Goal: Task Accomplishment & Management: Use online tool/utility

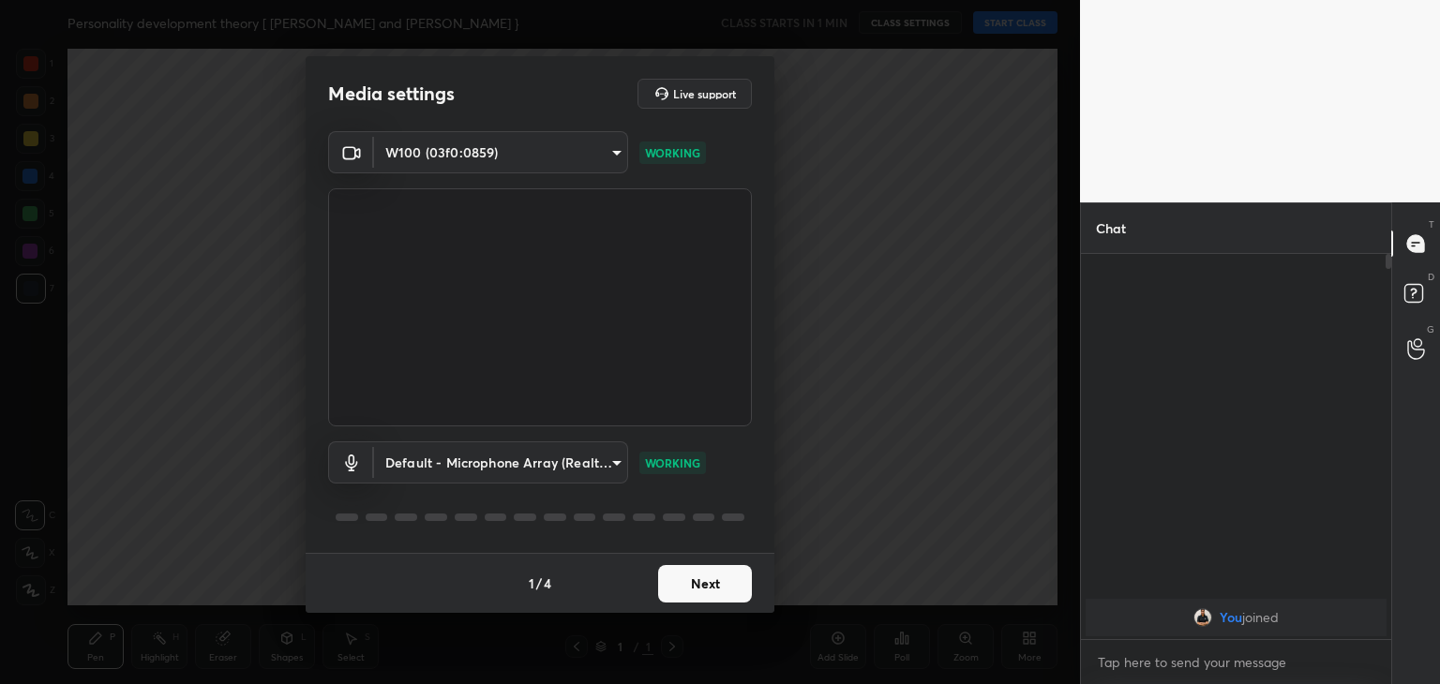
click at [724, 582] on button "Next" at bounding box center [705, 584] width 94 height 38
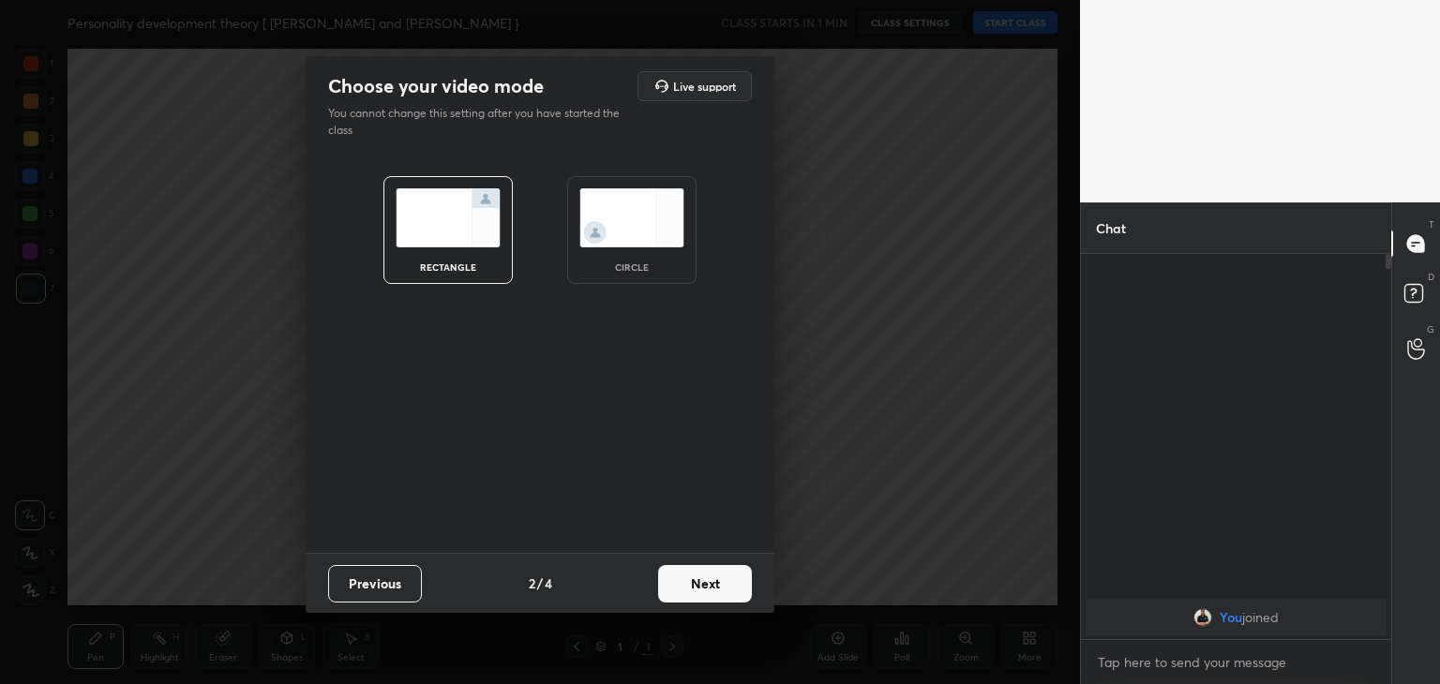
click at [611, 222] on img at bounding box center [631, 217] width 105 height 59
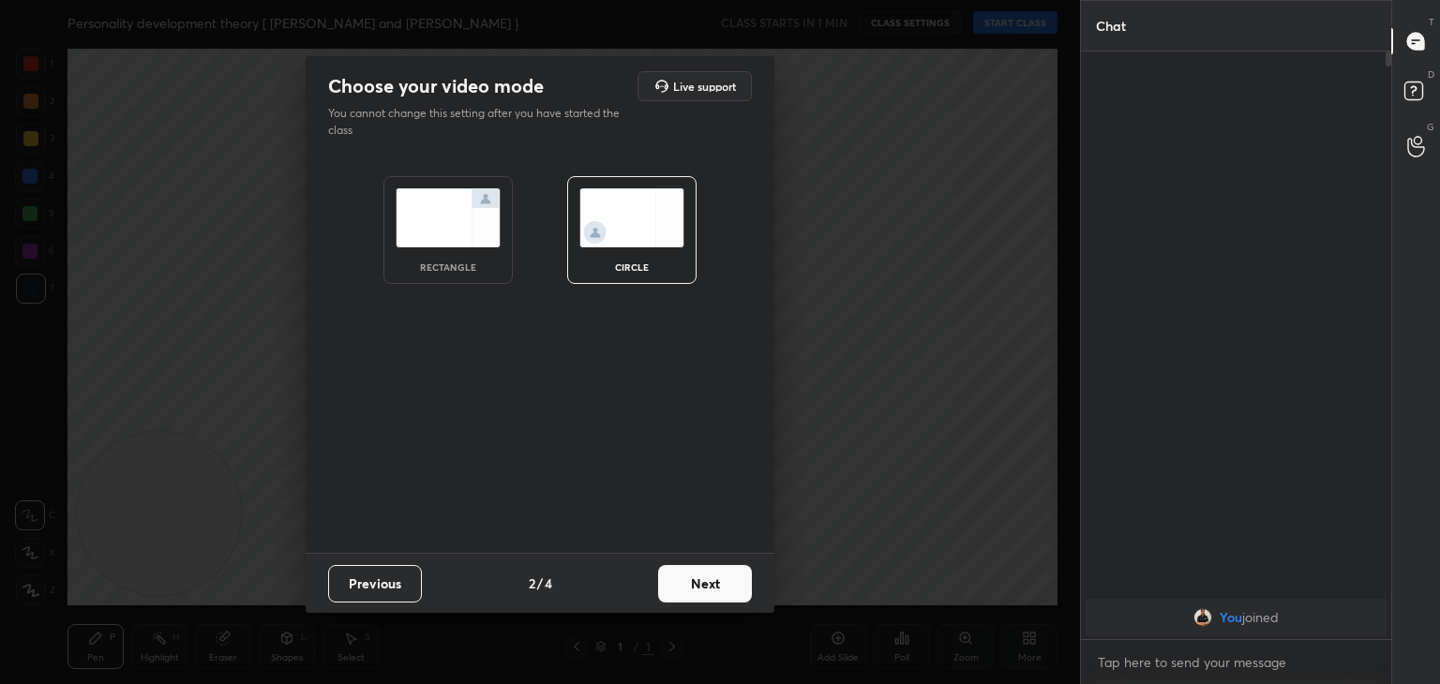
click at [713, 580] on button "Next" at bounding box center [705, 584] width 94 height 38
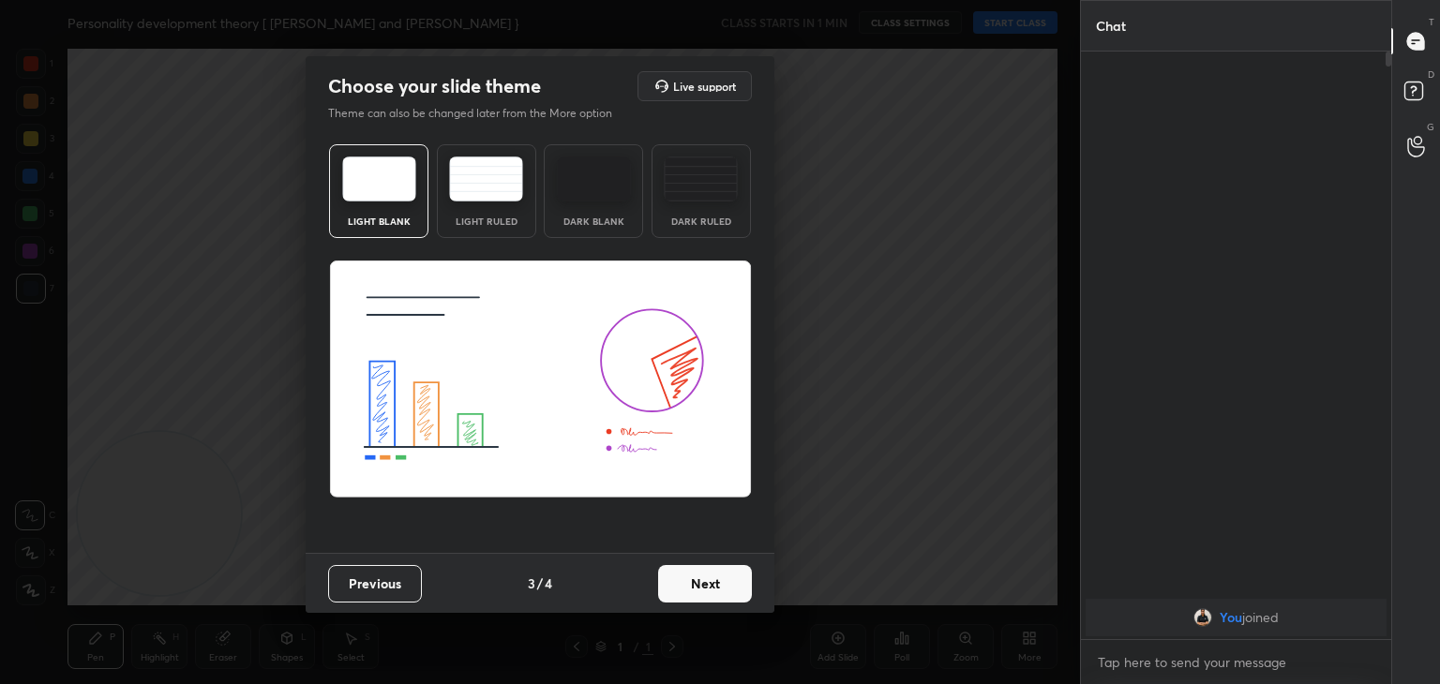
click at [708, 567] on button "Next" at bounding box center [705, 584] width 94 height 38
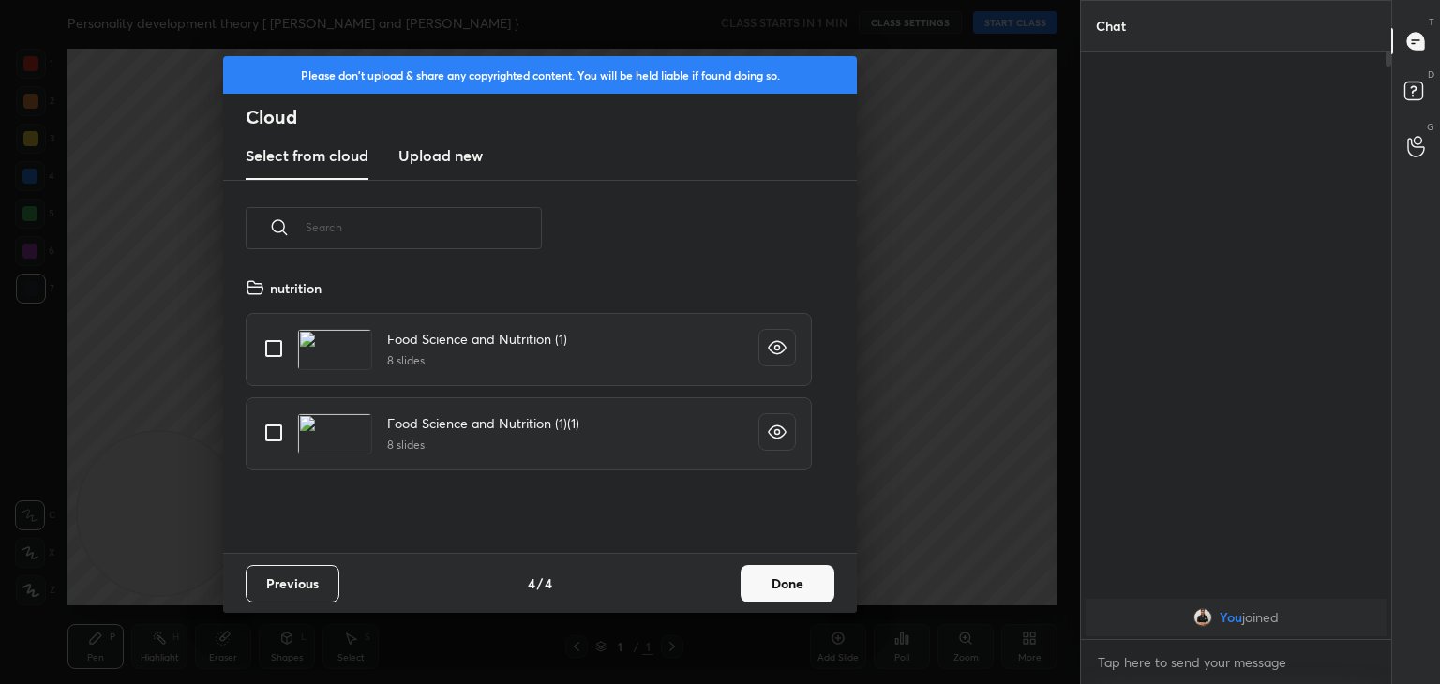
scroll to position [278, 602]
click at [450, 137] on new "Upload new" at bounding box center [440, 156] width 84 height 47
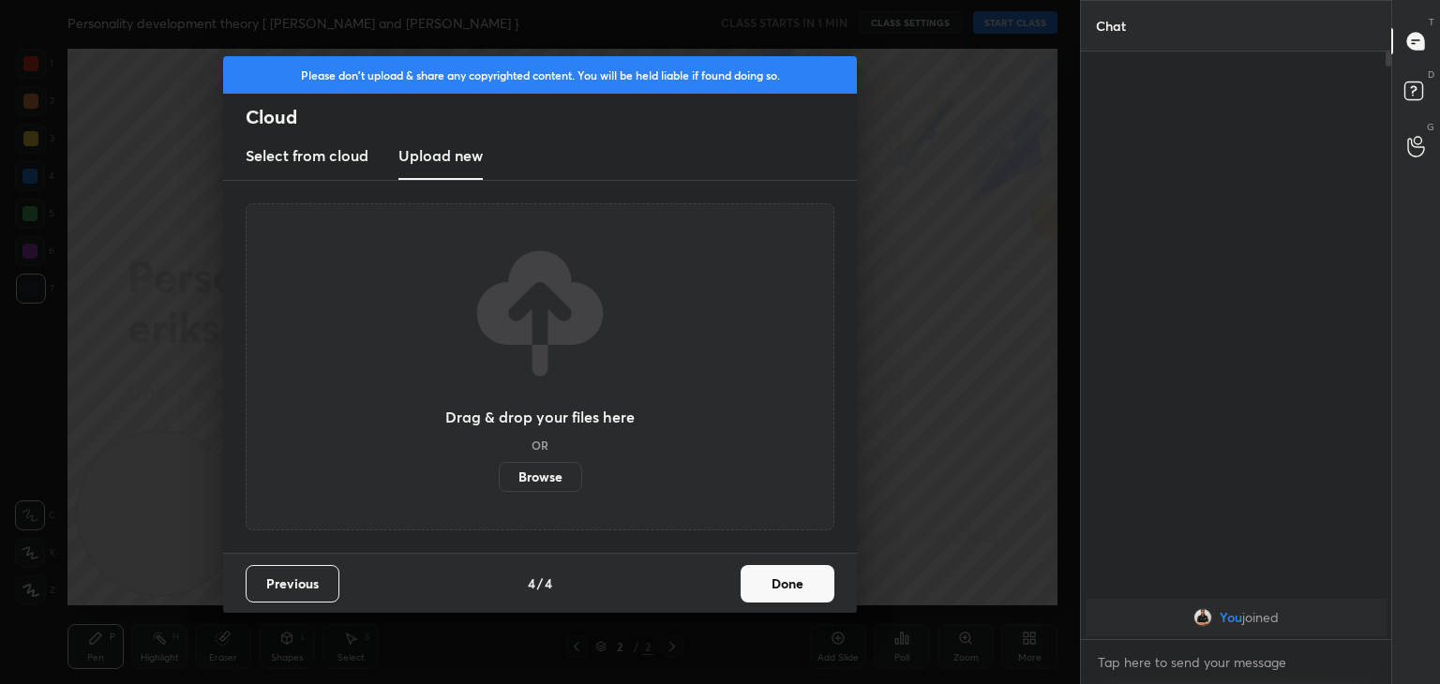
click at [536, 480] on label "Browse" at bounding box center [540, 477] width 83 height 30
click at [499, 480] on input "Browse" at bounding box center [499, 477] width 0 height 30
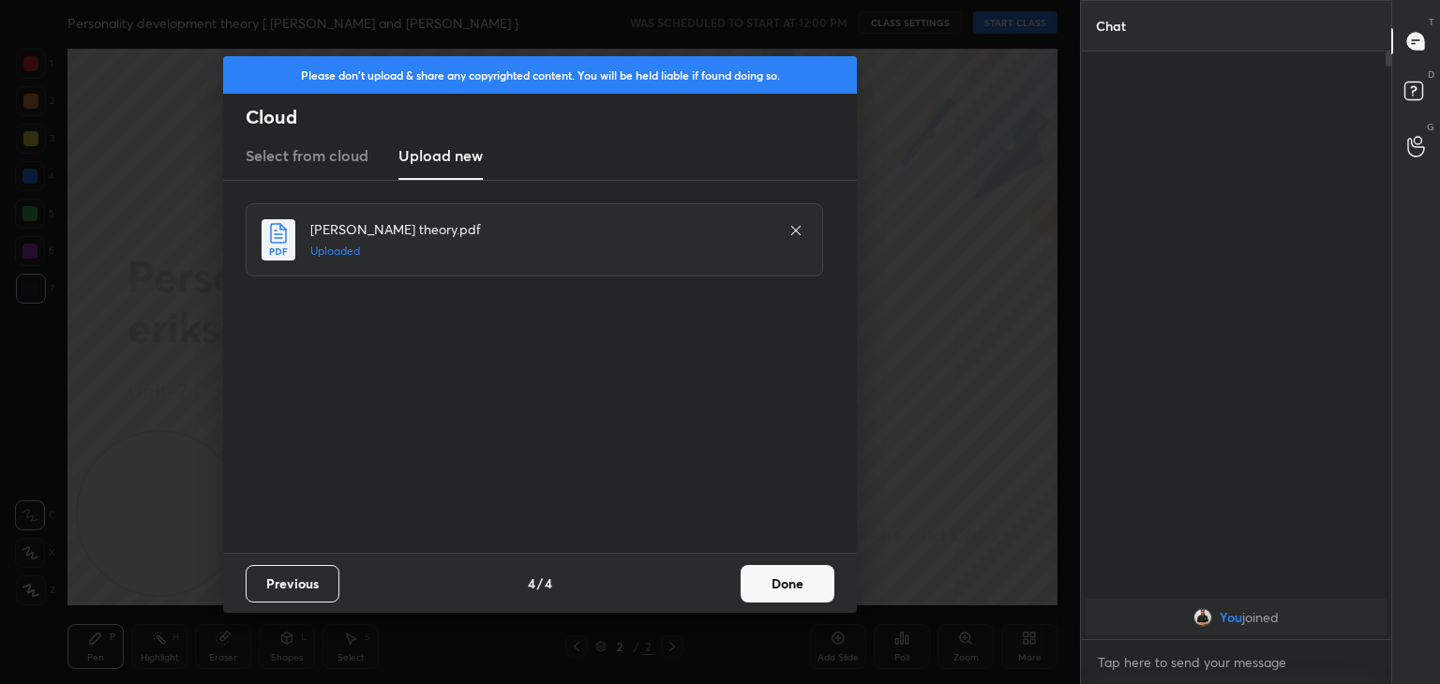
click at [793, 589] on button "Done" at bounding box center [788, 584] width 94 height 38
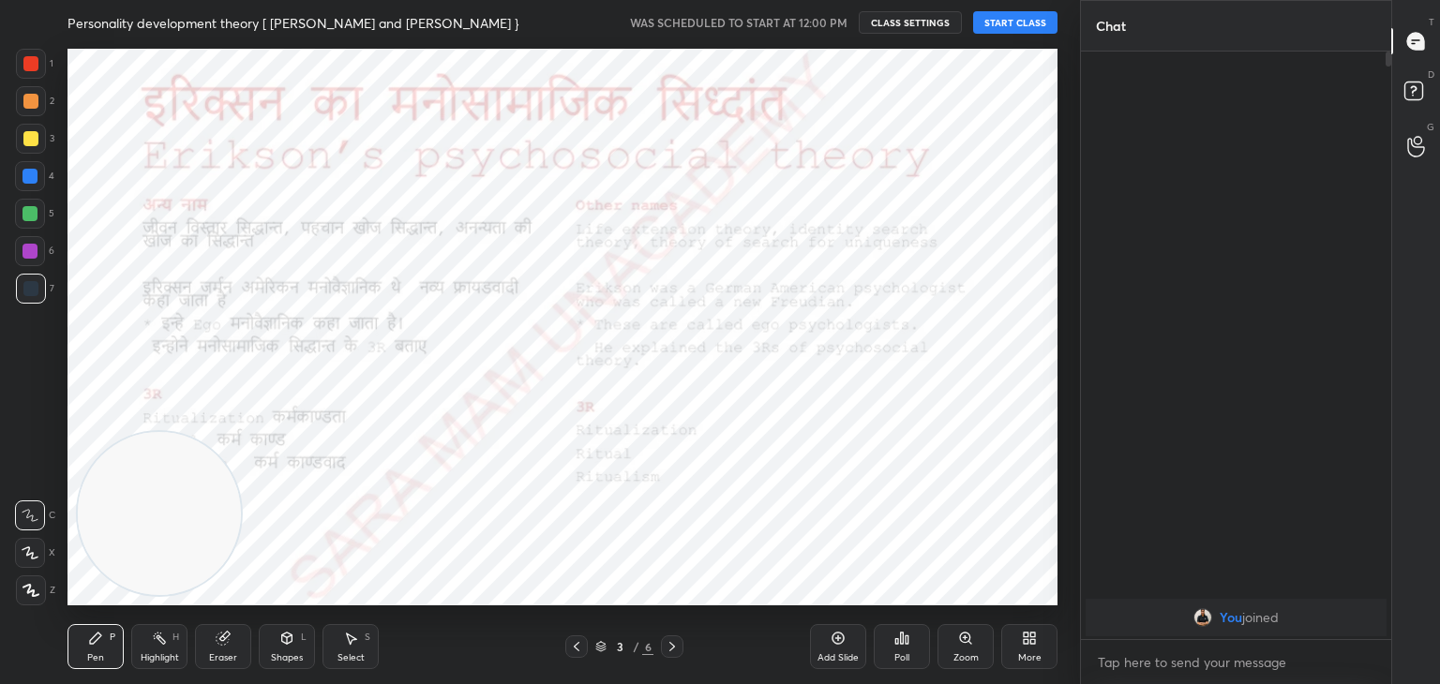
drag, startPoint x: 190, startPoint y: 513, endPoint x: 1059, endPoint y: 567, distance: 870.8
click at [1059, 567] on div "Setting up your live class" at bounding box center [562, 327] width 1005 height 564
click at [896, 639] on icon at bounding box center [896, 641] width 3 height 5
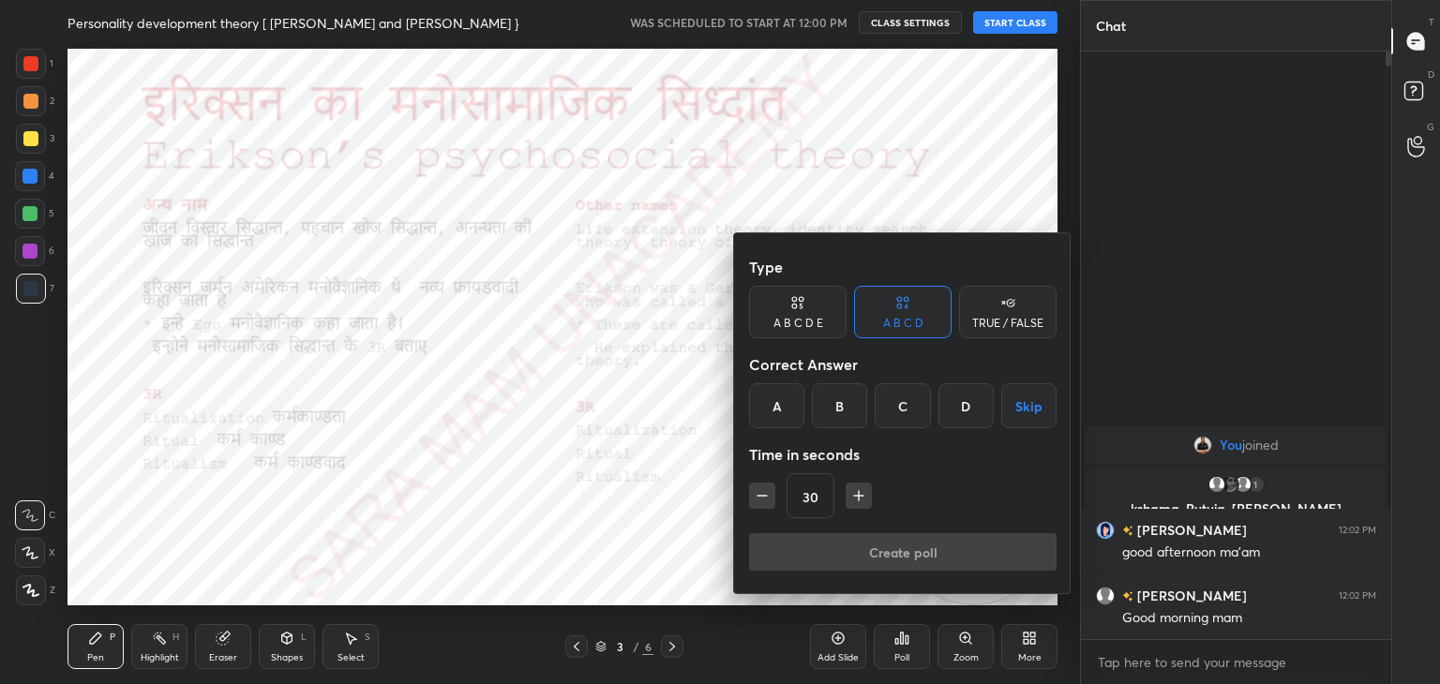
click at [984, 87] on div at bounding box center [720, 342] width 1440 height 684
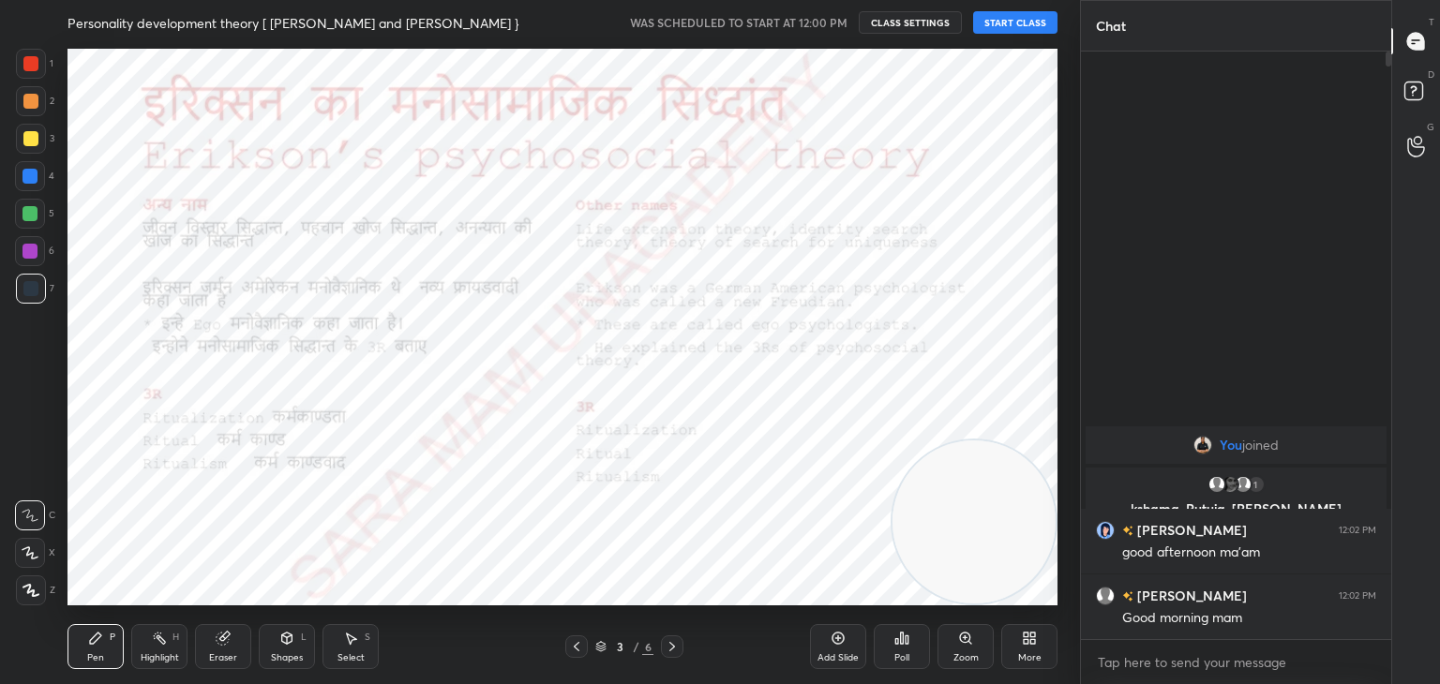
click at [1005, 20] on button "START CLASS" at bounding box center [1015, 22] width 84 height 23
click at [578, 652] on icon at bounding box center [576, 646] width 15 height 15
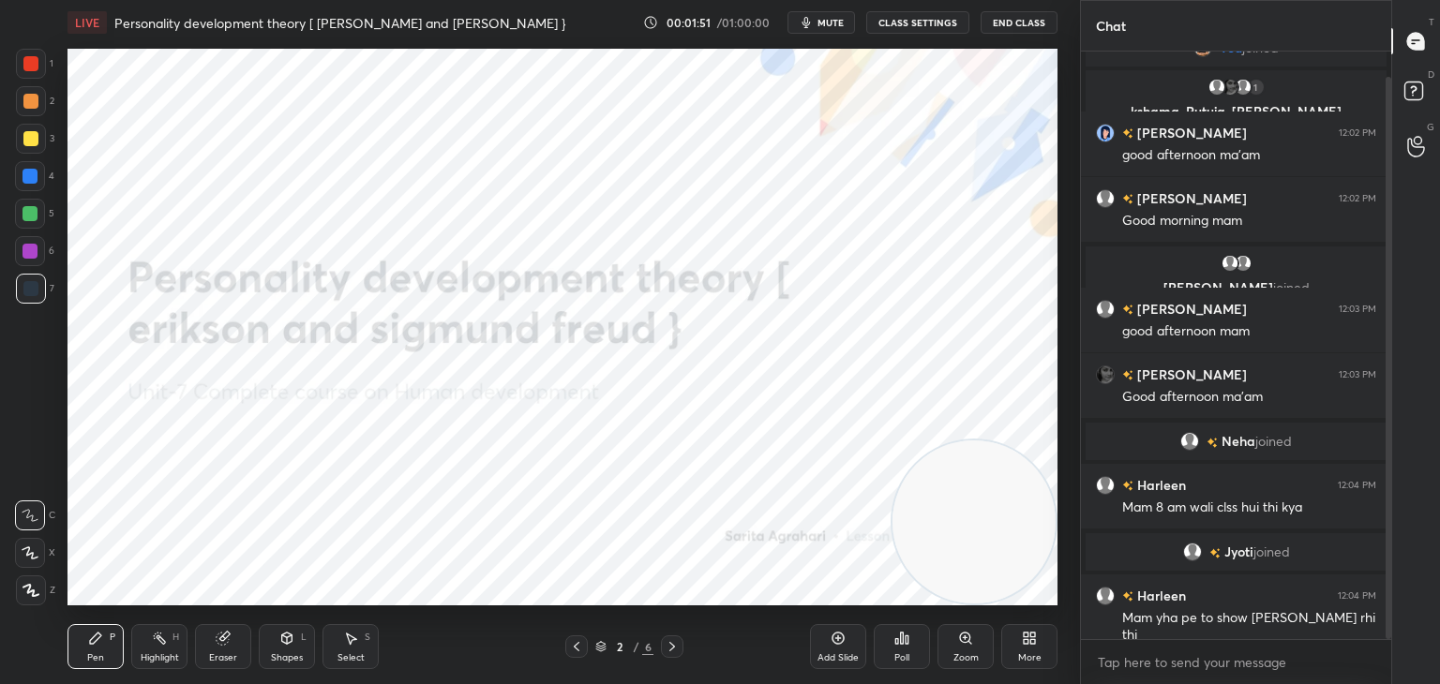
drag, startPoint x: 1388, startPoint y: 462, endPoint x: 1398, endPoint y: 552, distance: 90.5
click at [1398, 552] on div "Chat You joined 1 kshama, [PERSON_NAME], [PERSON_NAME] & 1 other joined [PERSON…" at bounding box center [1260, 342] width 360 height 684
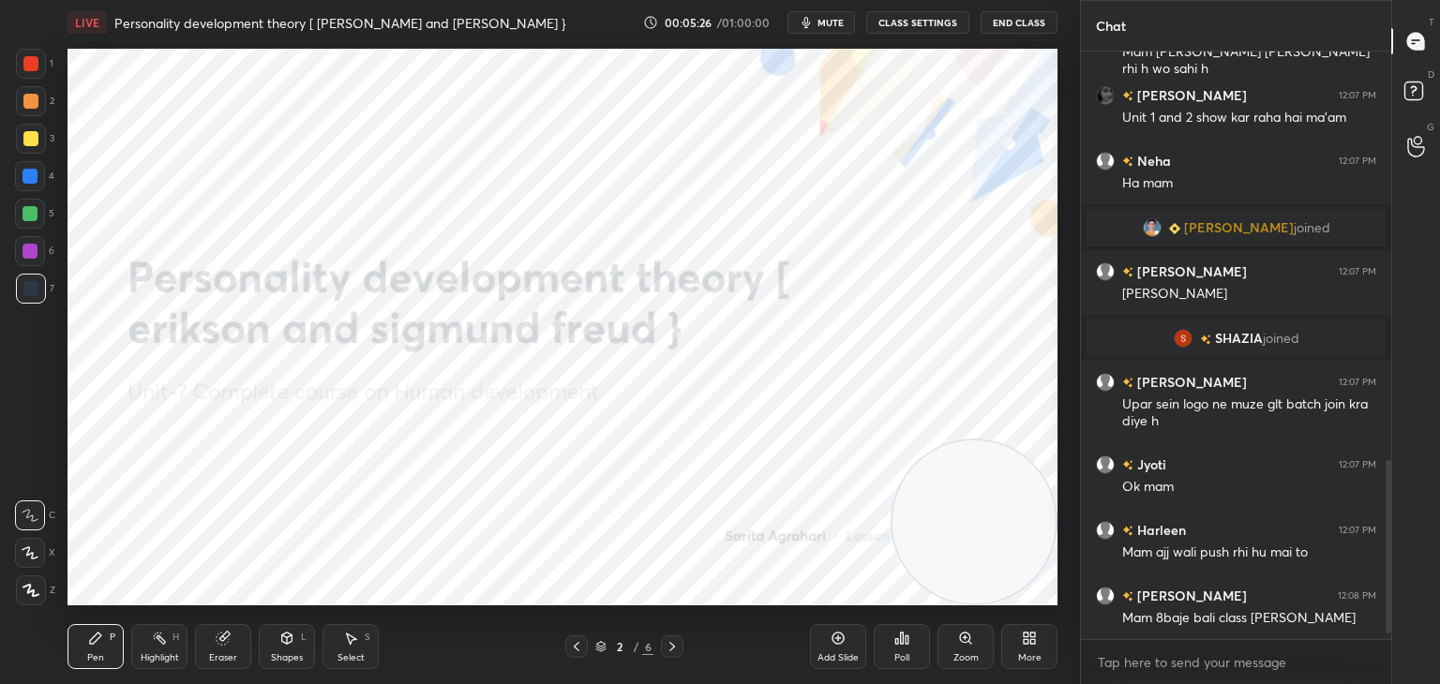
scroll to position [1412, 0]
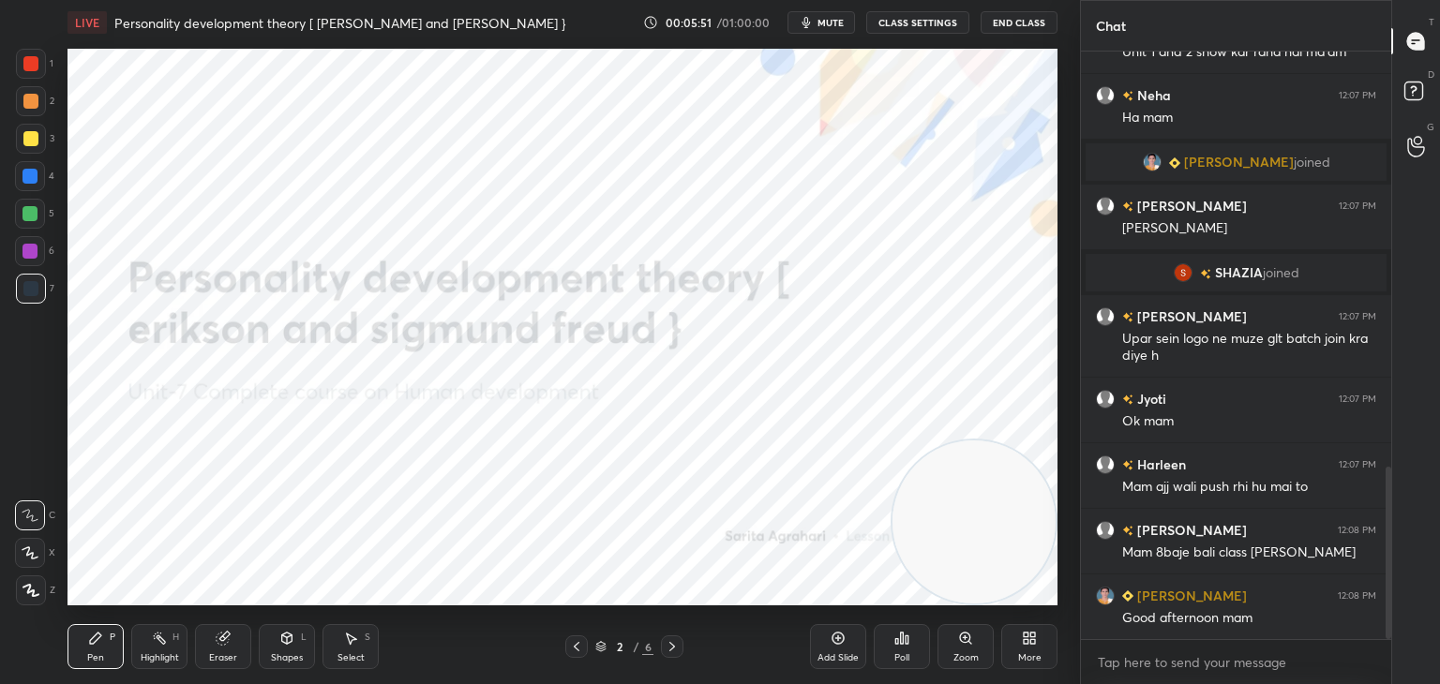
click at [51, 586] on div "Z" at bounding box center [35, 591] width 39 height 30
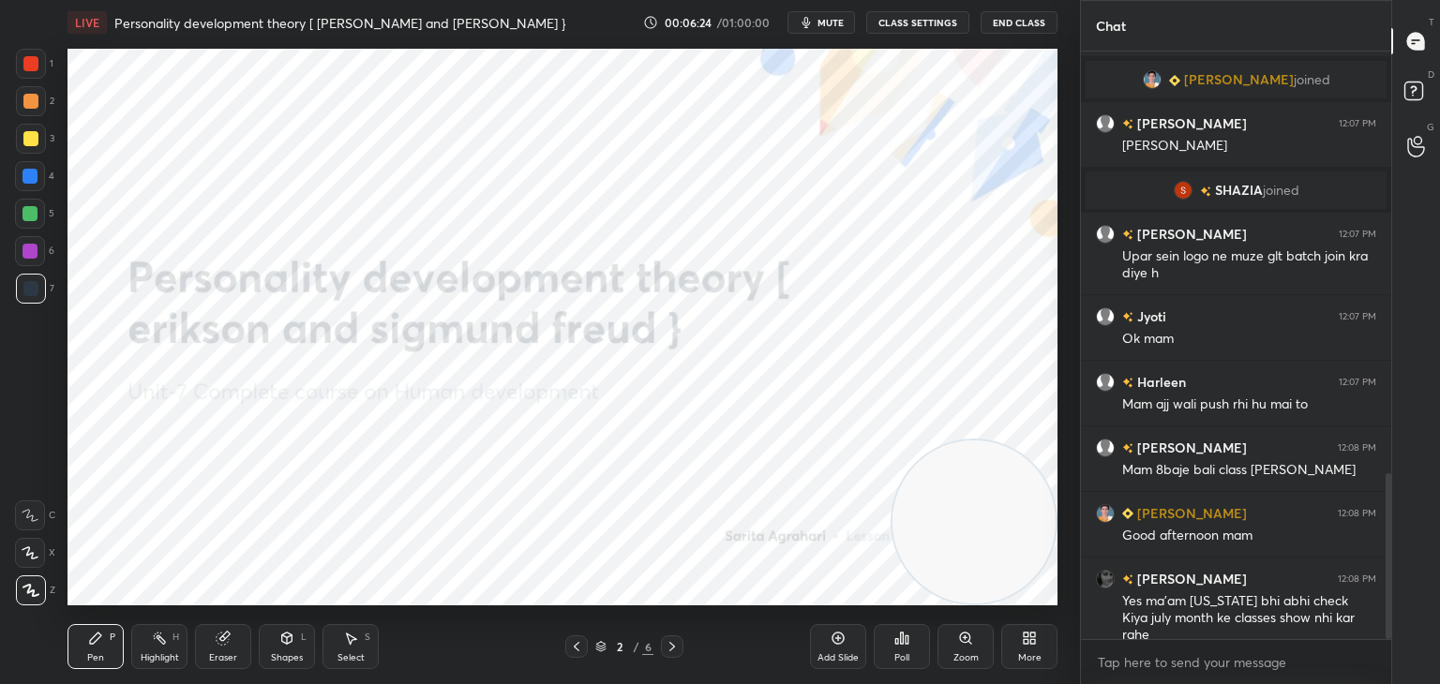
click at [683, 646] on div at bounding box center [672, 647] width 23 height 23
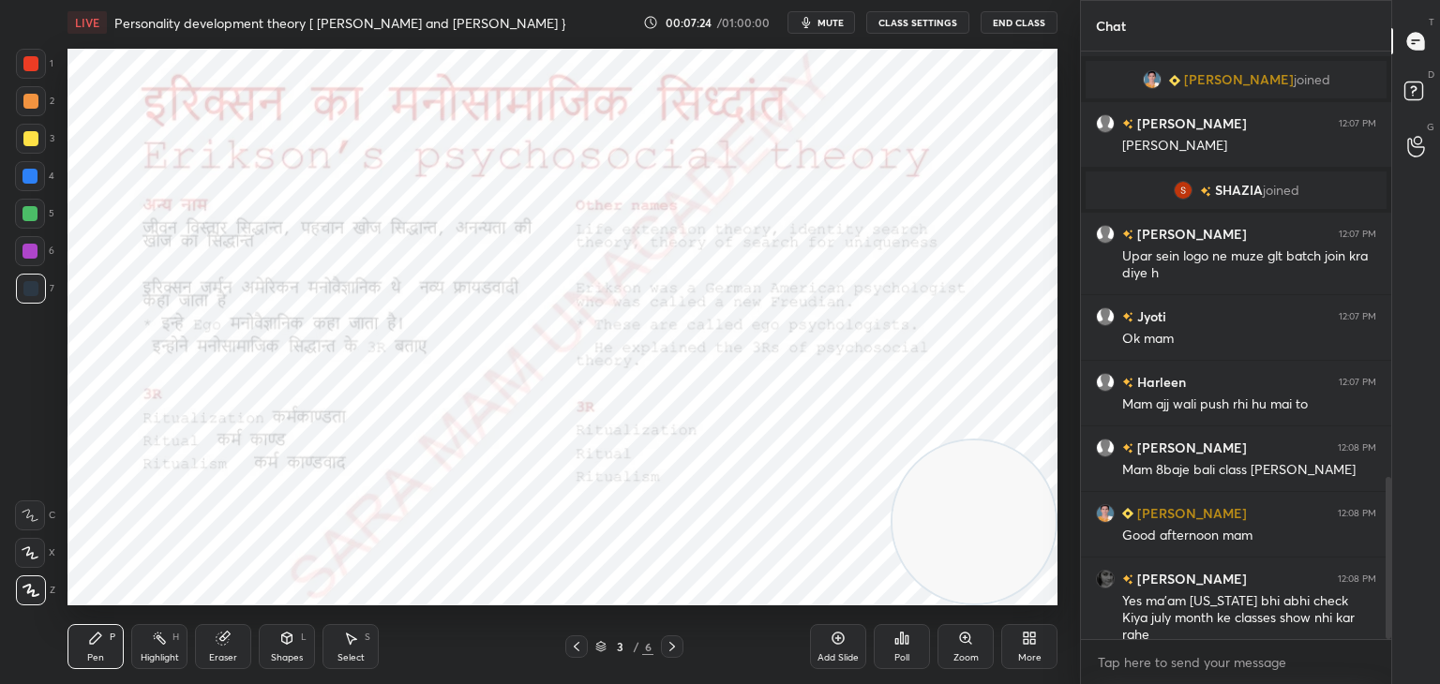
scroll to position [1539, 0]
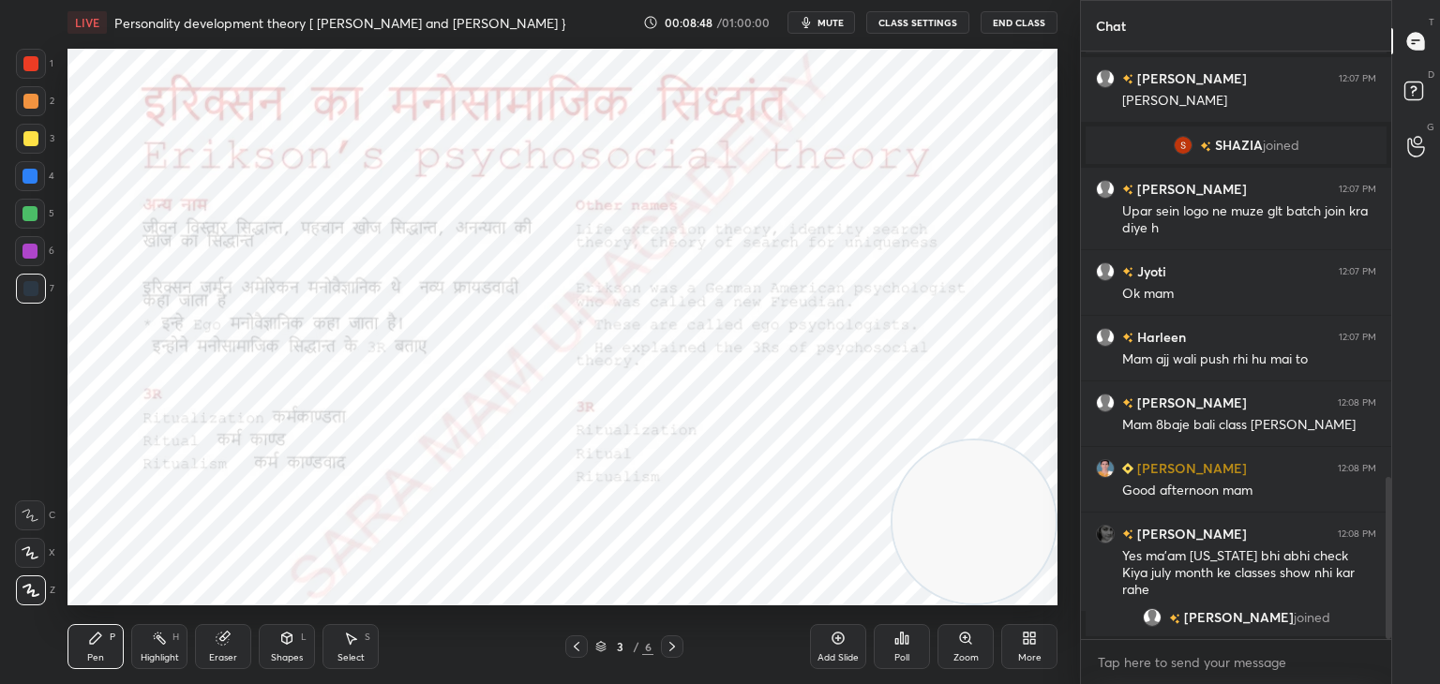
click at [684, 648] on div "3 / 6" at bounding box center [624, 647] width 371 height 23
click at [681, 642] on div at bounding box center [672, 647] width 23 height 23
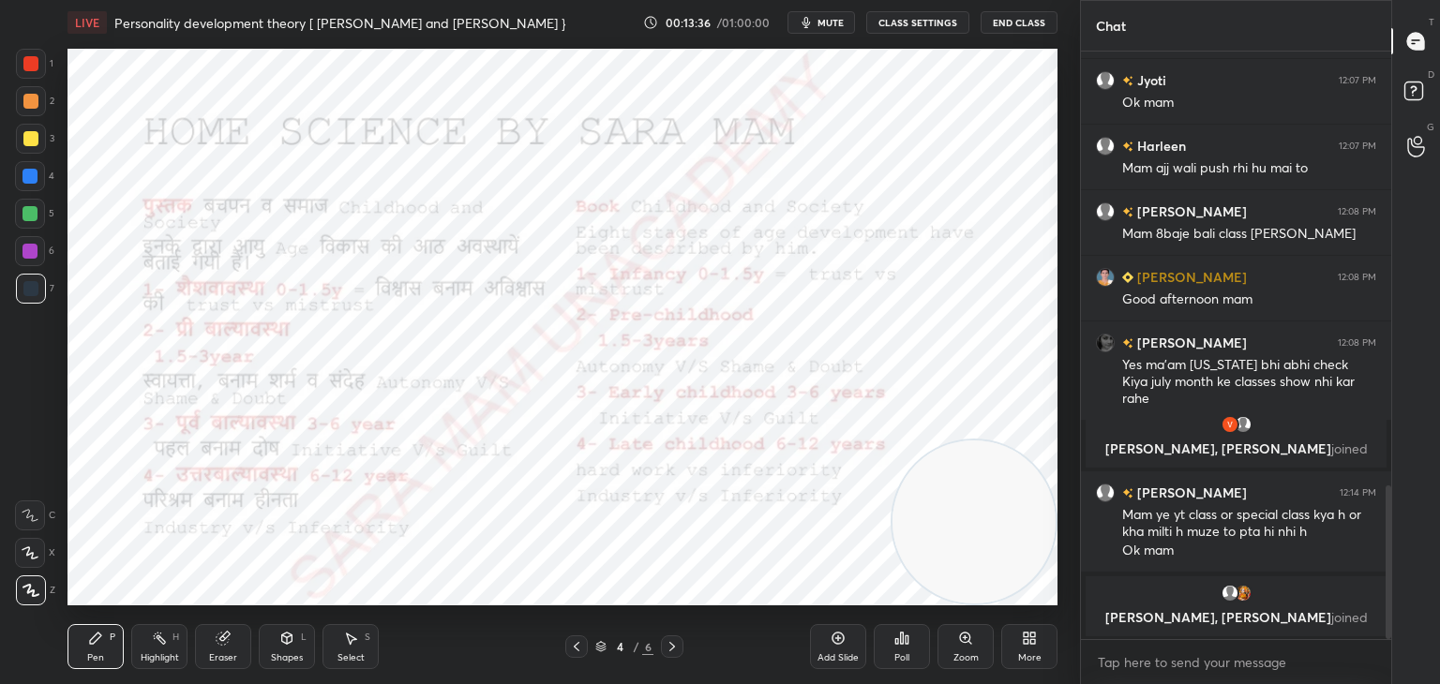
scroll to position [1543, 0]
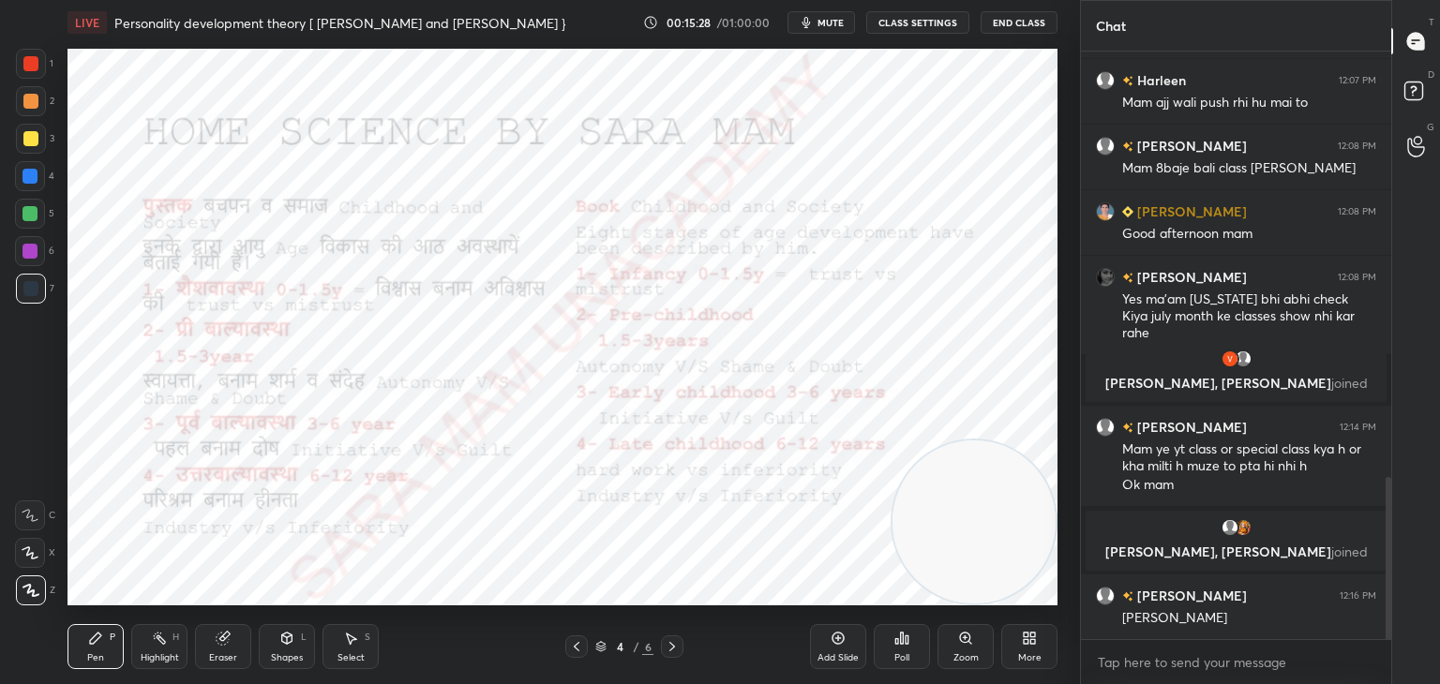
click at [343, 653] on div "Select" at bounding box center [351, 657] width 27 height 9
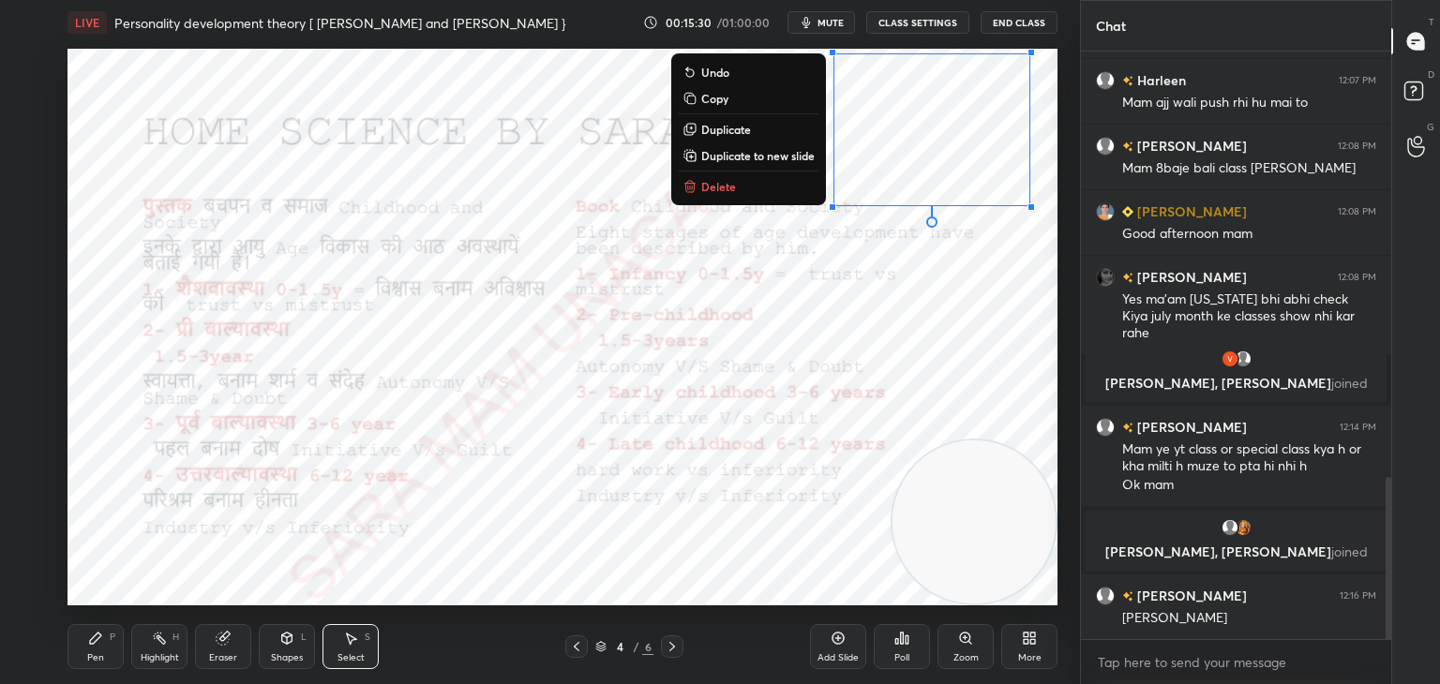
click at [712, 194] on button "Delete" at bounding box center [749, 186] width 140 height 23
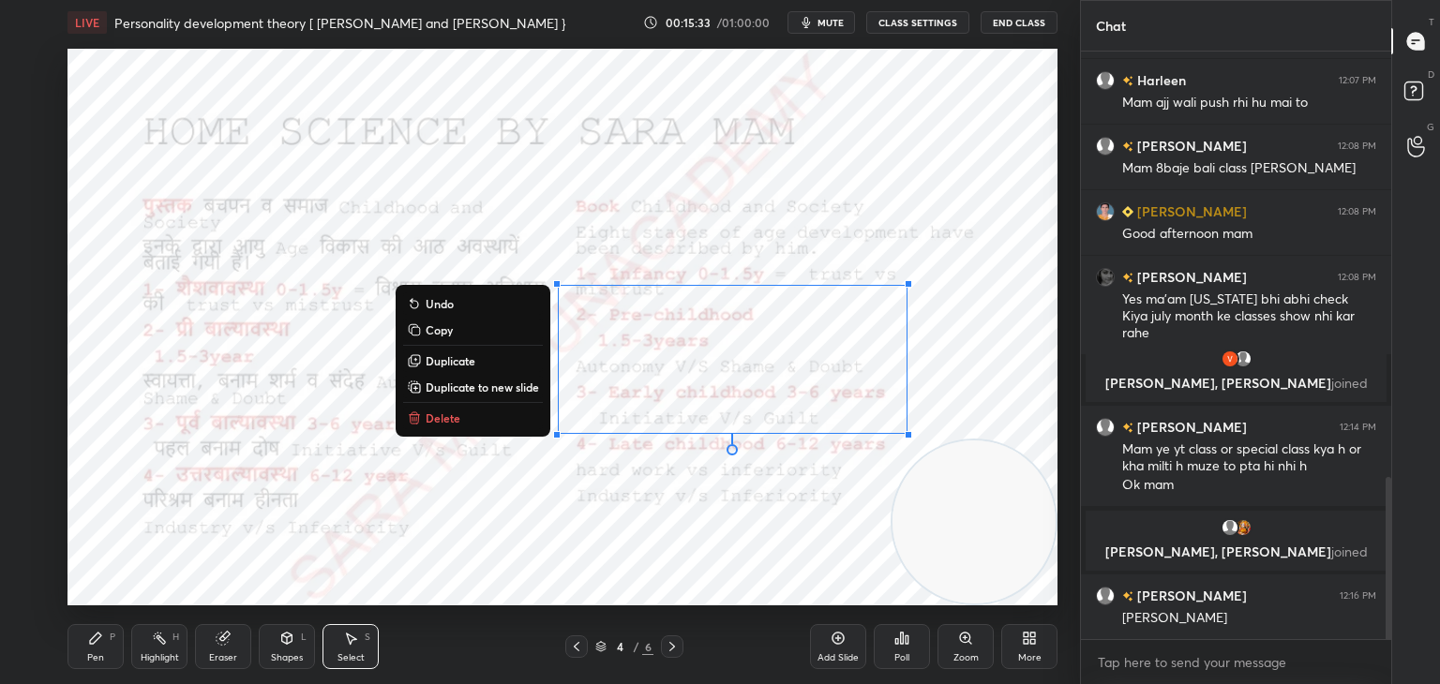
click at [439, 425] on p "Delete" at bounding box center [443, 418] width 35 height 15
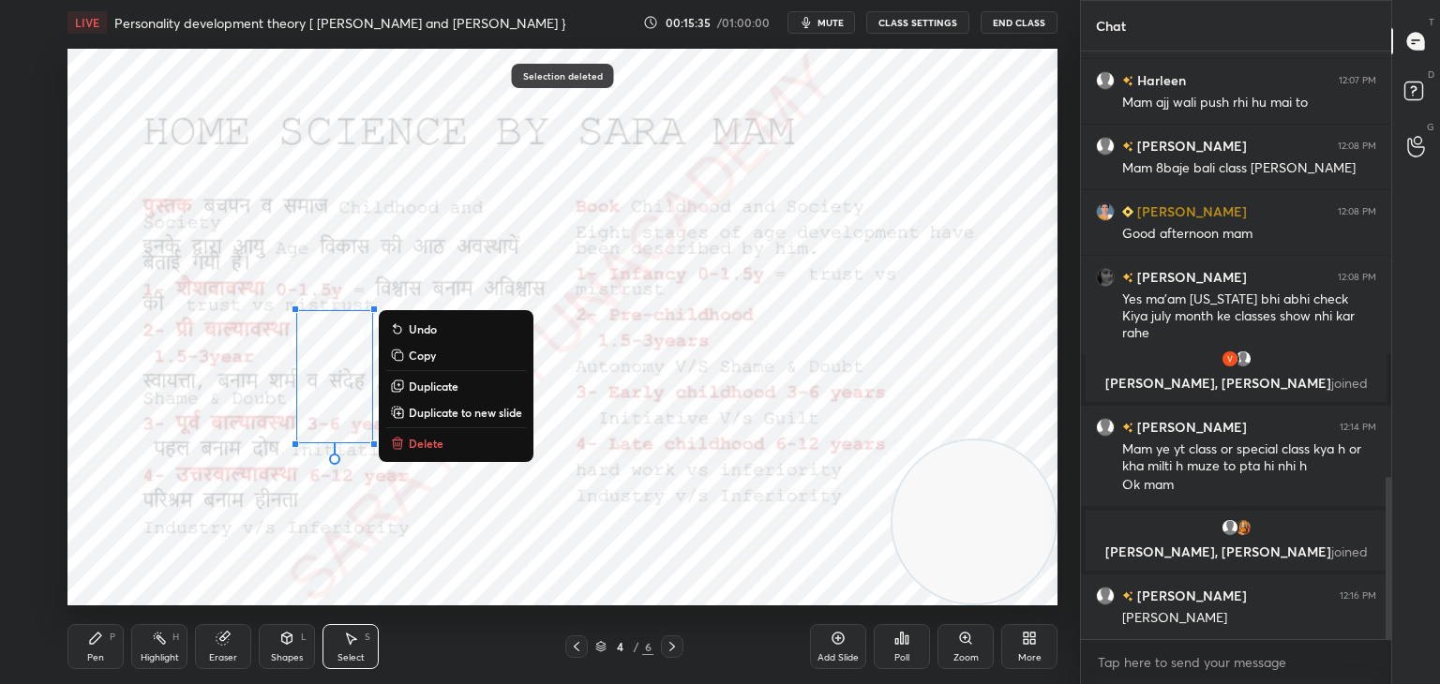
click at [398, 442] on icon at bounding box center [397, 444] width 8 height 8
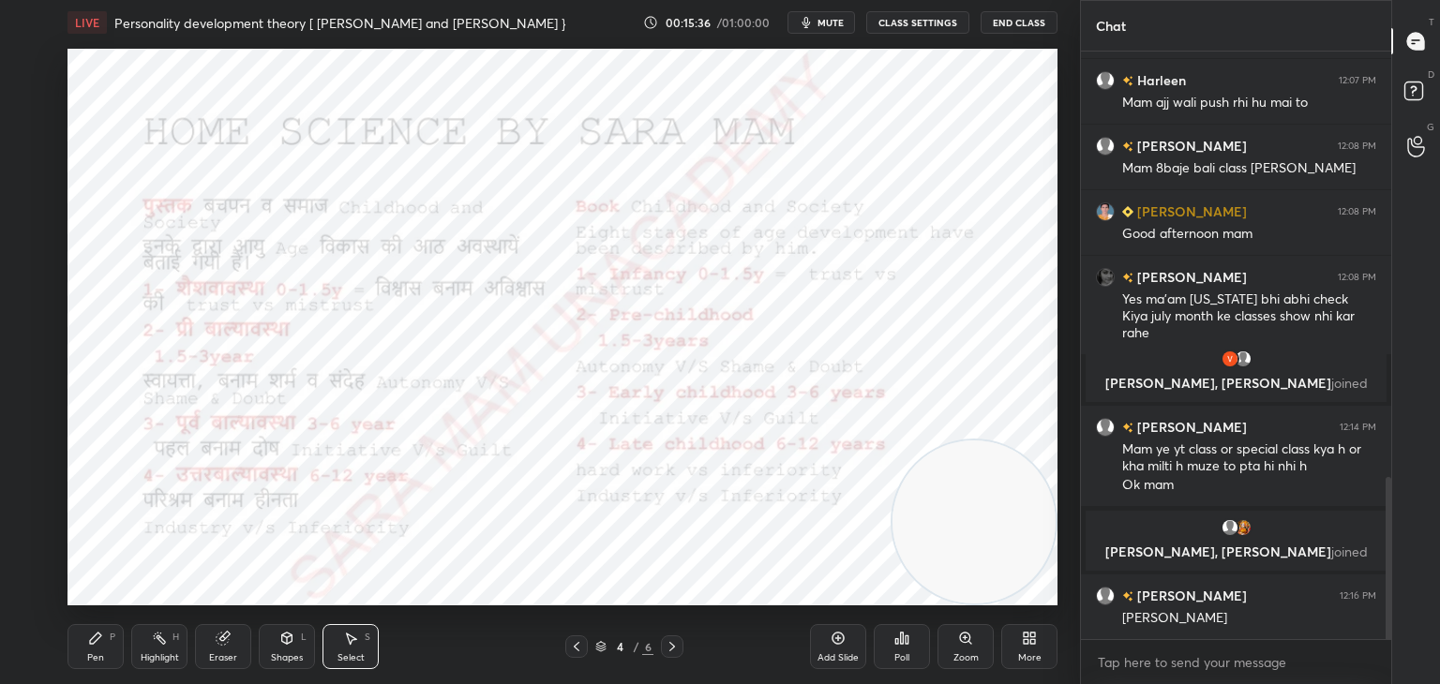
click at [102, 643] on icon at bounding box center [95, 638] width 15 height 15
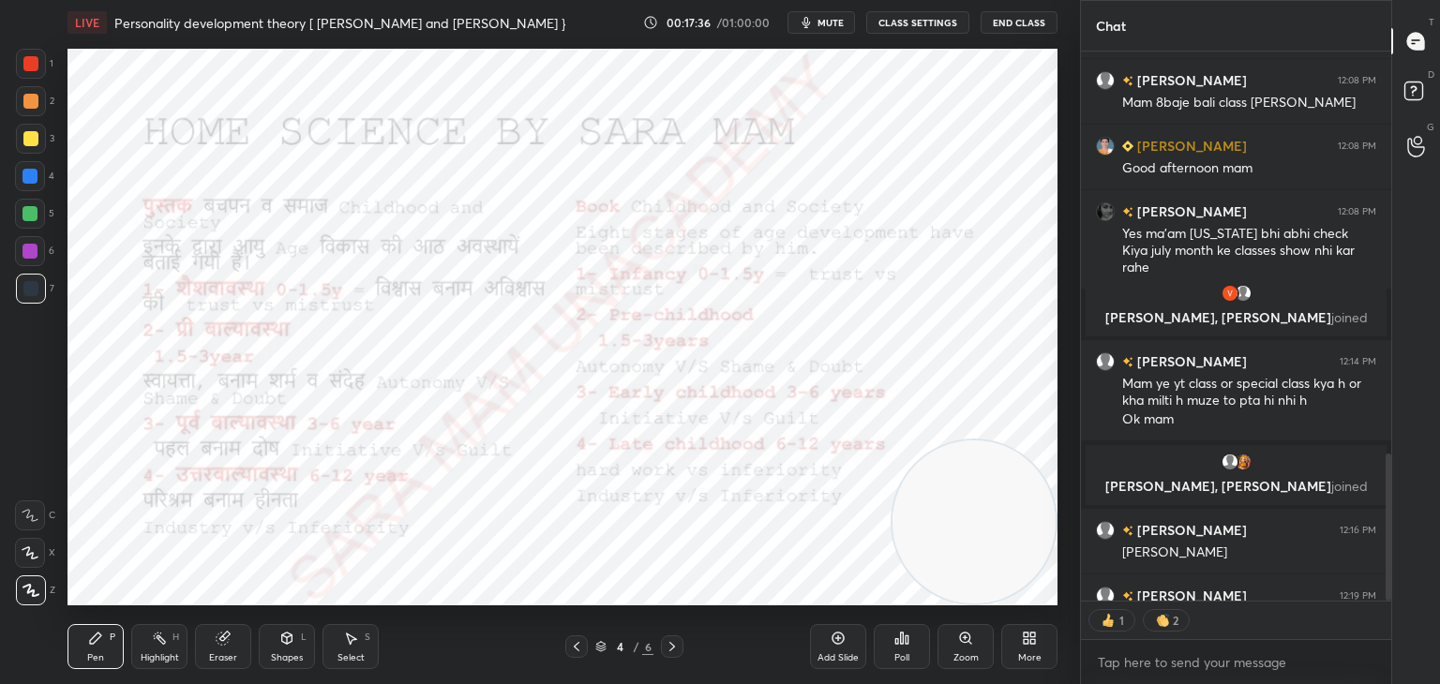
scroll to position [1713, 0]
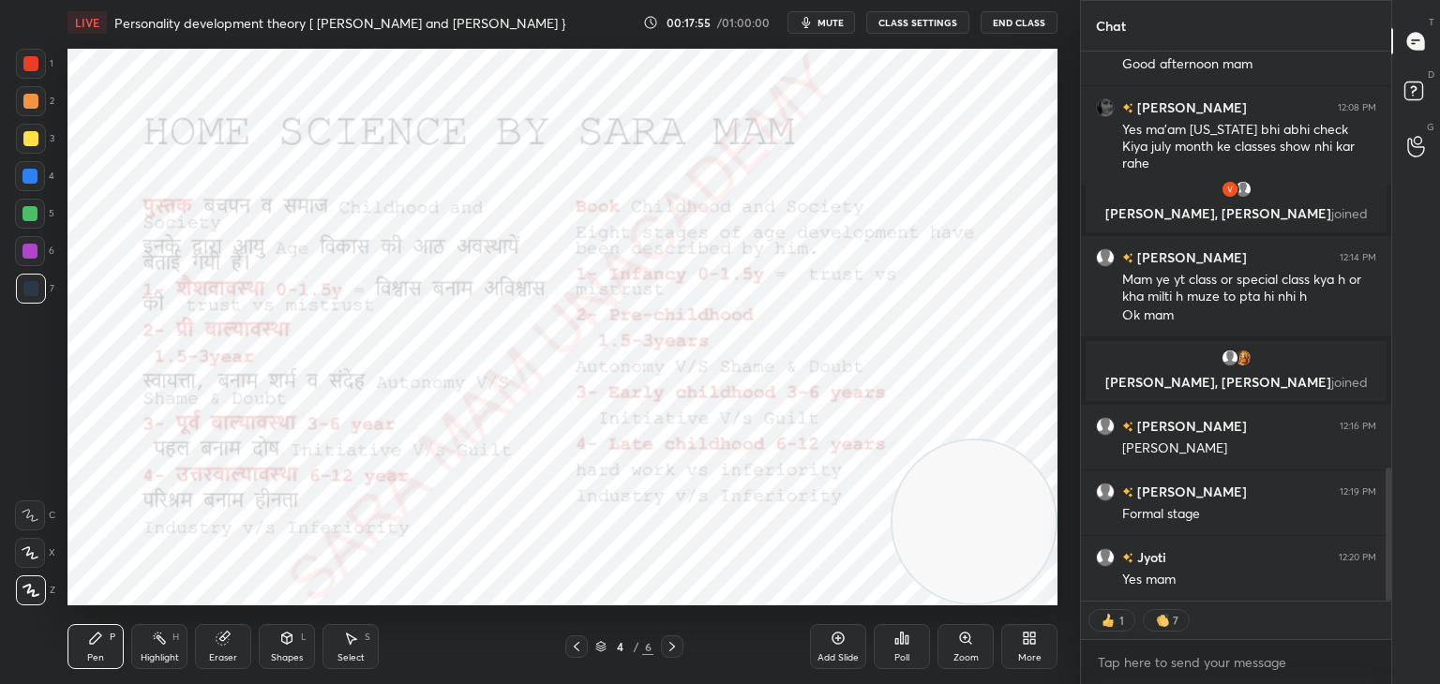
click at [355, 653] on div "Select" at bounding box center [351, 657] width 27 height 9
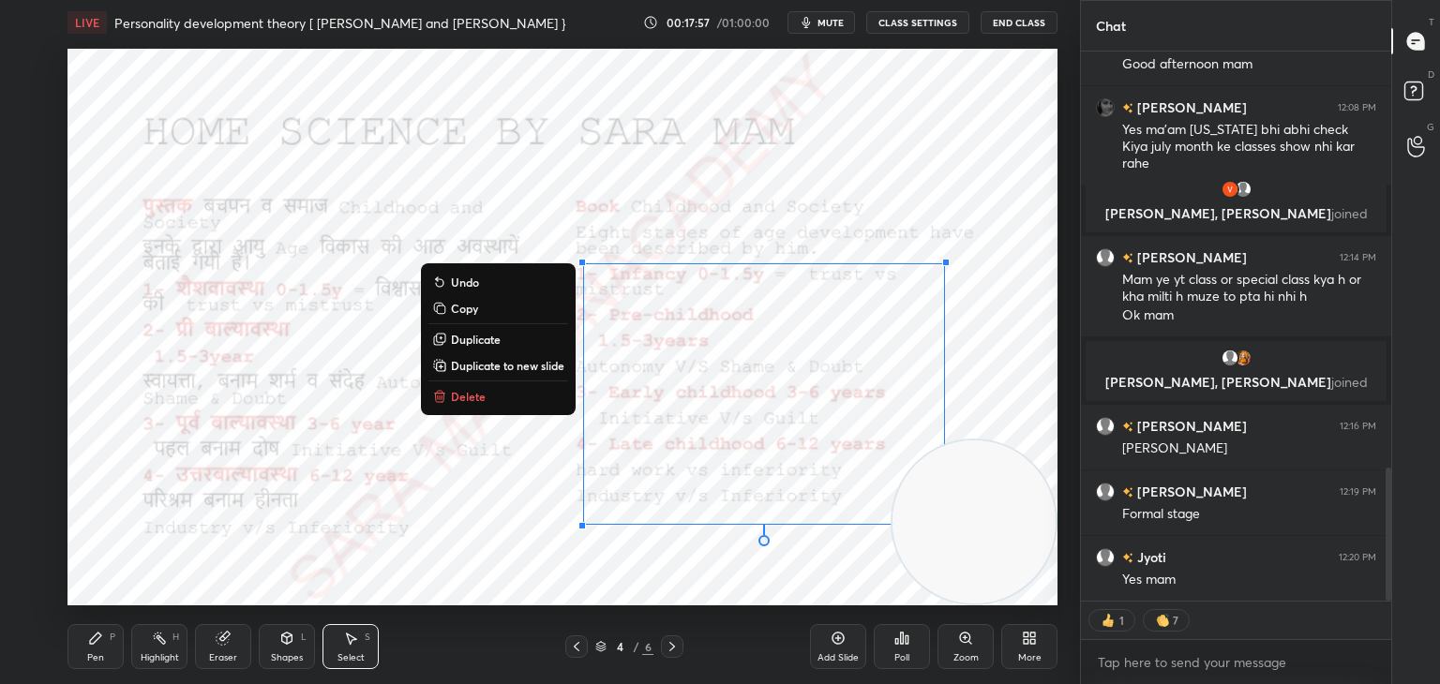
click at [476, 412] on div "0 ° Undo Copy Duplicate Duplicate to new slide Delete" at bounding box center [563, 327] width 990 height 557
click at [474, 404] on p "Delete" at bounding box center [468, 396] width 35 height 15
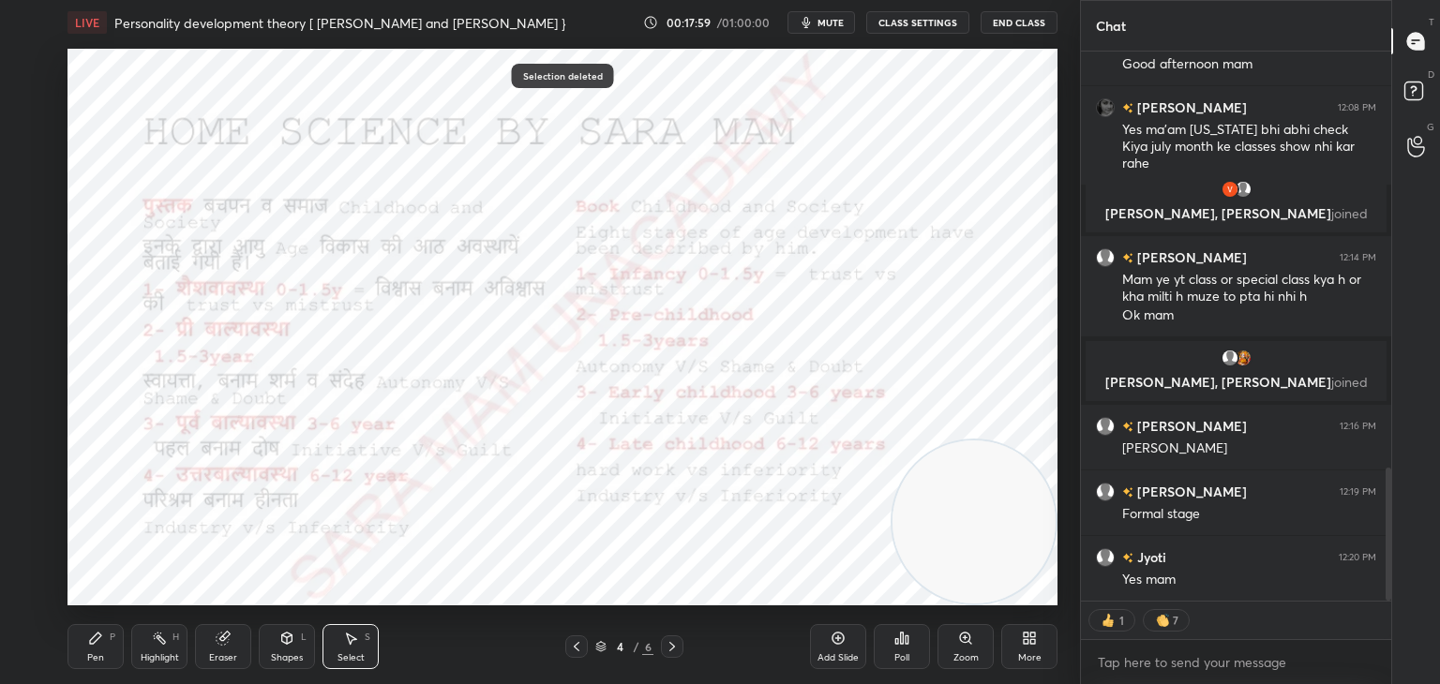
click at [109, 651] on div "Pen P" at bounding box center [96, 646] width 56 height 45
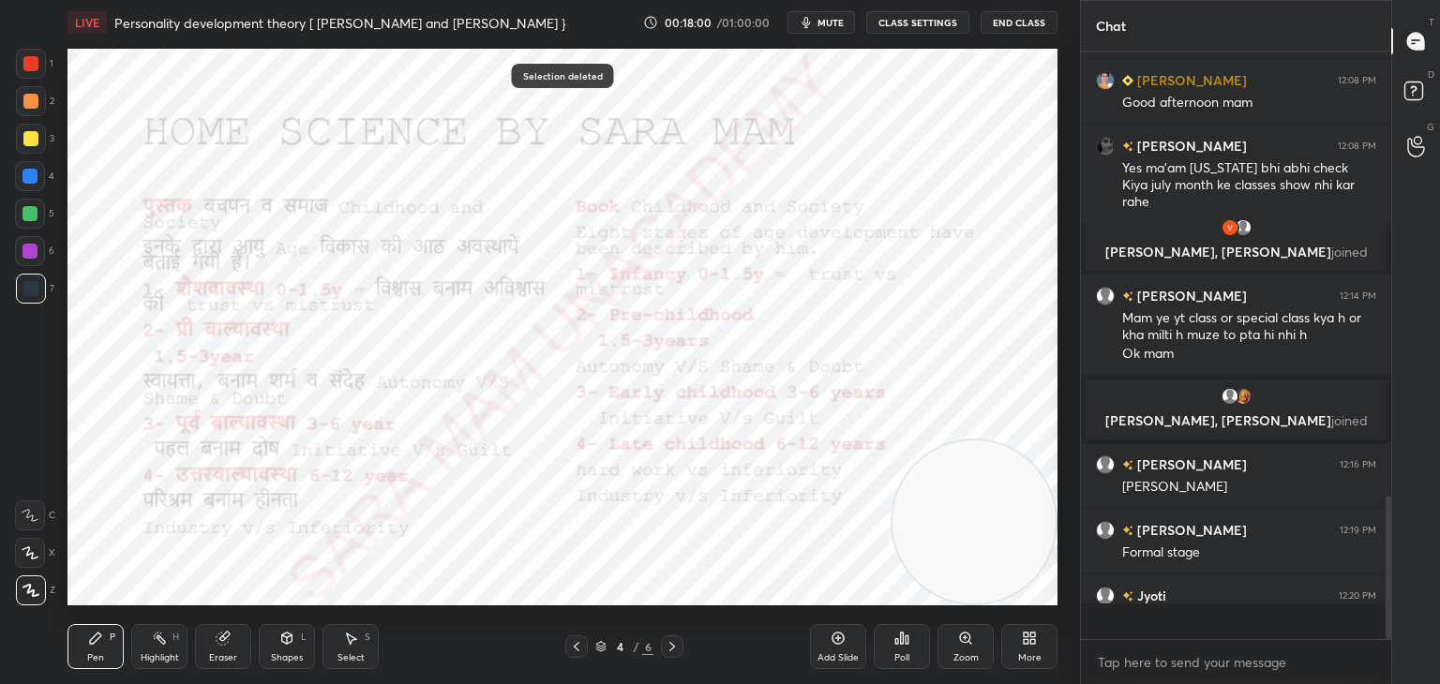
scroll to position [6, 6]
click at [362, 638] on div "Select S" at bounding box center [351, 646] width 56 height 45
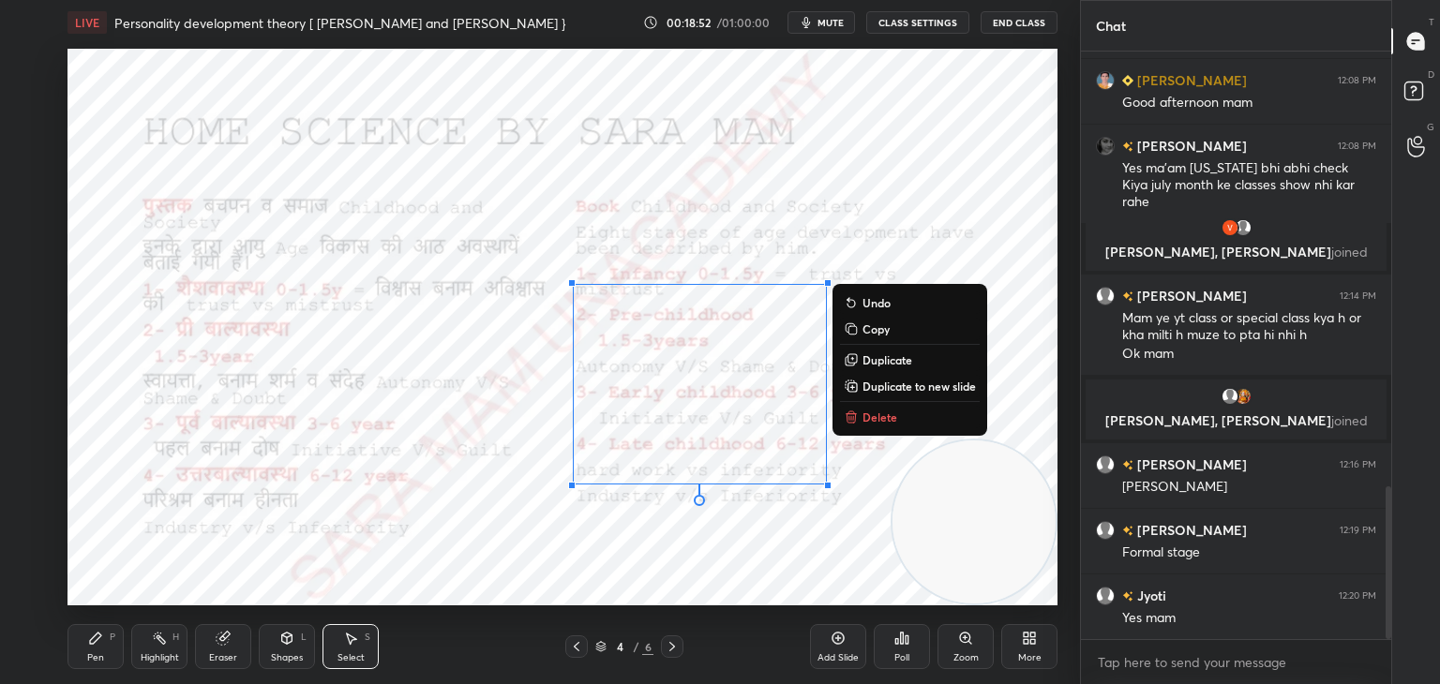
click at [863, 416] on p "Delete" at bounding box center [880, 417] width 35 height 15
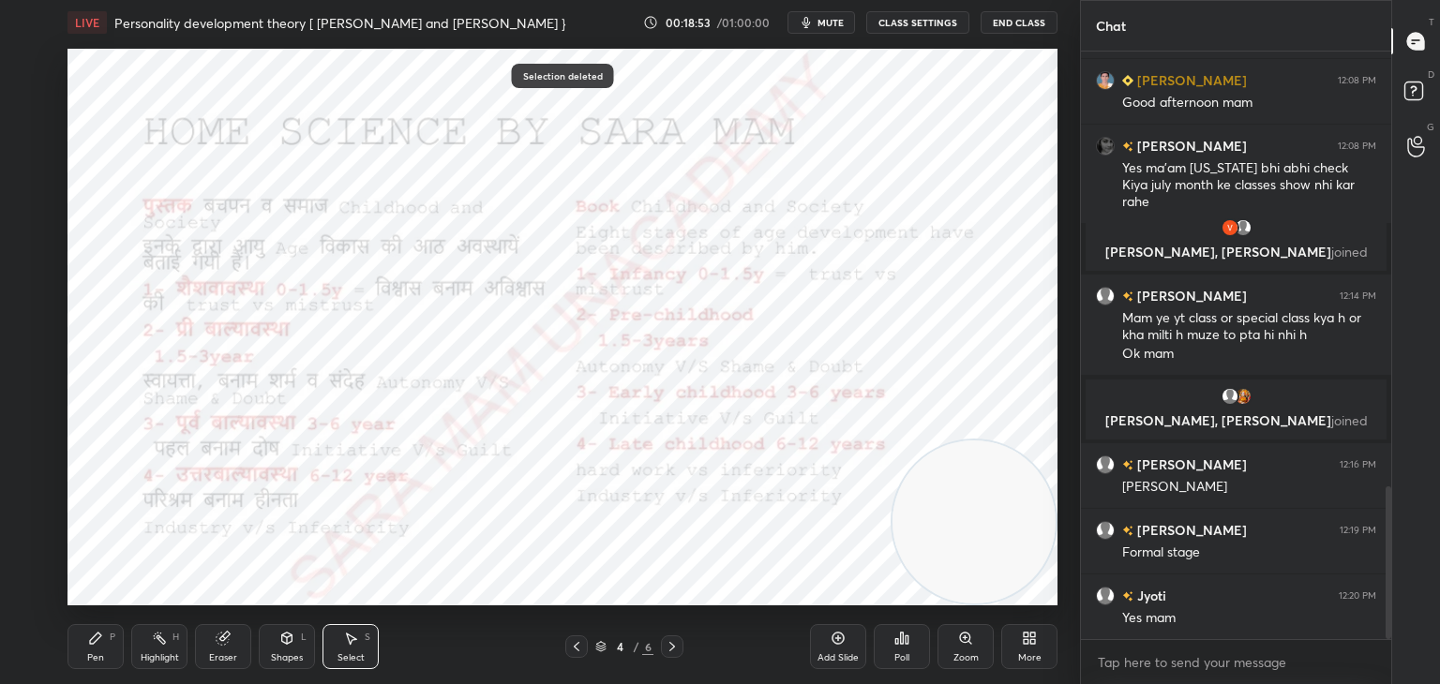
click at [102, 638] on icon at bounding box center [95, 638] width 15 height 15
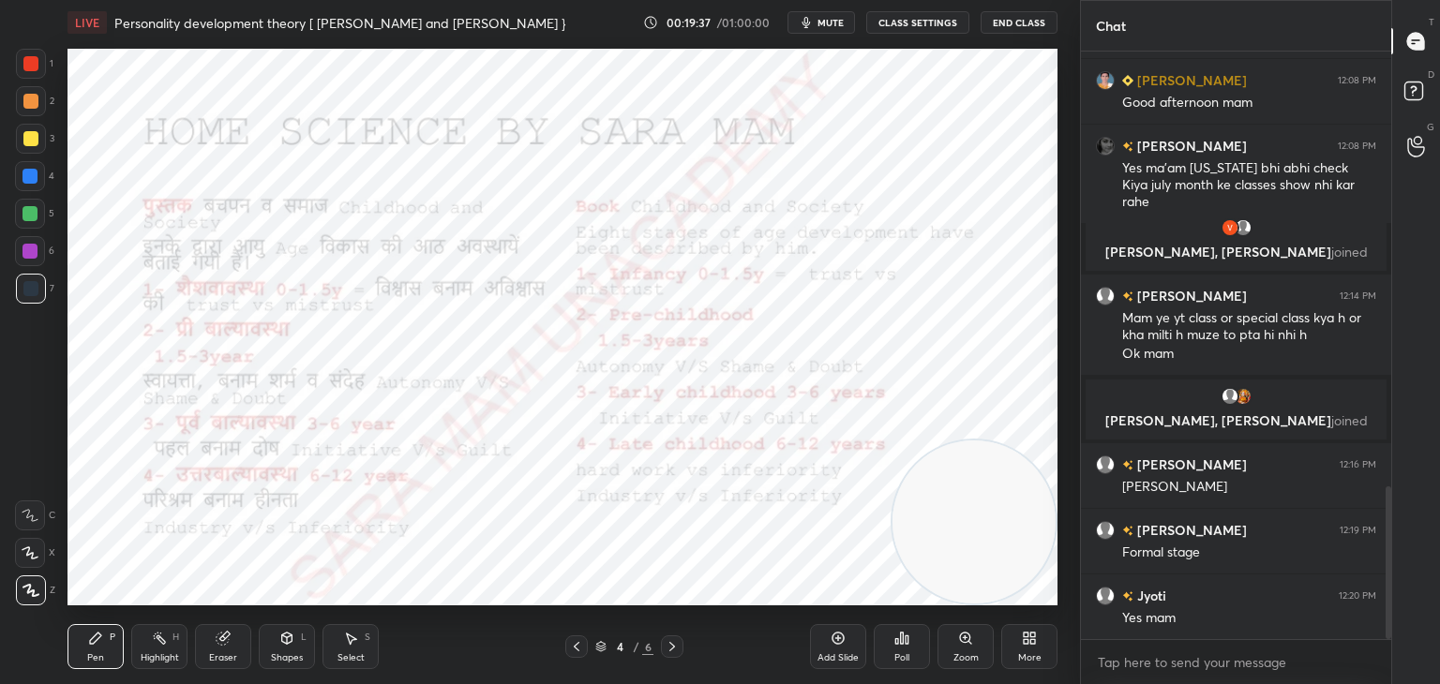
click at [671, 649] on icon at bounding box center [672, 646] width 15 height 15
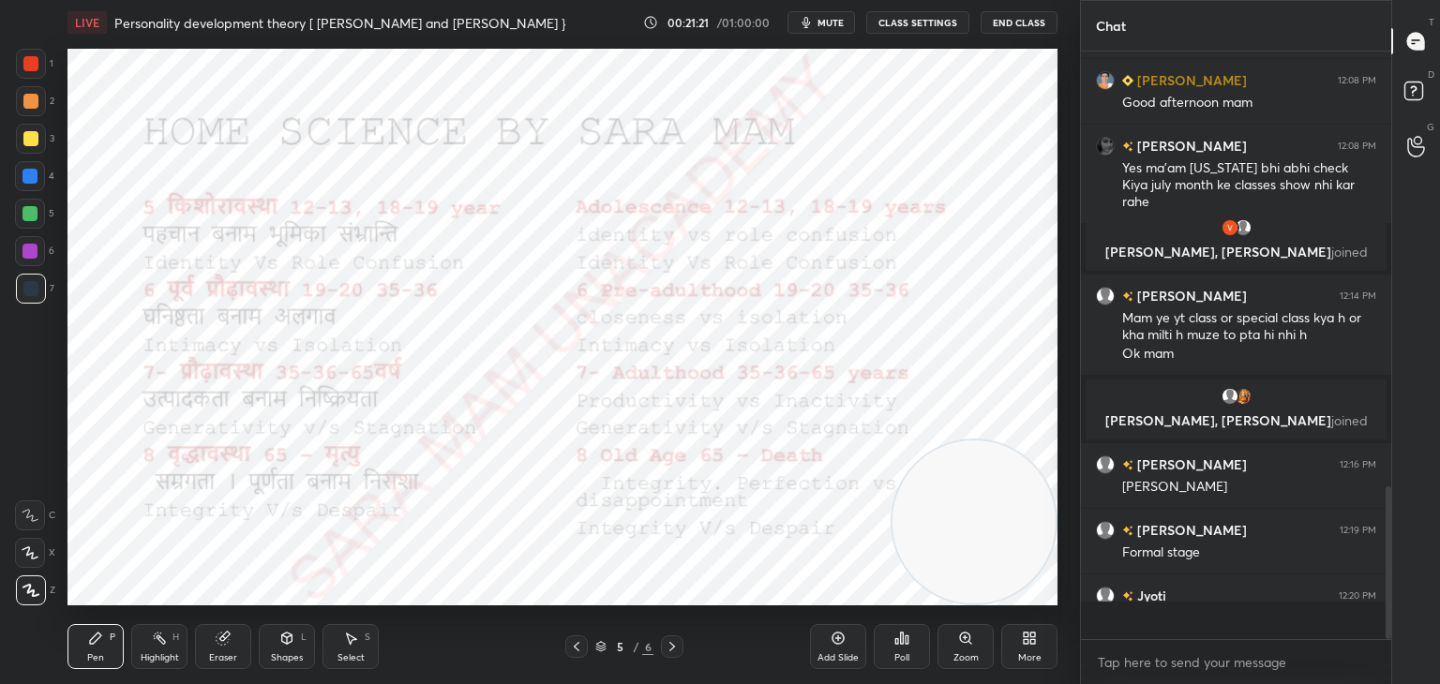
scroll to position [1674, 0]
click at [573, 651] on icon at bounding box center [576, 646] width 15 height 15
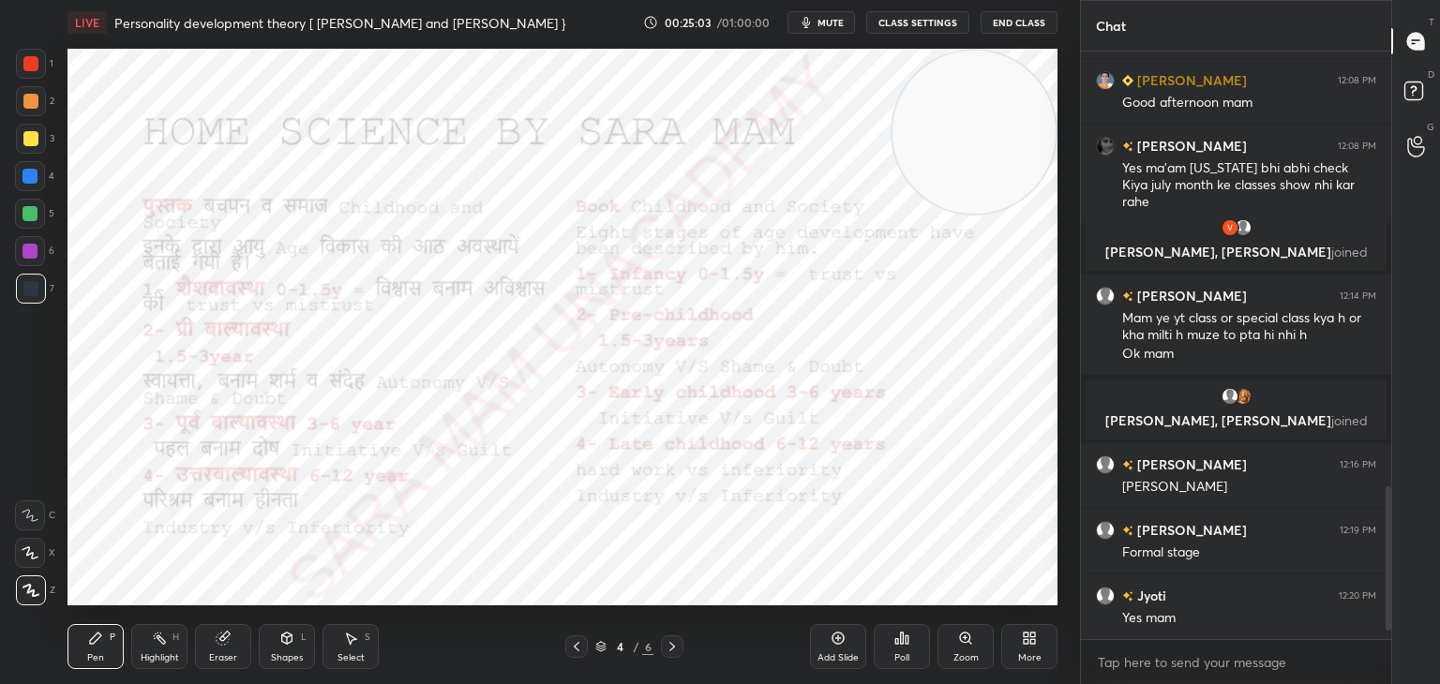
click at [666, 651] on icon at bounding box center [672, 646] width 15 height 15
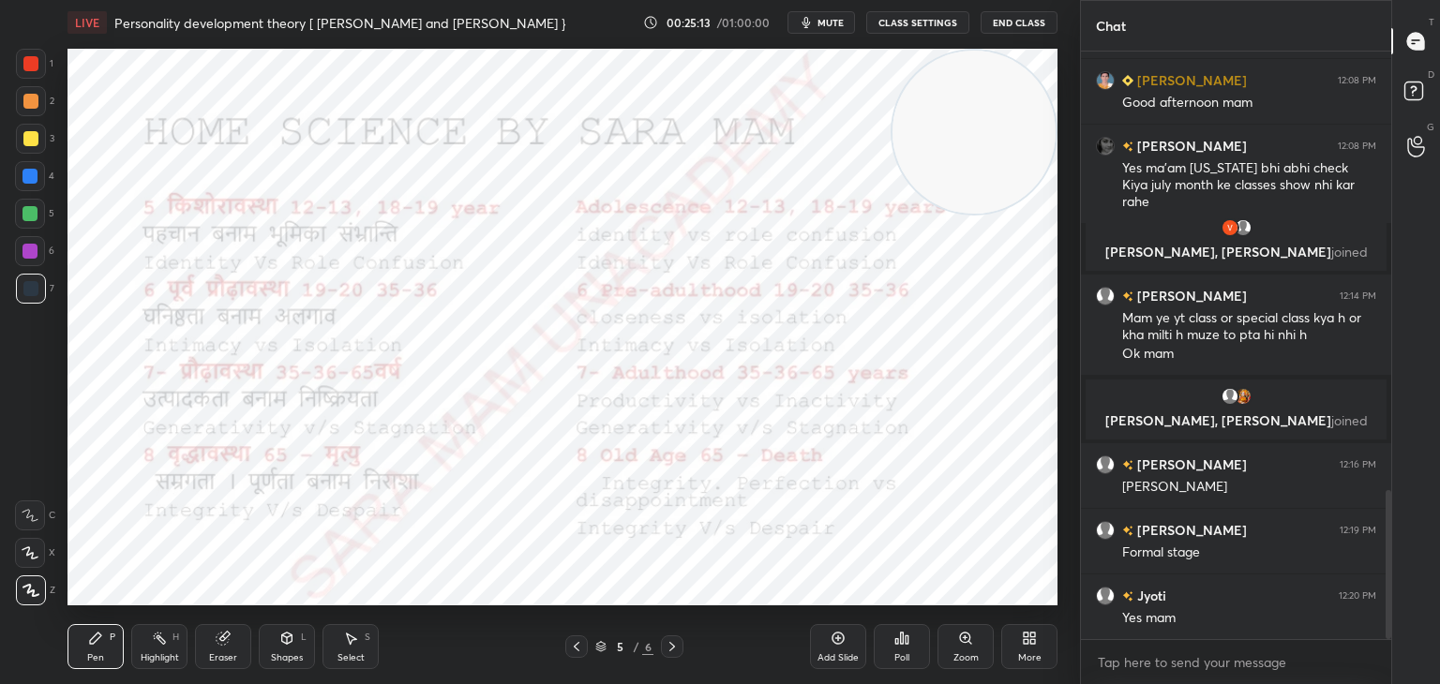
scroll to position [1740, 0]
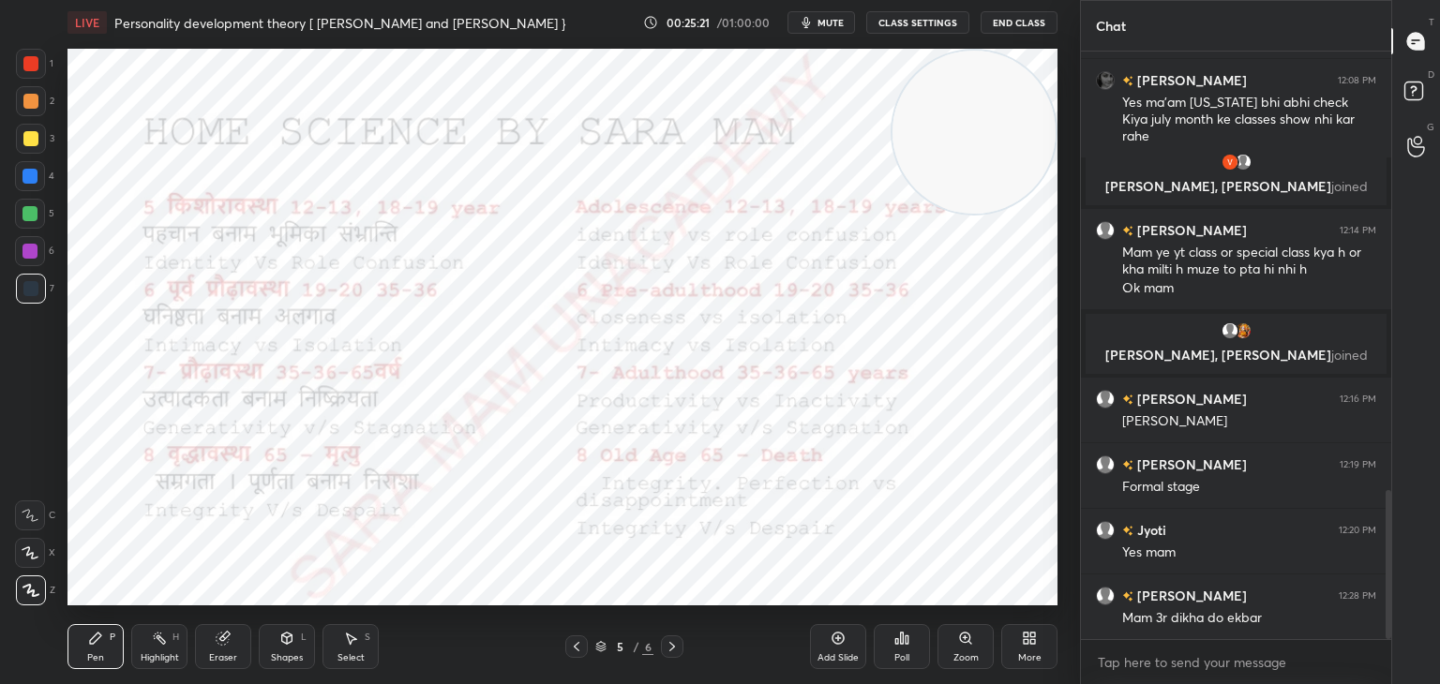
click at [572, 650] on icon at bounding box center [576, 646] width 15 height 15
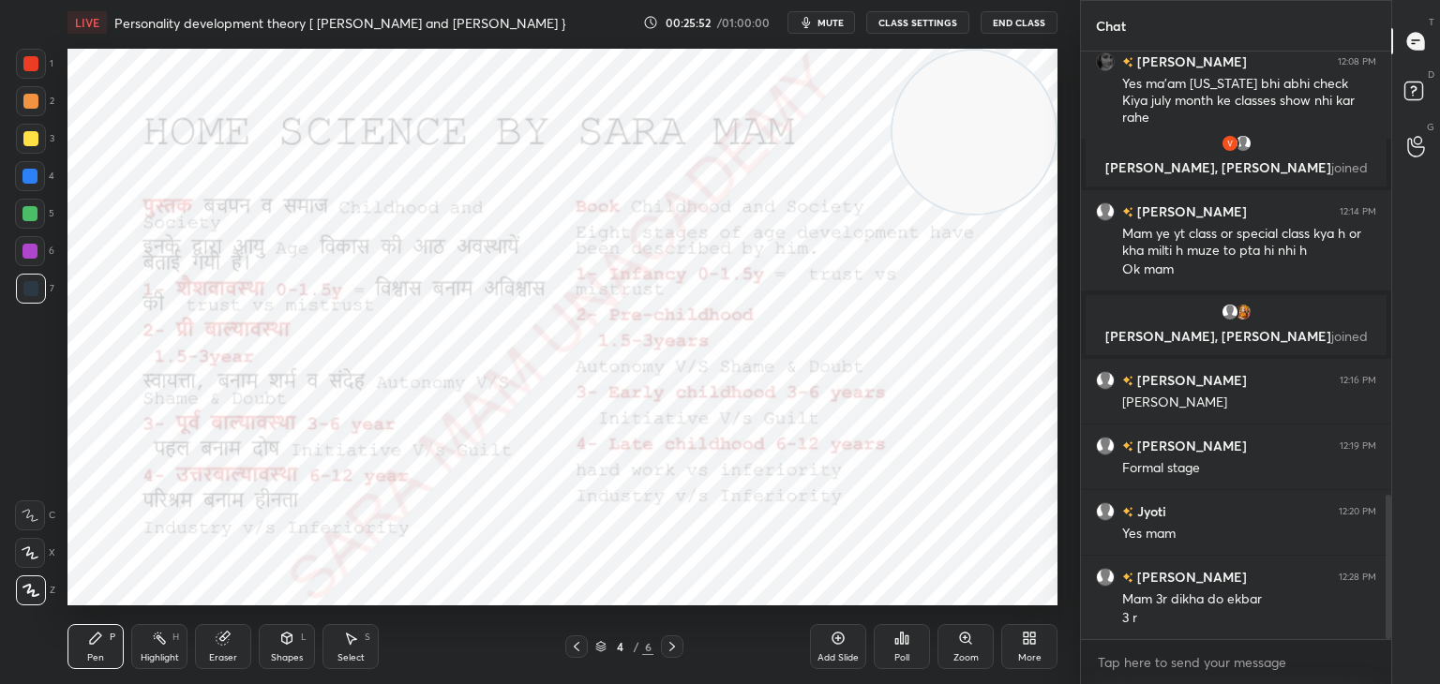
scroll to position [1804, 0]
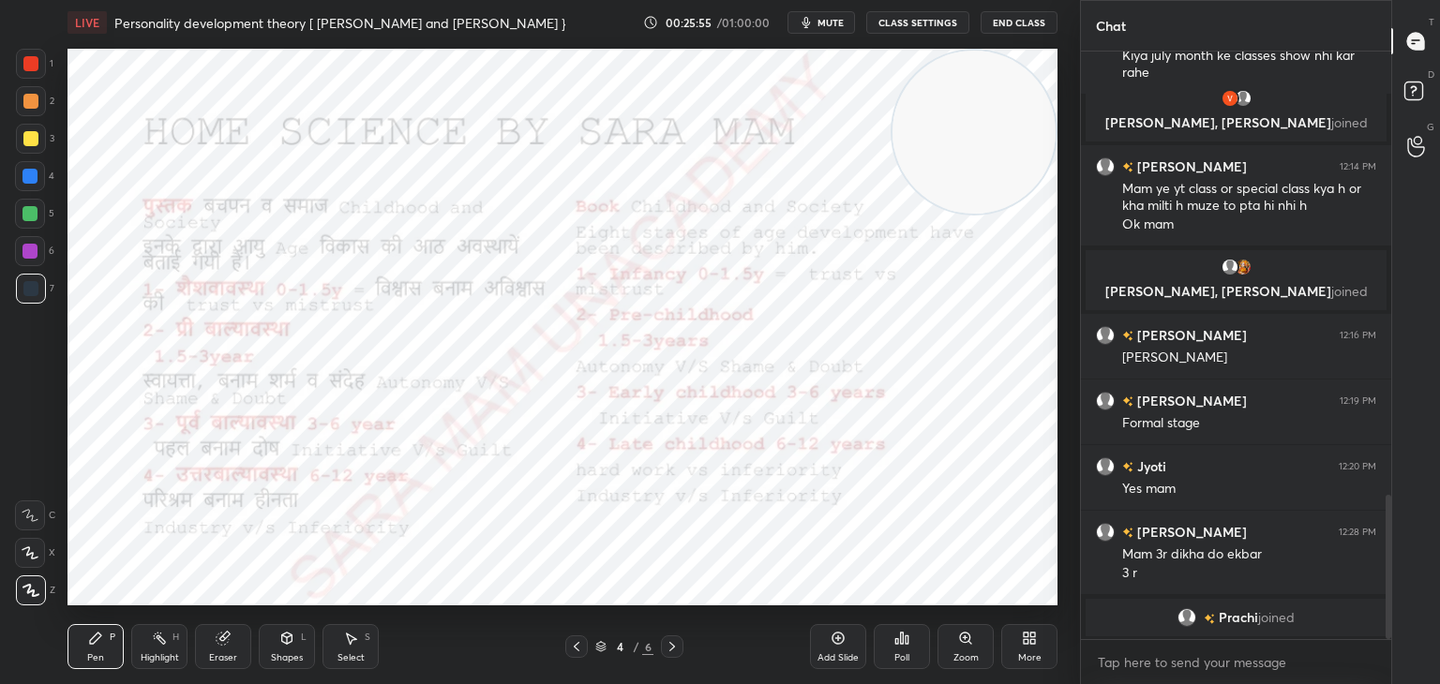
click at [572, 642] on icon at bounding box center [576, 646] width 15 height 15
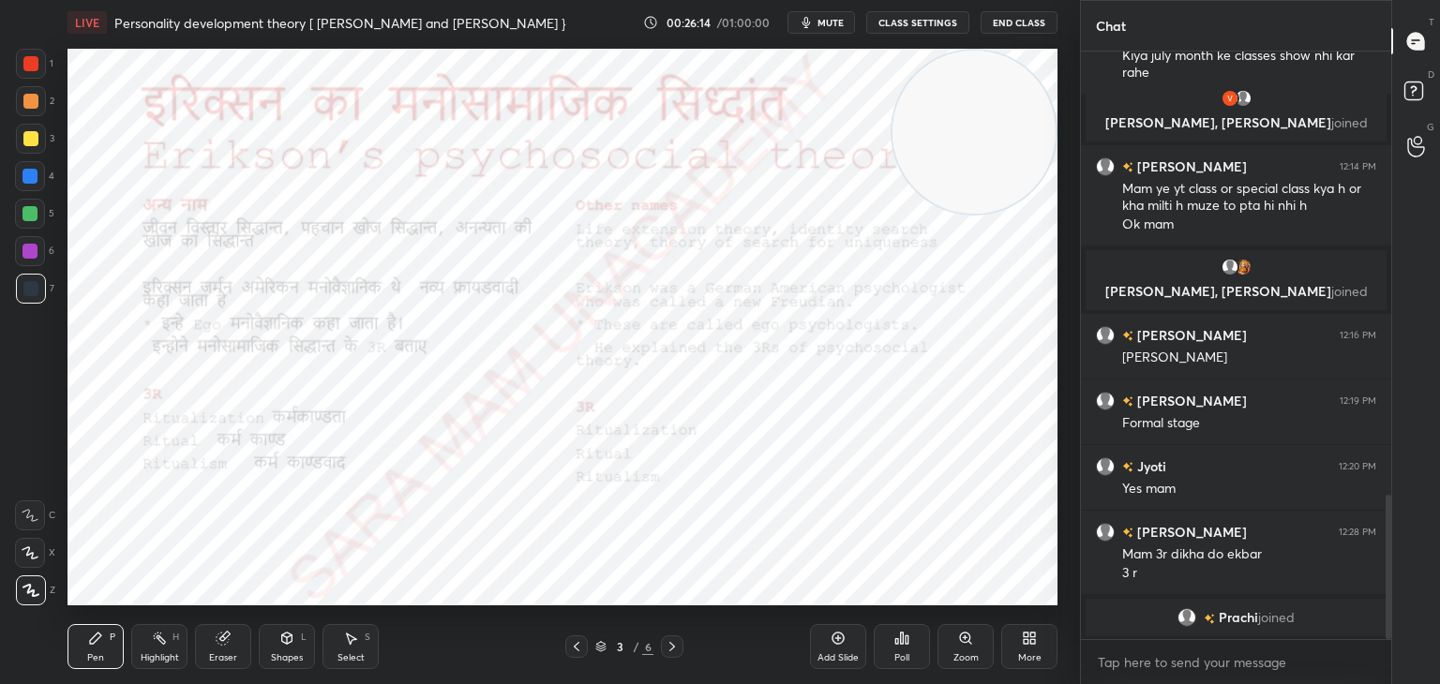
click at [678, 652] on icon at bounding box center [672, 646] width 15 height 15
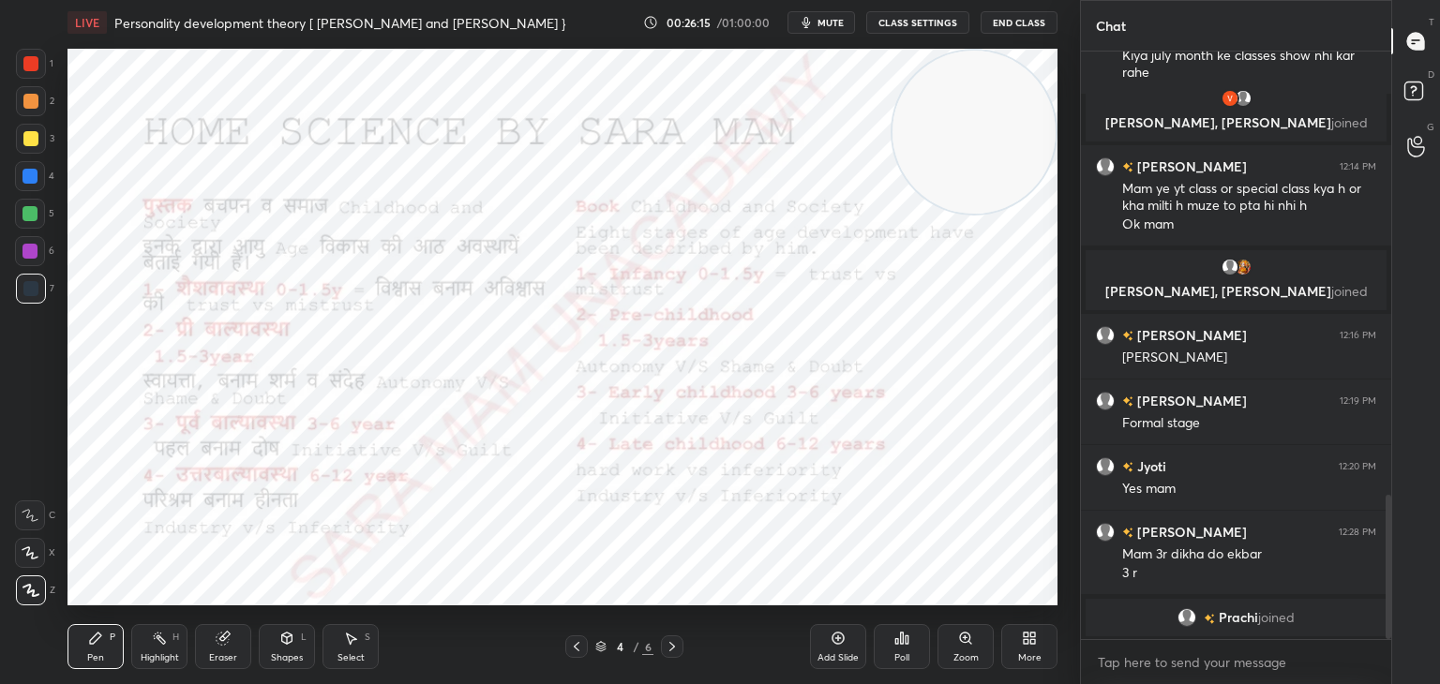
click at [683, 653] on div at bounding box center [672, 647] width 23 height 23
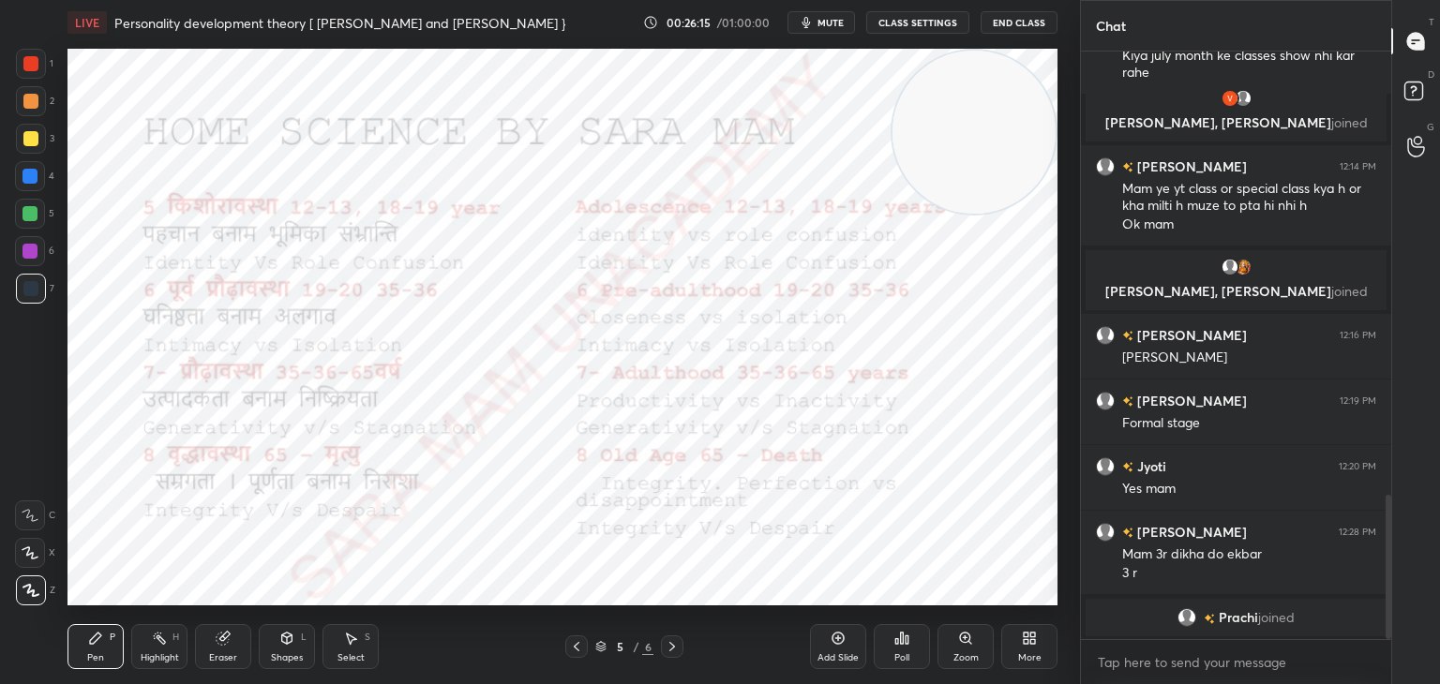
click at [681, 660] on div "Pen P Highlight H Eraser Shapes L Select S 5 / 6 Add Slide Poll Zoom More" at bounding box center [563, 646] width 990 height 75
click at [681, 651] on div at bounding box center [672, 647] width 23 height 23
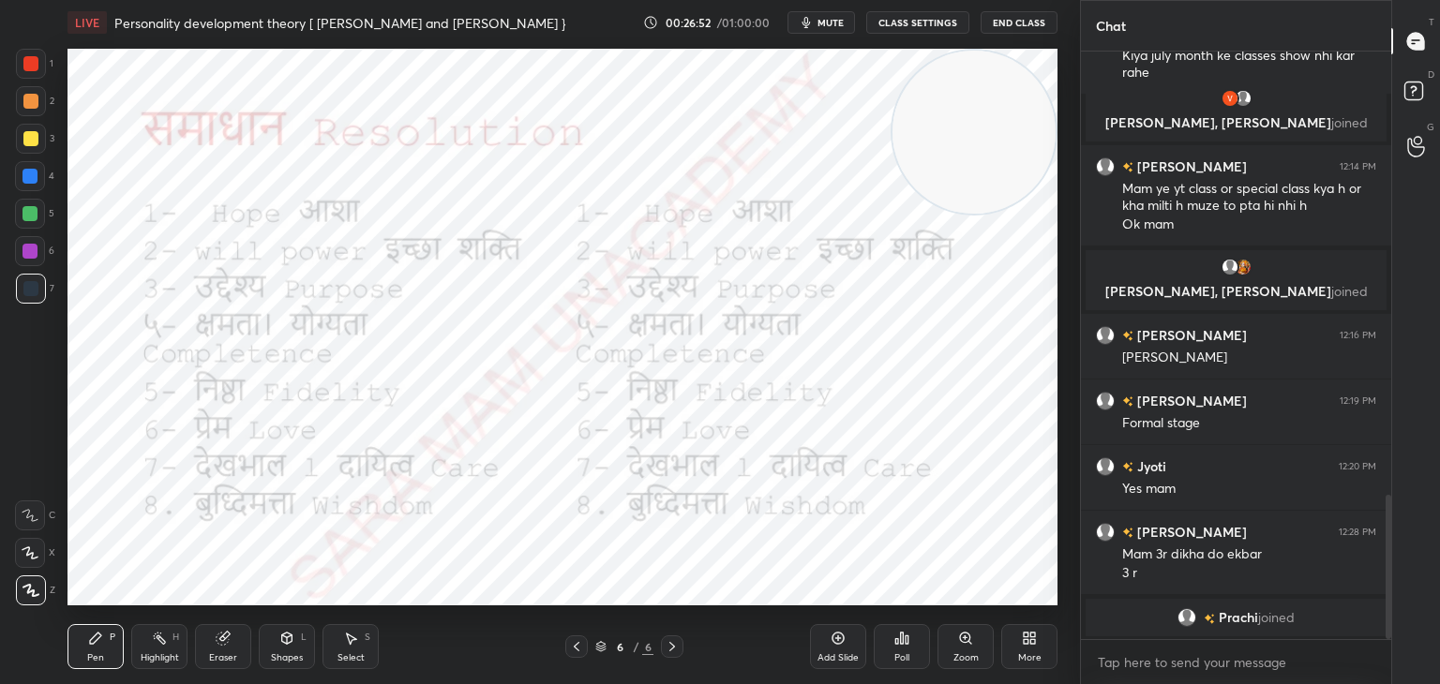
click at [1031, 643] on icon at bounding box center [1032, 641] width 5 height 5
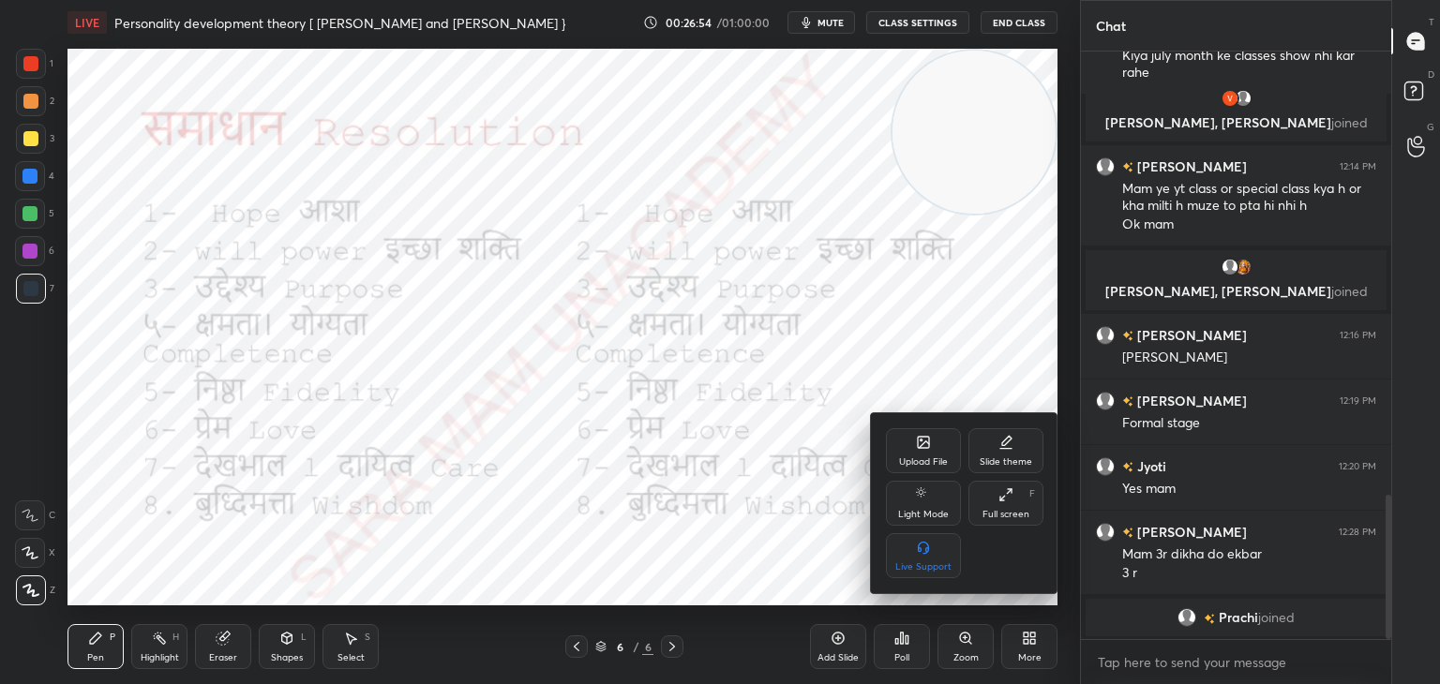
click at [930, 459] on div "Upload File" at bounding box center [923, 462] width 49 height 9
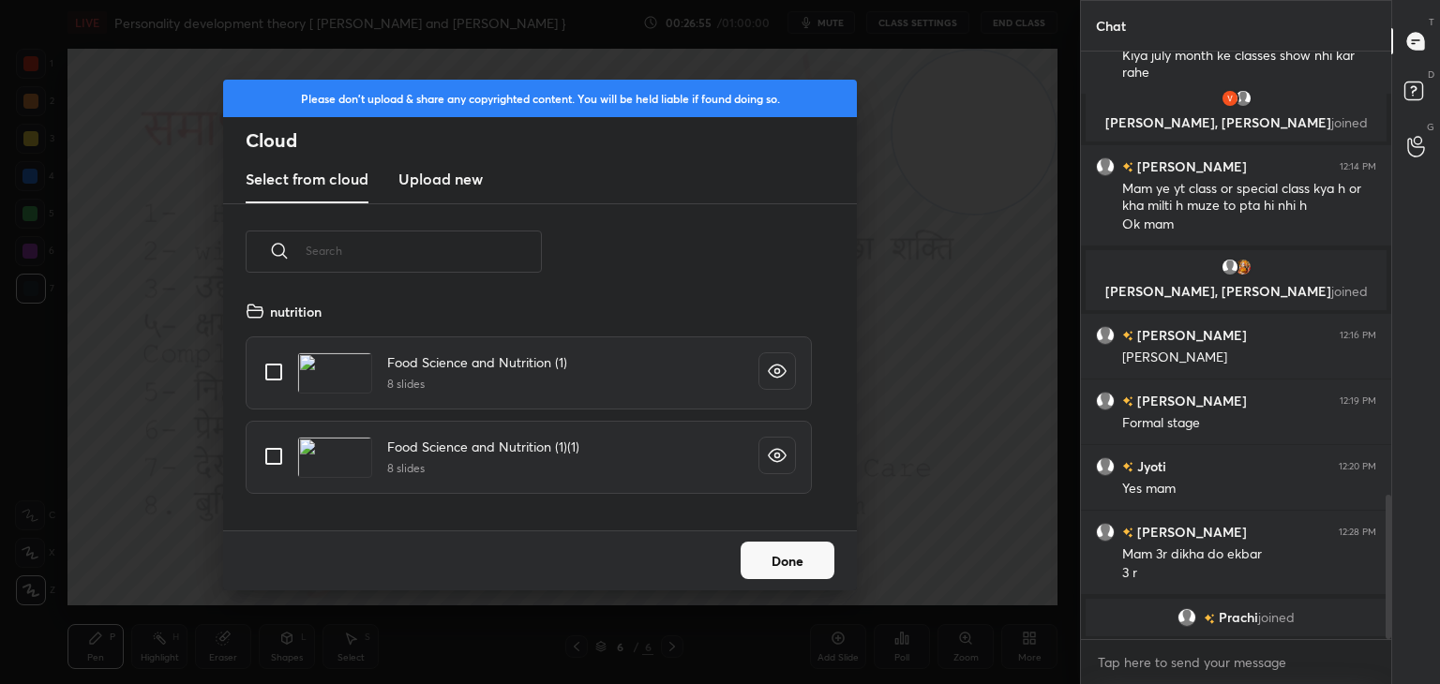
scroll to position [231, 602]
click at [435, 178] on h3 "Upload new" at bounding box center [440, 179] width 84 height 23
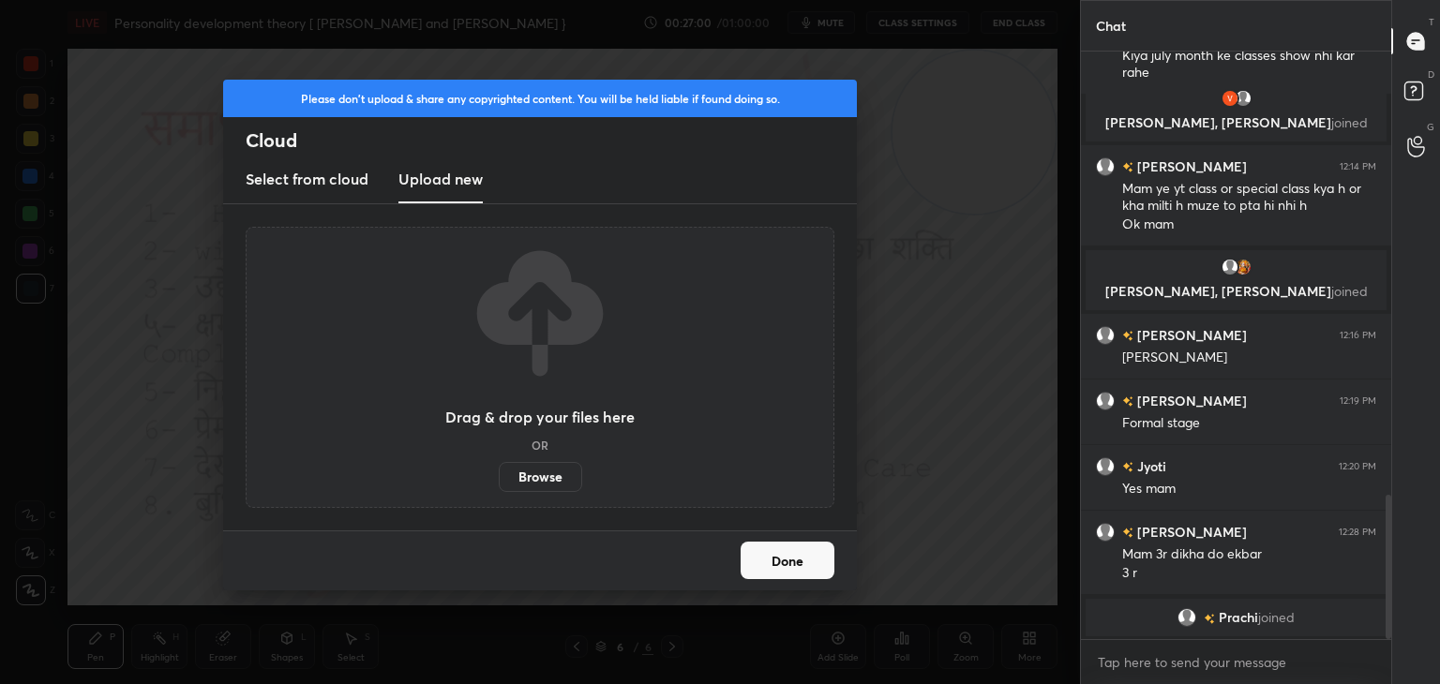
click at [540, 484] on label "Browse" at bounding box center [540, 477] width 83 height 30
click at [499, 484] on input "Browse" at bounding box center [499, 477] width 0 height 30
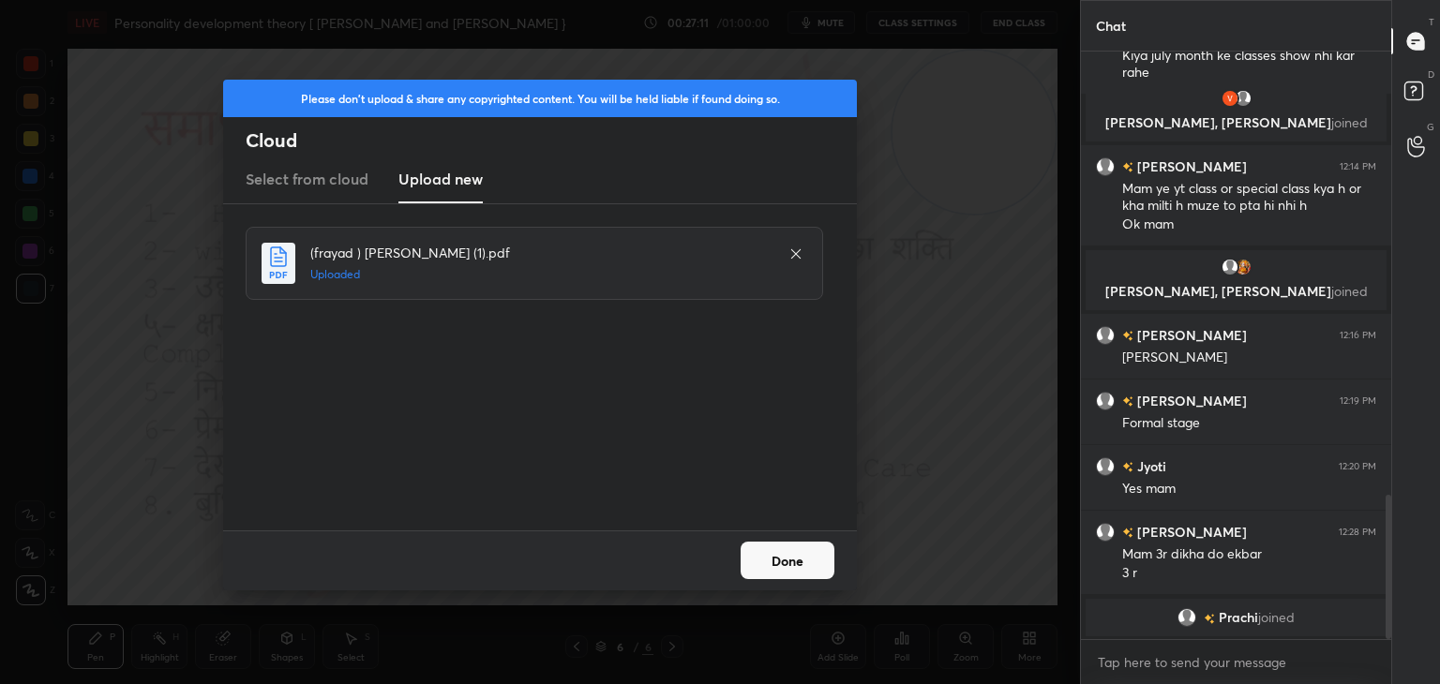
click at [795, 570] on button "Done" at bounding box center [788, 561] width 94 height 38
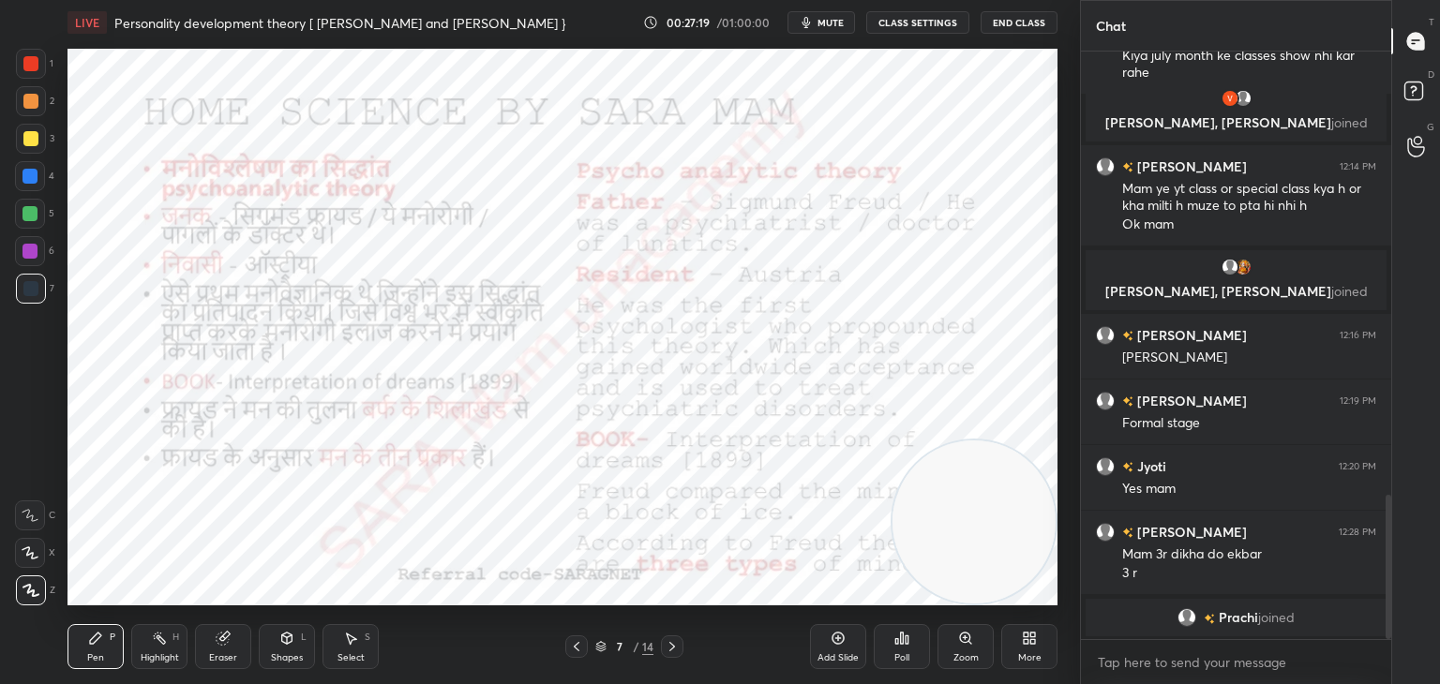
drag, startPoint x: 997, startPoint y: 125, endPoint x: 1069, endPoint y: 586, distance: 466.9
click at [1069, 586] on div "1 2 3 4 5 6 7 C X Z C X Z E E Erase all H H LIVE Personality development theory…" at bounding box center [540, 342] width 1080 height 684
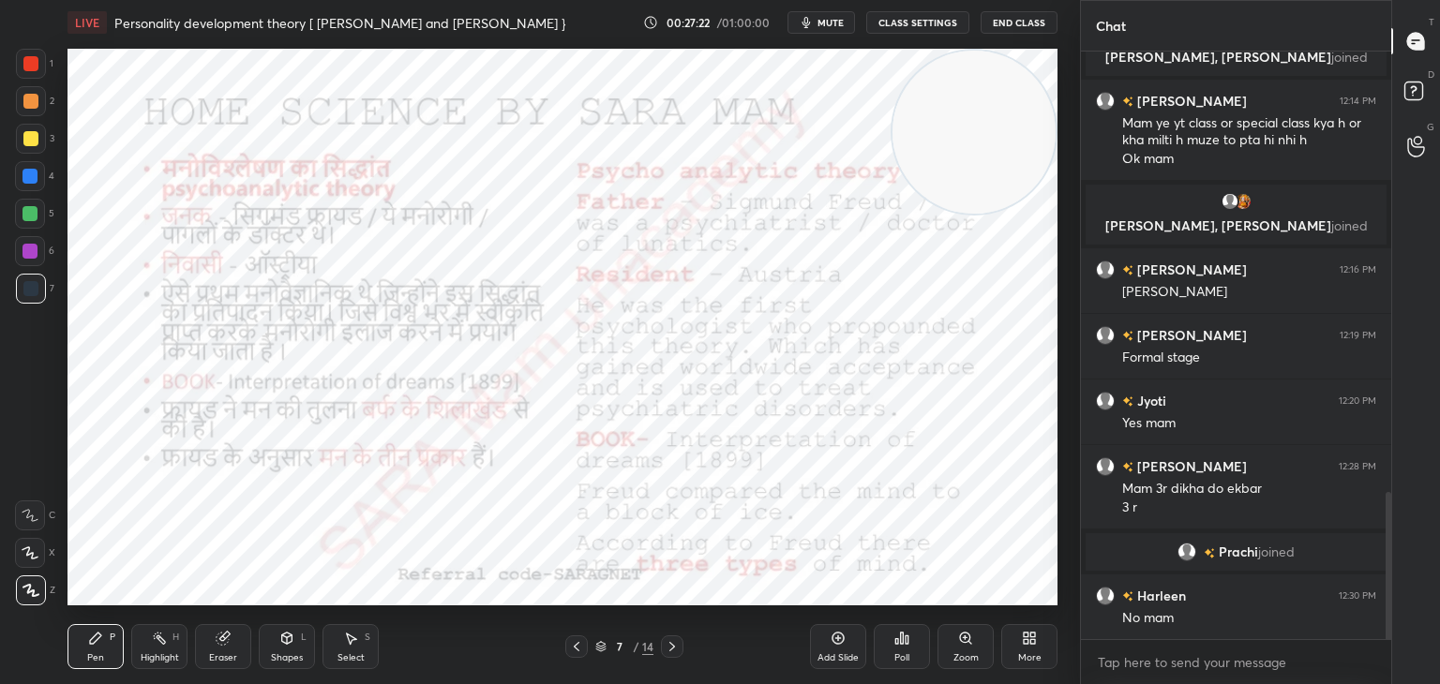
drag, startPoint x: 953, startPoint y: 491, endPoint x: 968, endPoint y: -67, distance: 558.0
click at [968, 0] on html "1 2 3 4 5 6 7 C X Z C X Z E E Erase all H H LIVE Personality development theory…" at bounding box center [720, 0] width 1440 height 0
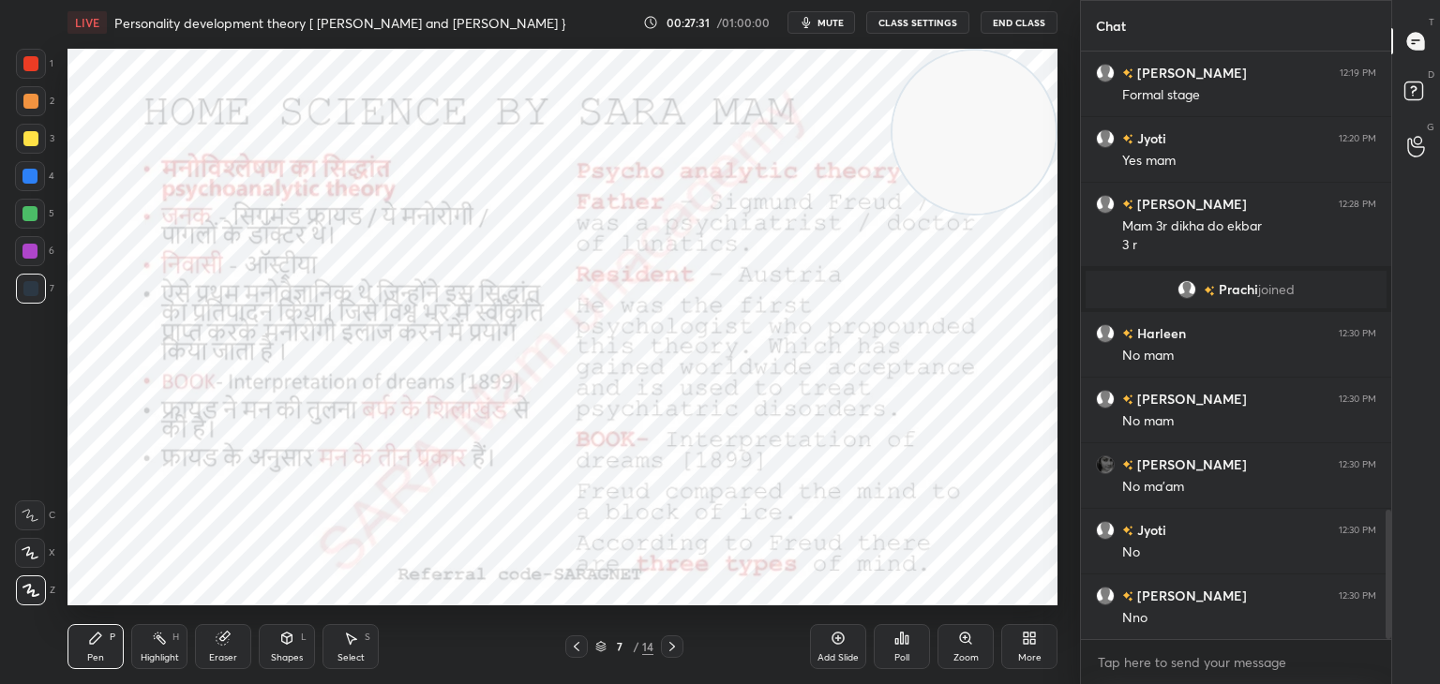
scroll to position [2085, 0]
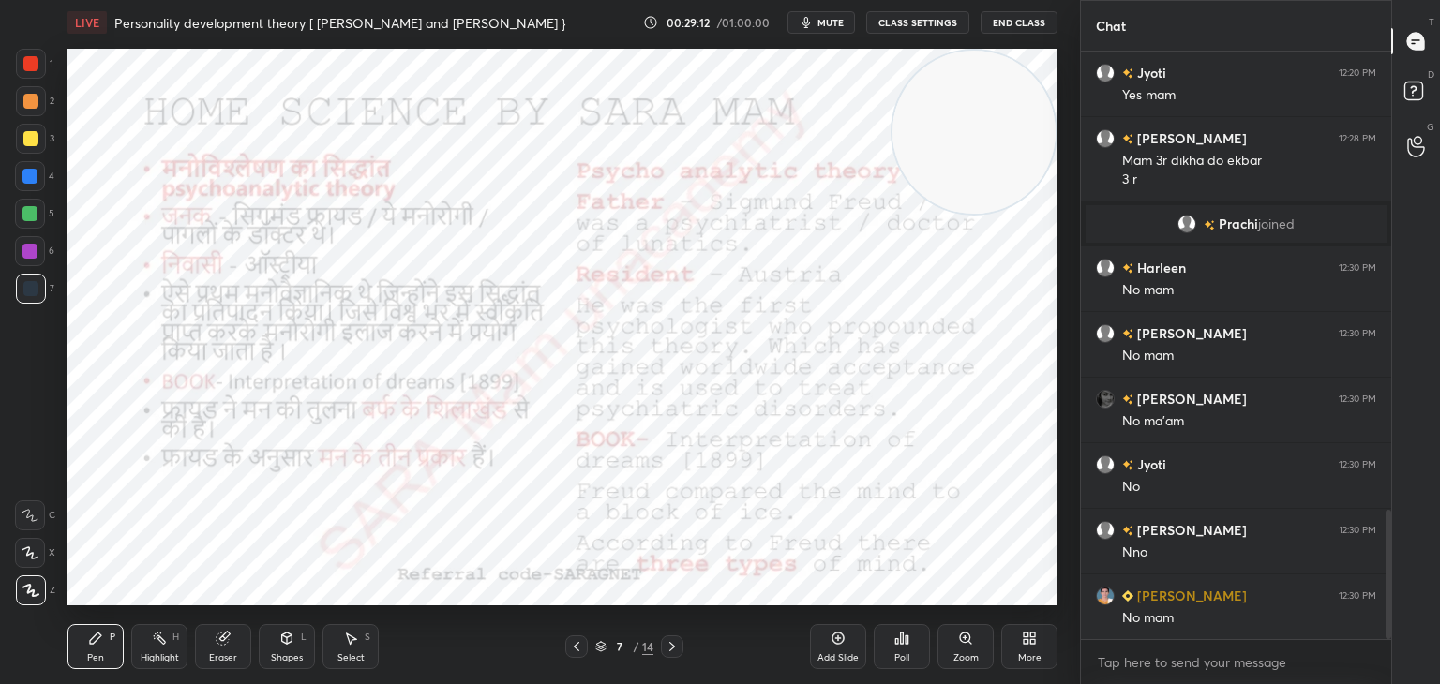
click at [668, 642] on icon at bounding box center [672, 646] width 15 height 15
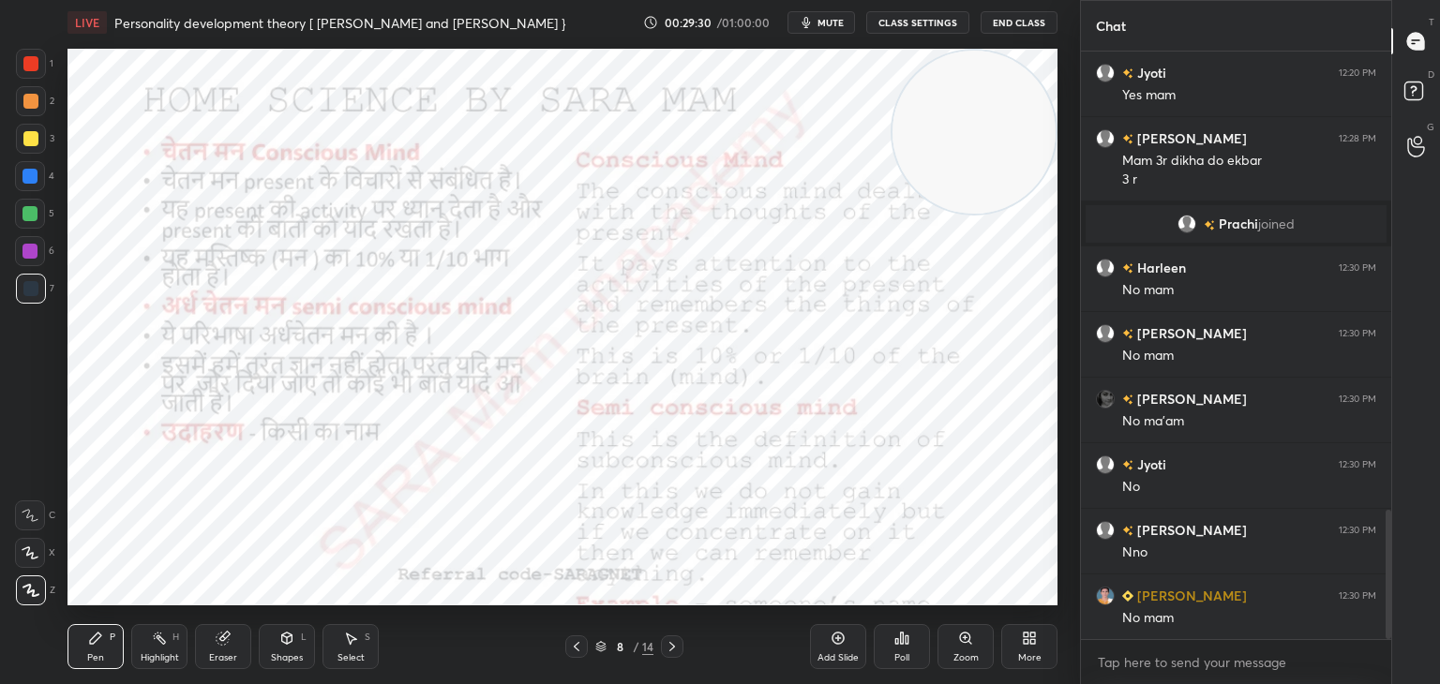
click at [666, 647] on icon at bounding box center [672, 646] width 15 height 15
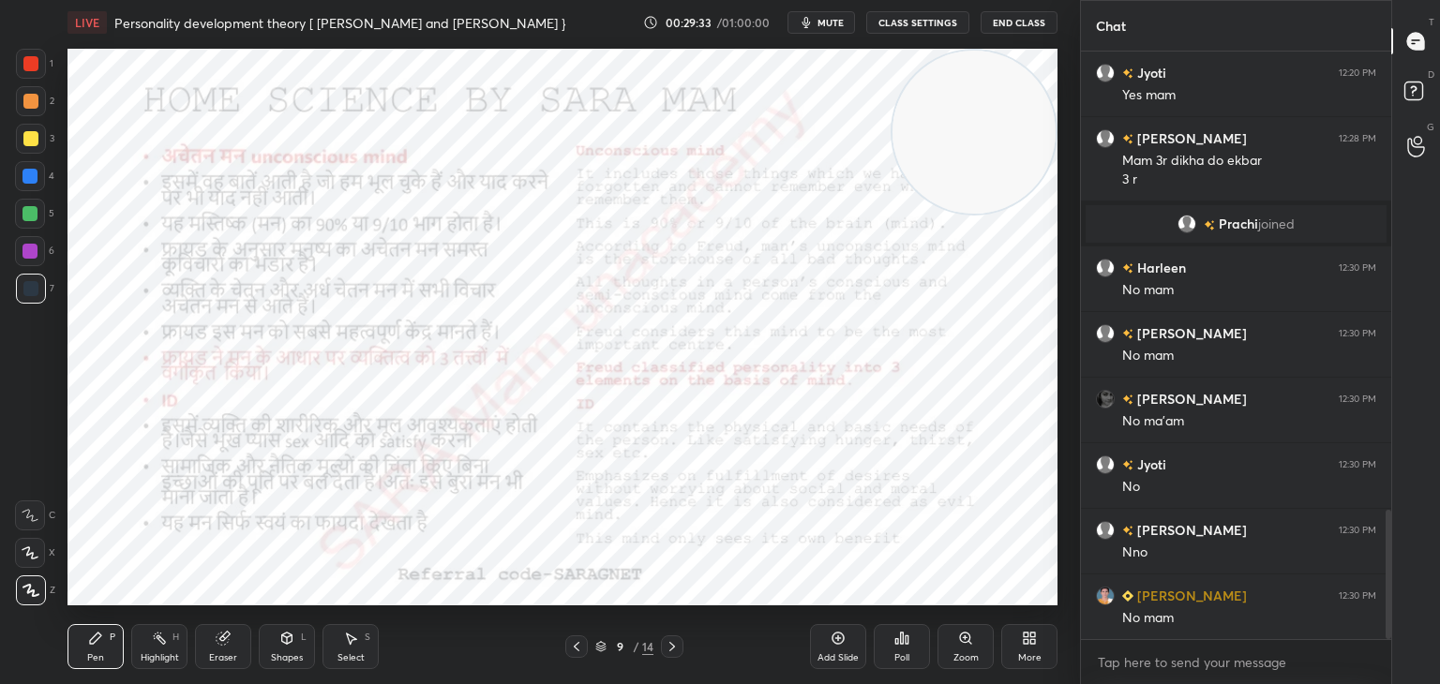
click at [574, 649] on icon at bounding box center [576, 646] width 15 height 15
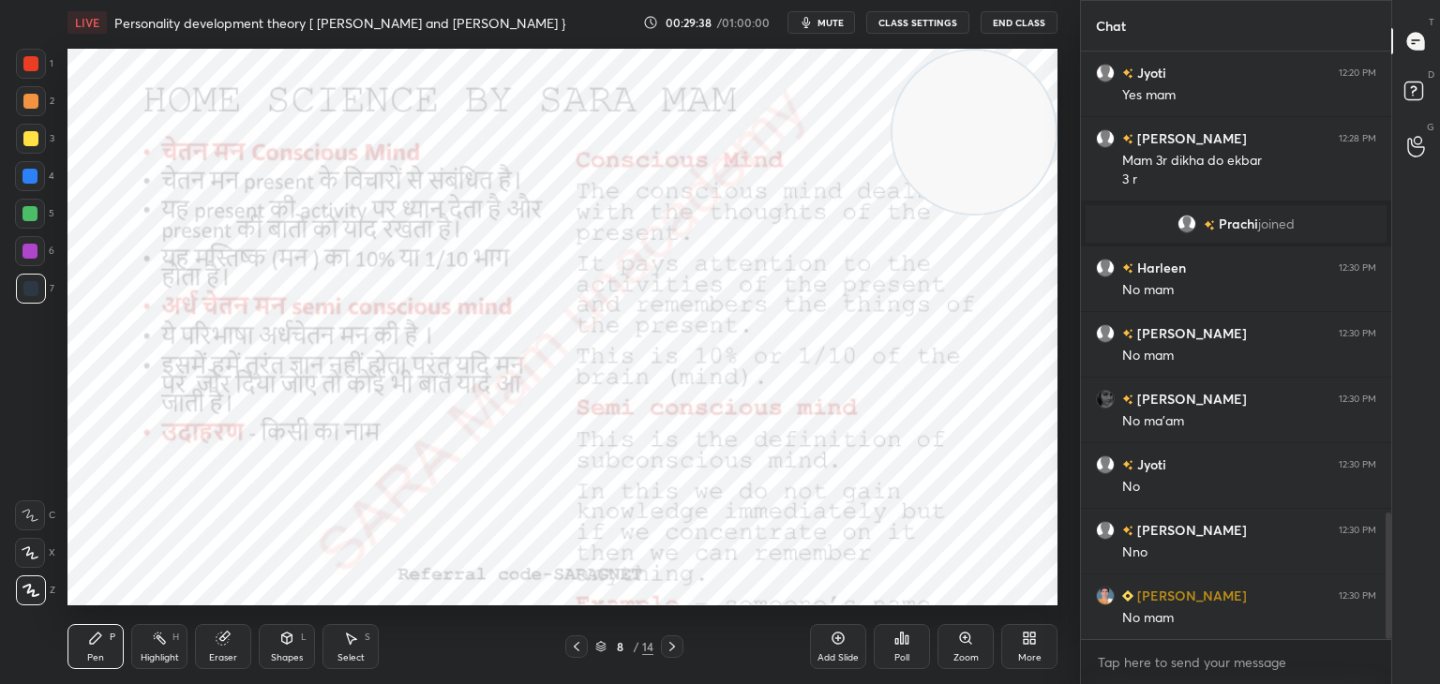
scroll to position [2151, 0]
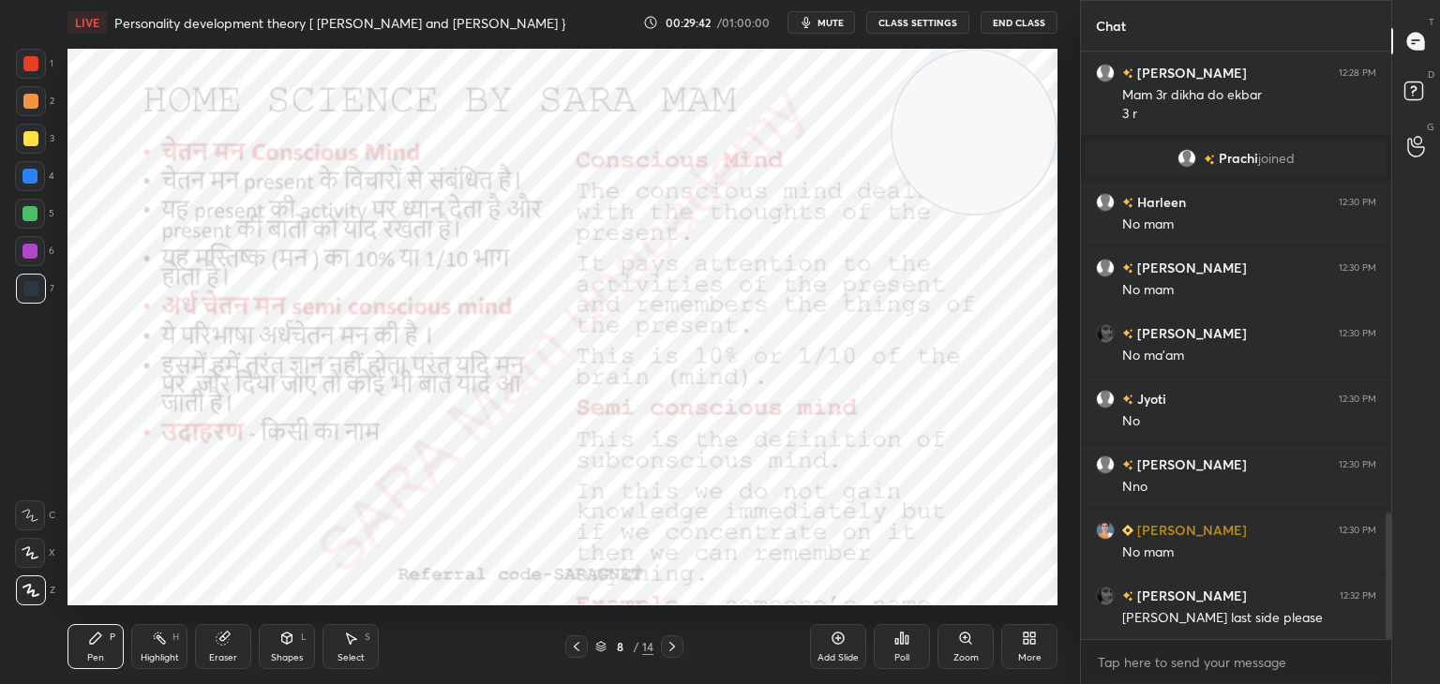
click at [567, 646] on div at bounding box center [576, 647] width 23 height 23
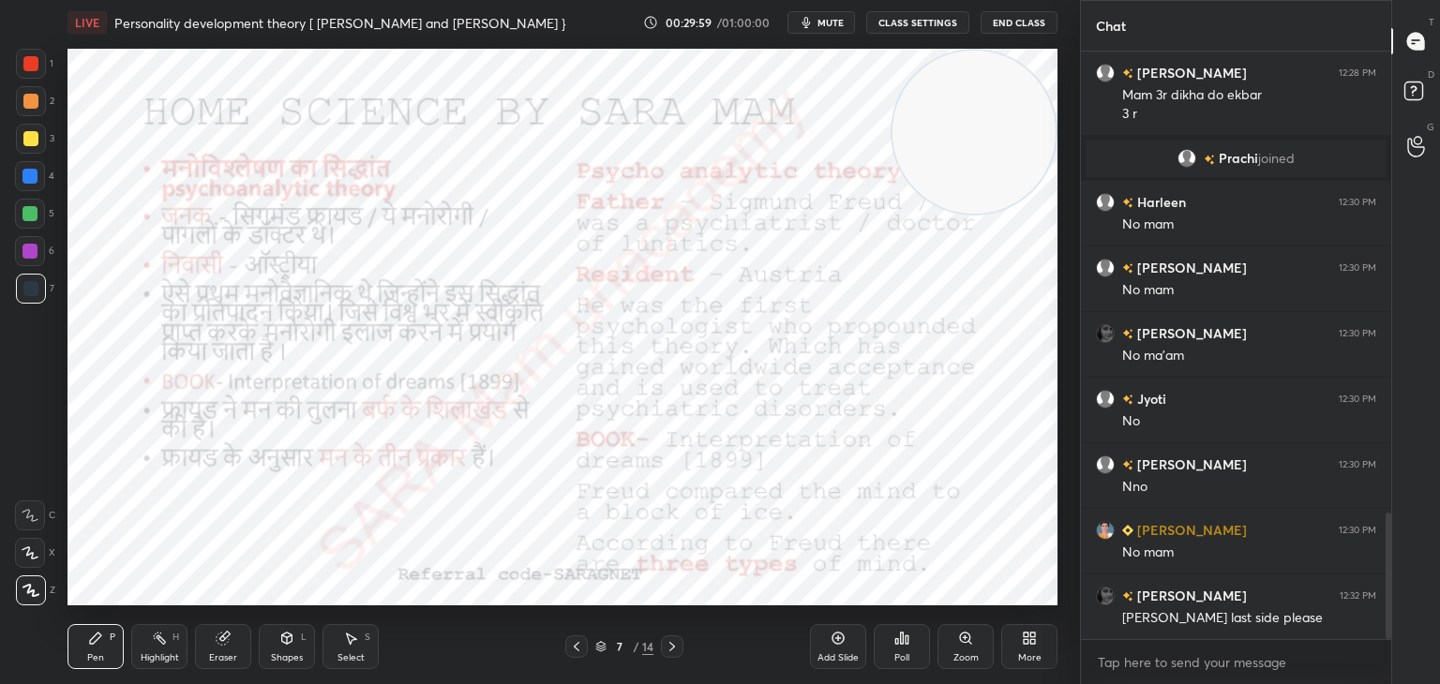
scroll to position [2169, 0]
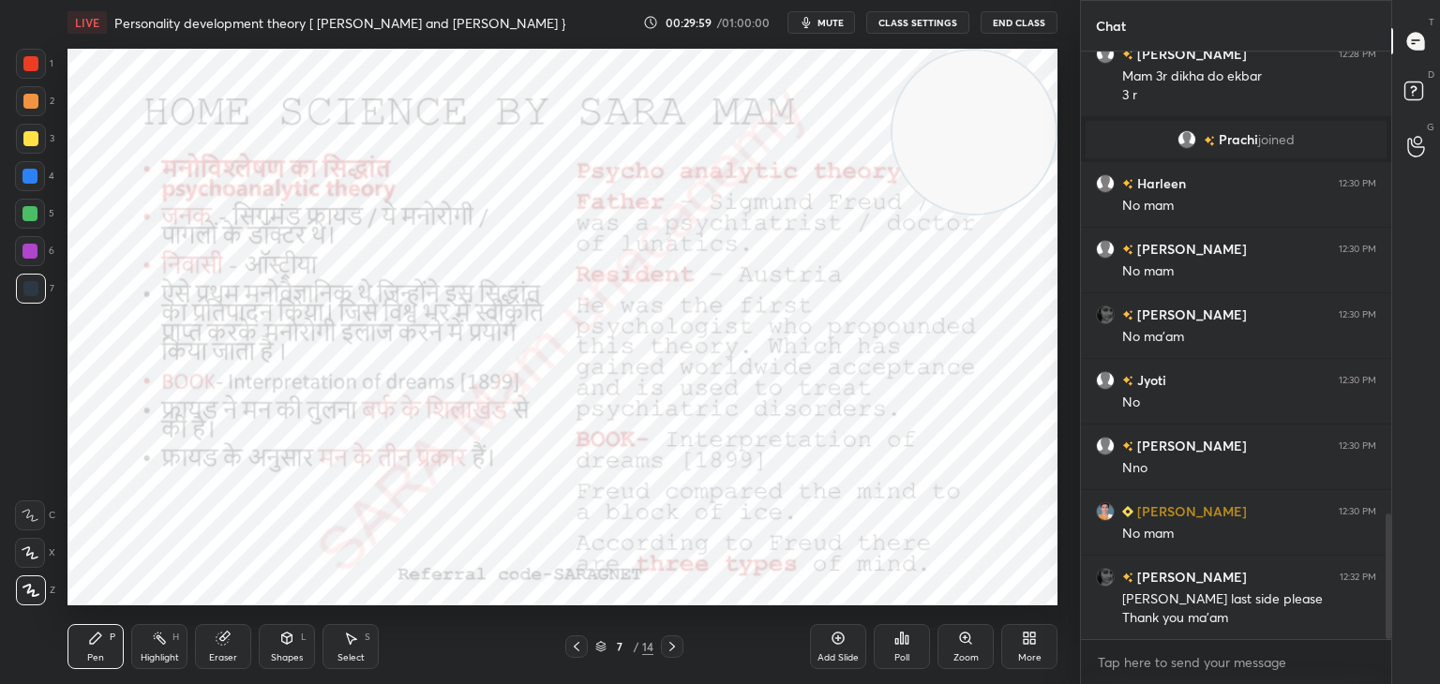
click at [679, 646] on icon at bounding box center [672, 646] width 15 height 15
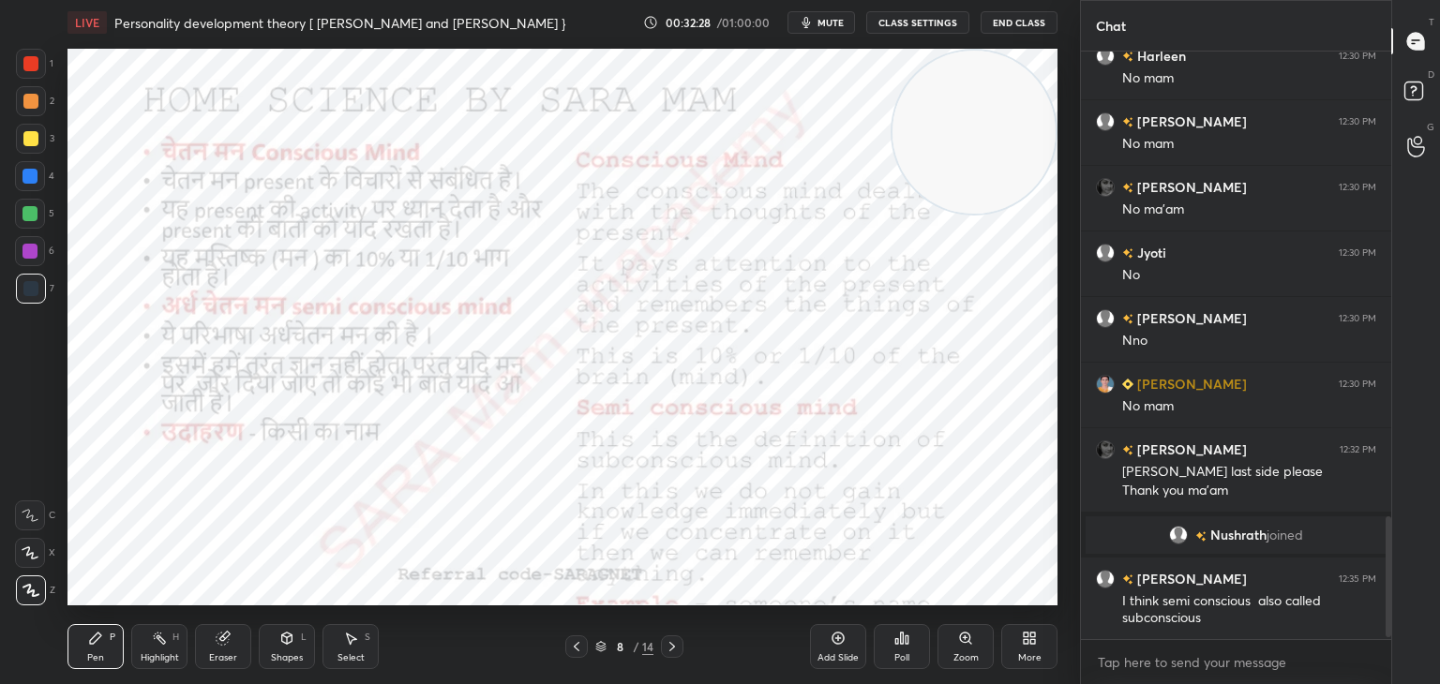
scroll to position [2289, 0]
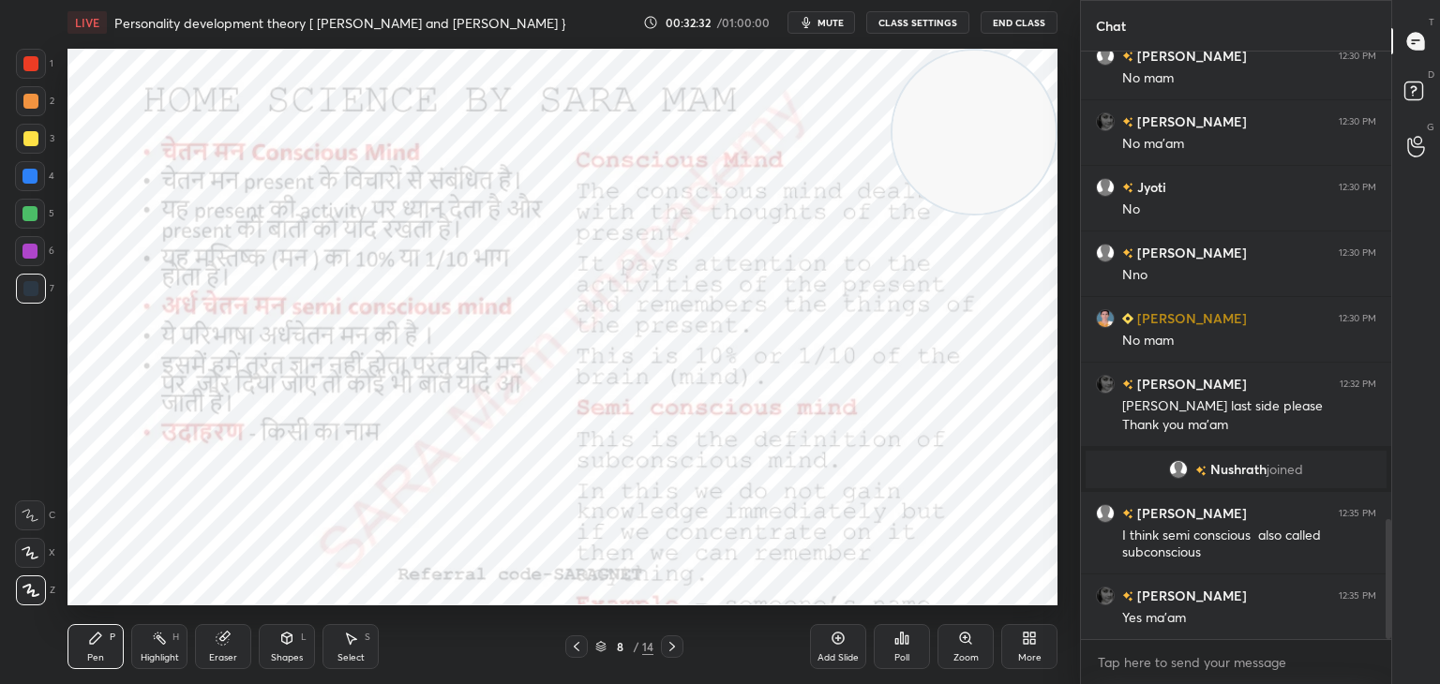
click at [364, 646] on div "Select S" at bounding box center [351, 646] width 56 height 45
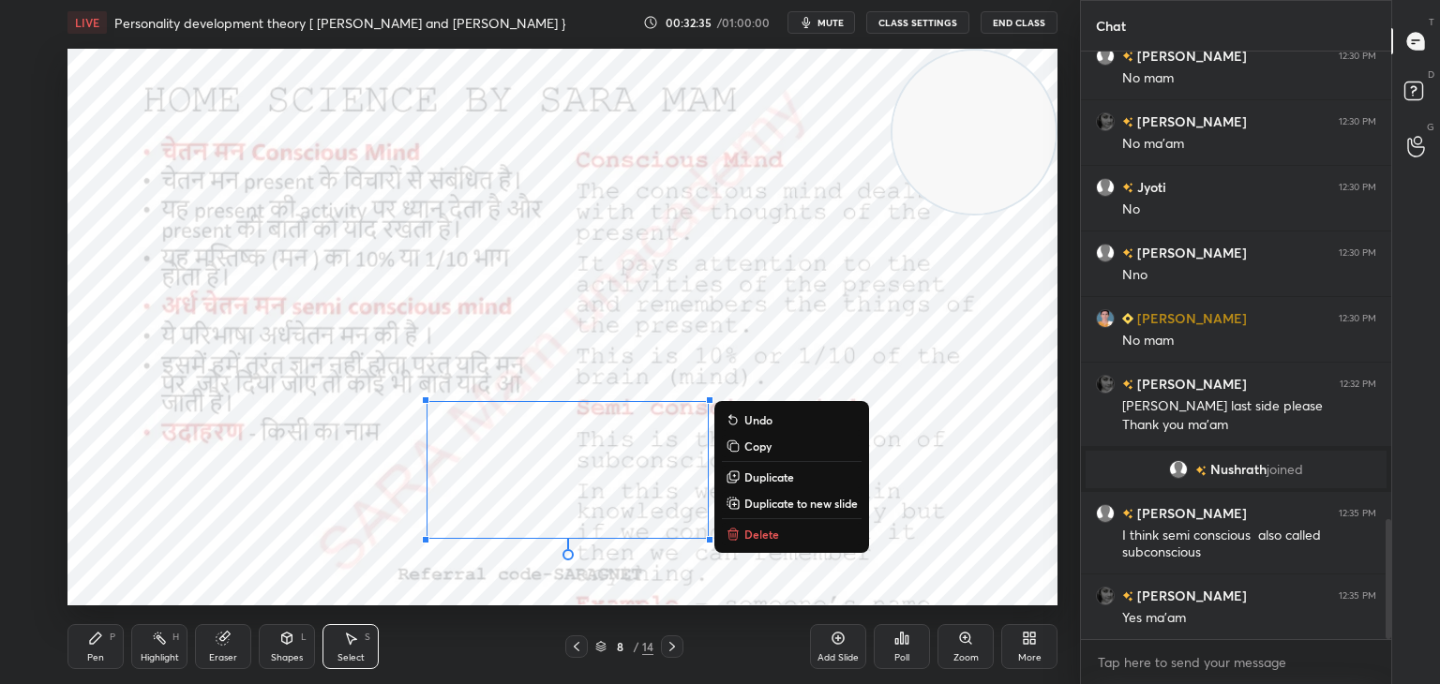
click at [771, 537] on p "Delete" at bounding box center [761, 534] width 35 height 15
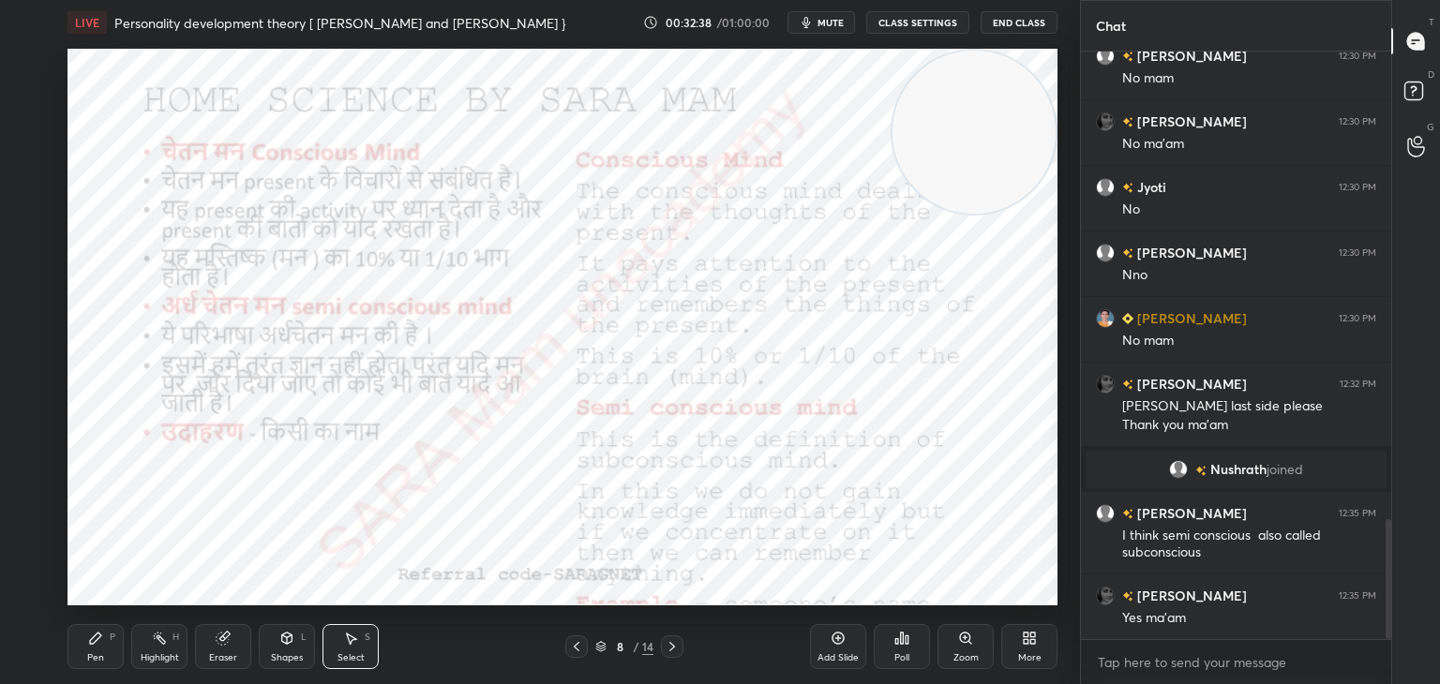
click at [94, 652] on div "Pen P" at bounding box center [96, 646] width 56 height 45
click at [677, 651] on icon at bounding box center [672, 646] width 15 height 15
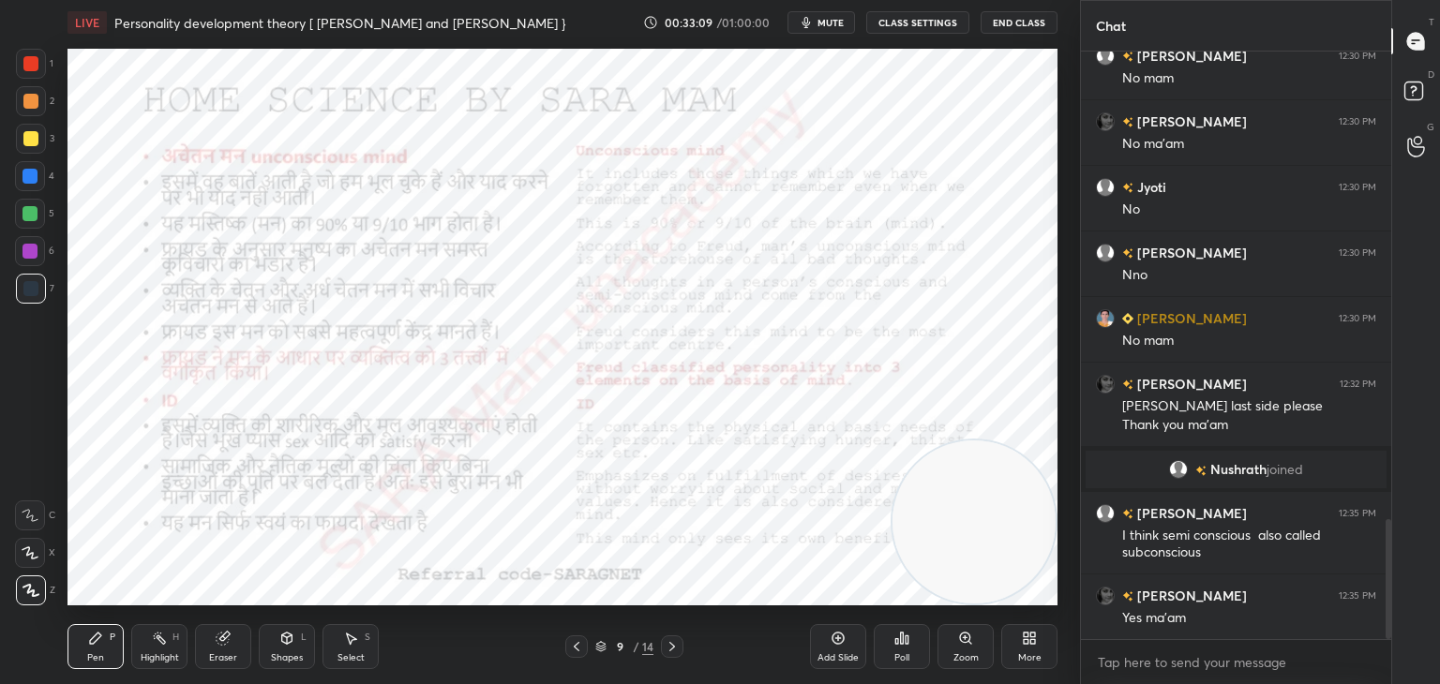
click at [574, 643] on icon at bounding box center [576, 646] width 15 height 15
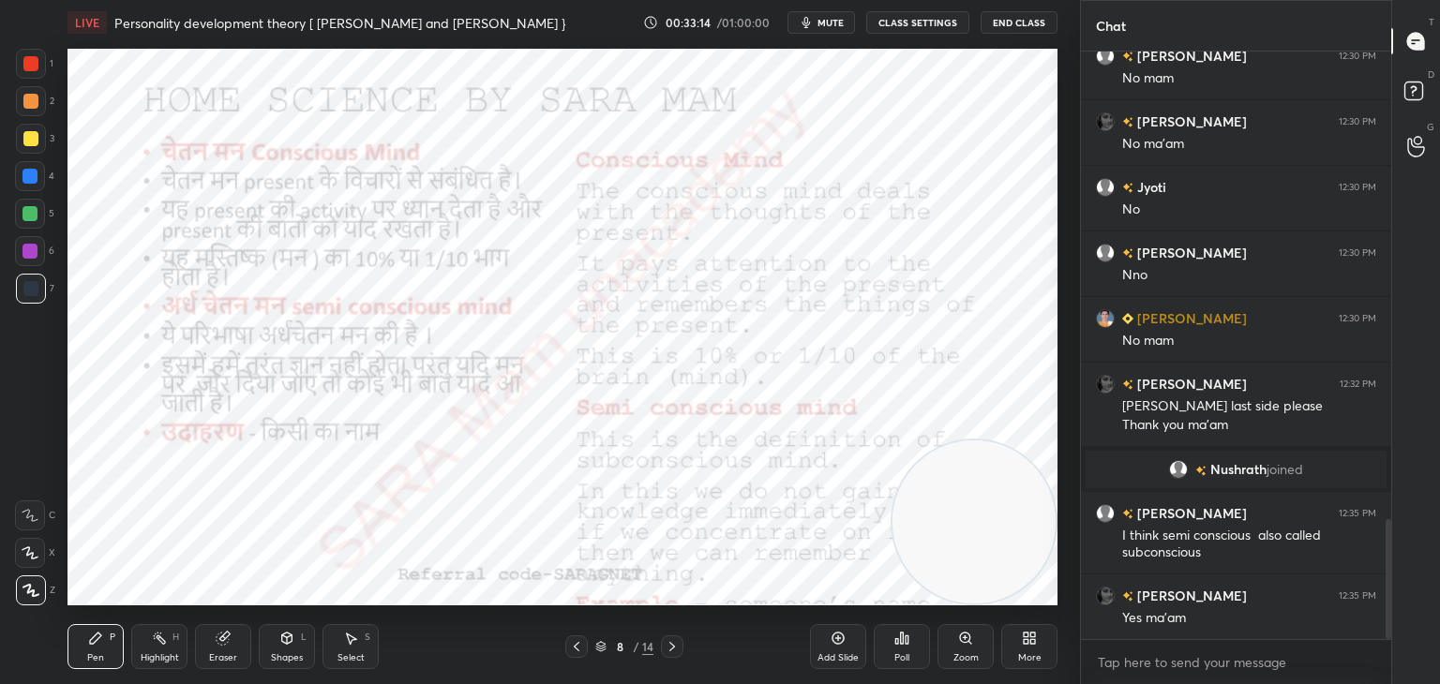
click at [668, 650] on icon at bounding box center [672, 646] width 15 height 15
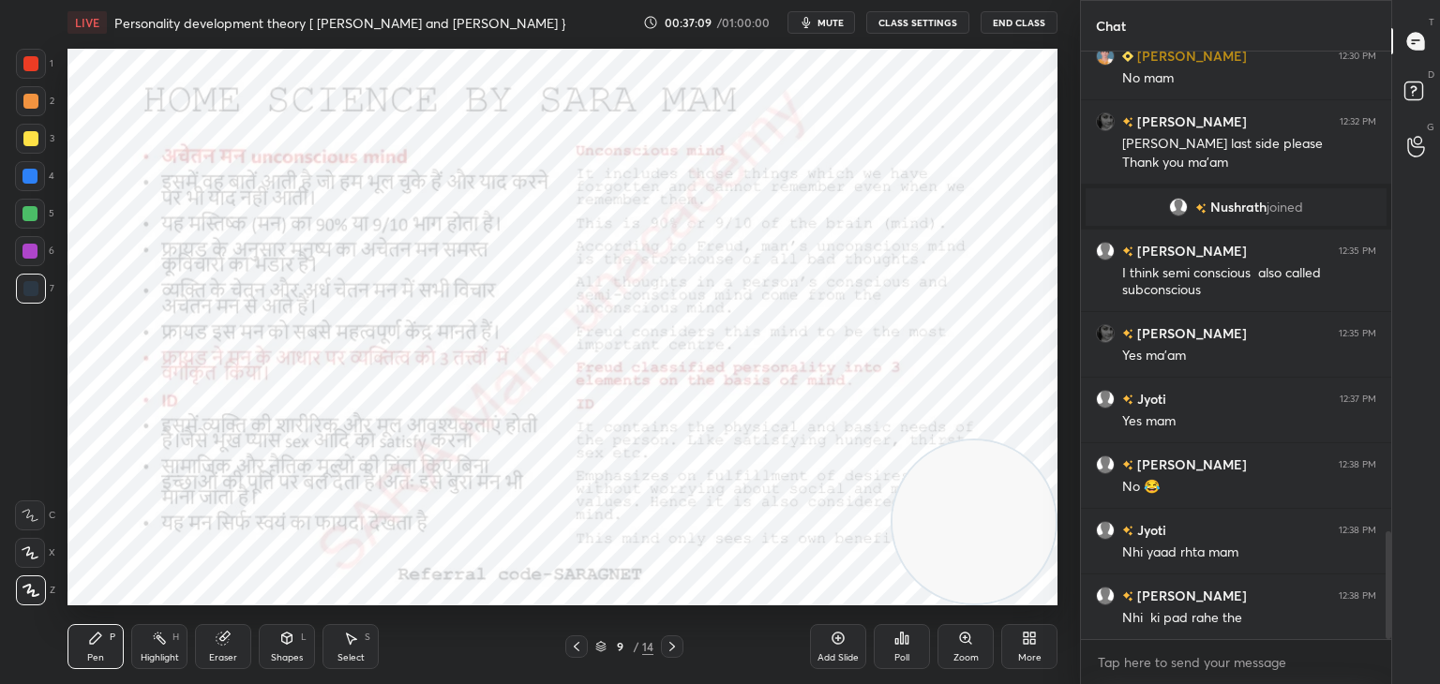
scroll to position [2618, 0]
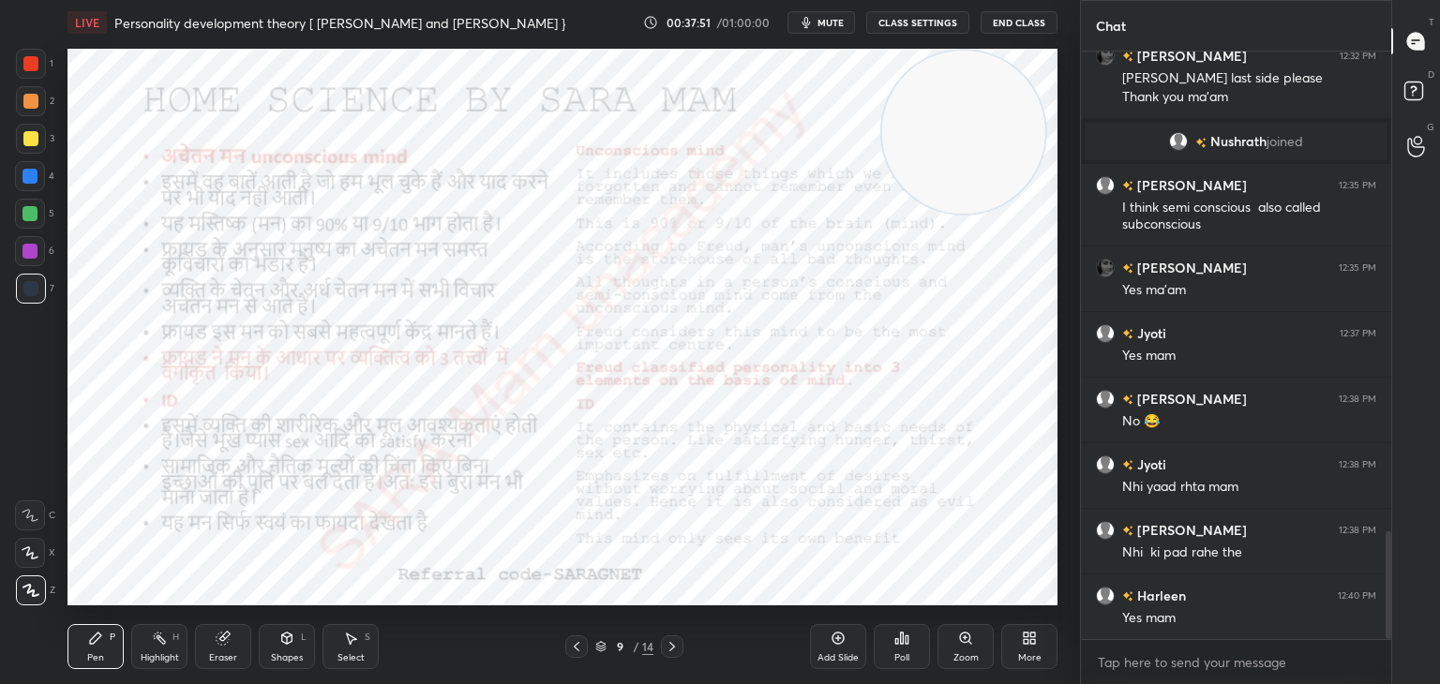
click at [674, 638] on div at bounding box center [672, 647] width 23 height 23
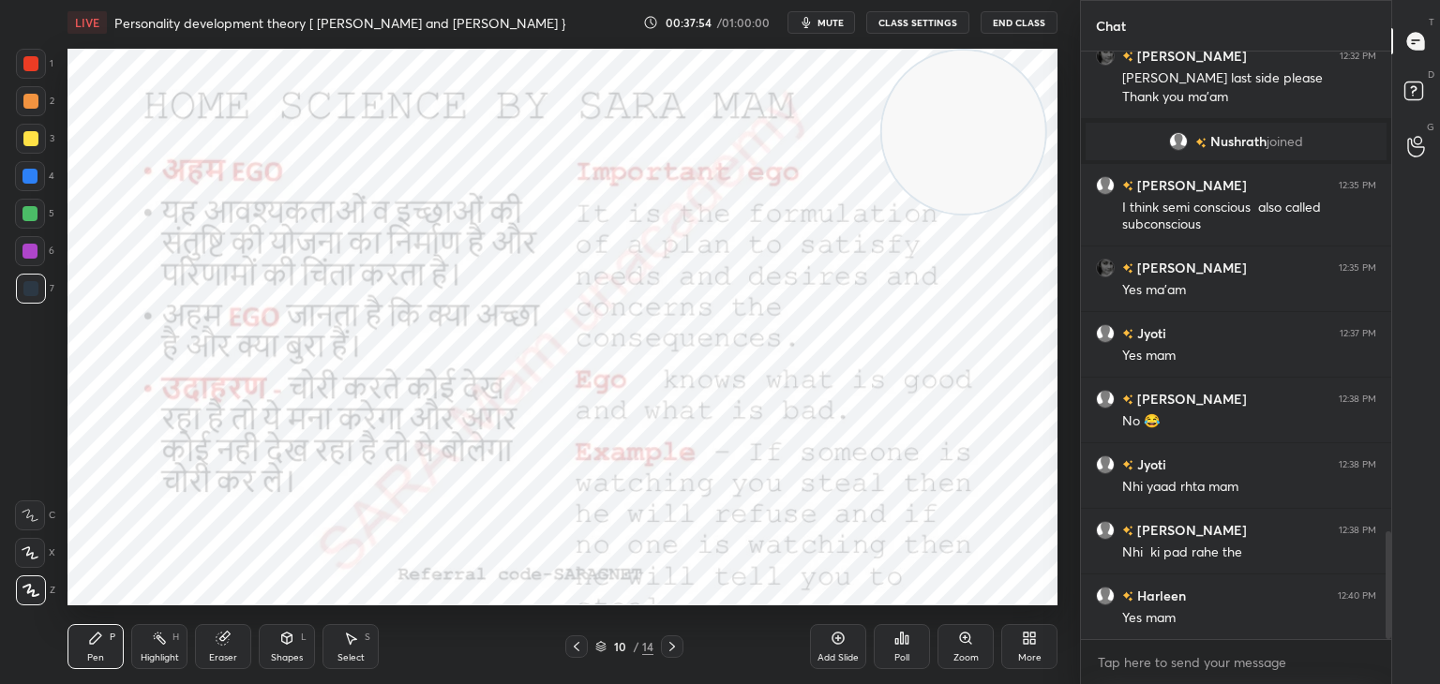
click at [669, 644] on icon at bounding box center [672, 646] width 15 height 15
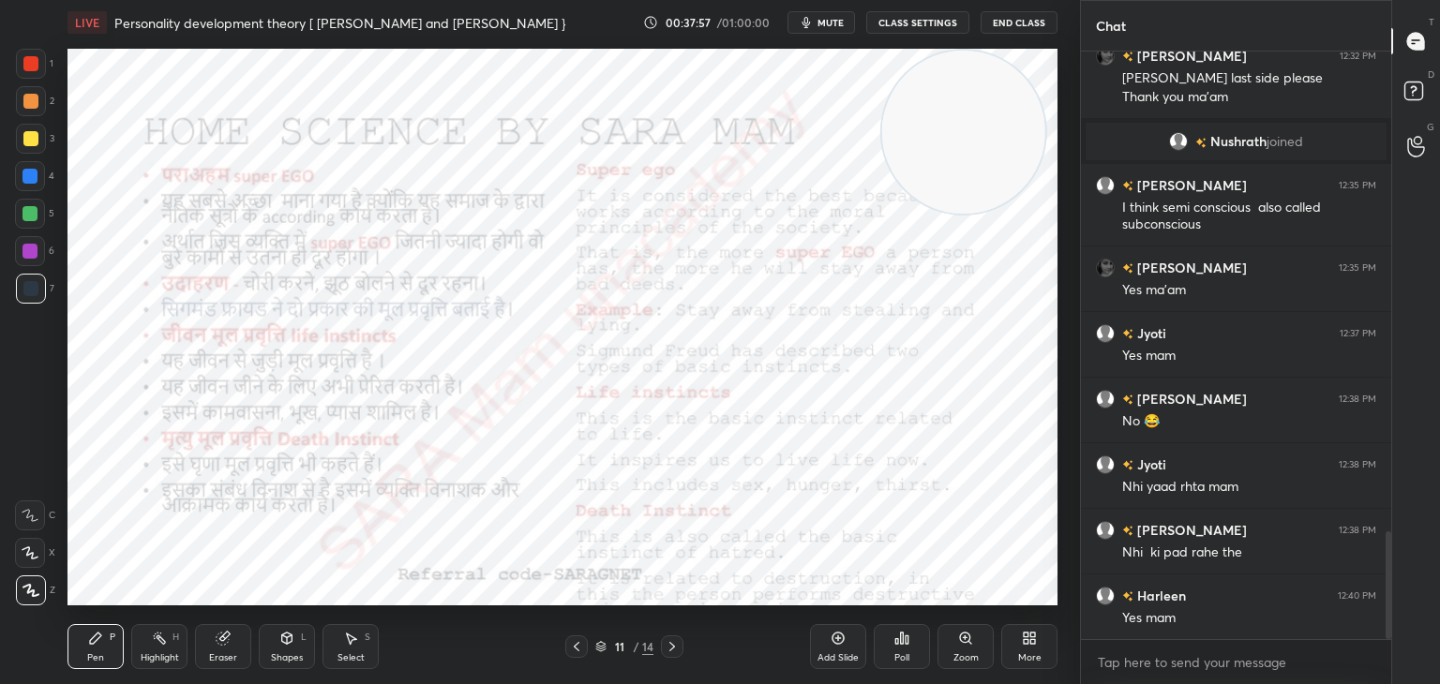
click at [578, 645] on icon at bounding box center [576, 646] width 15 height 15
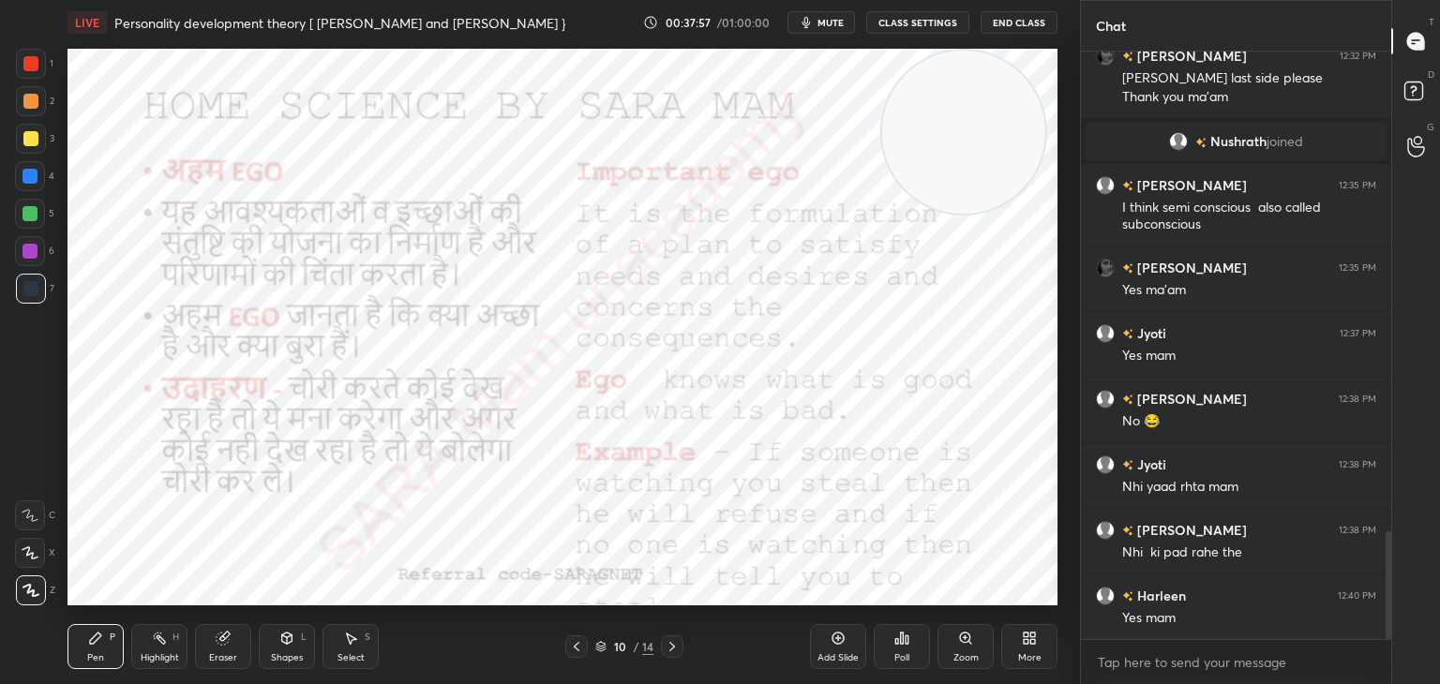
click at [578, 648] on icon at bounding box center [576, 646] width 15 height 15
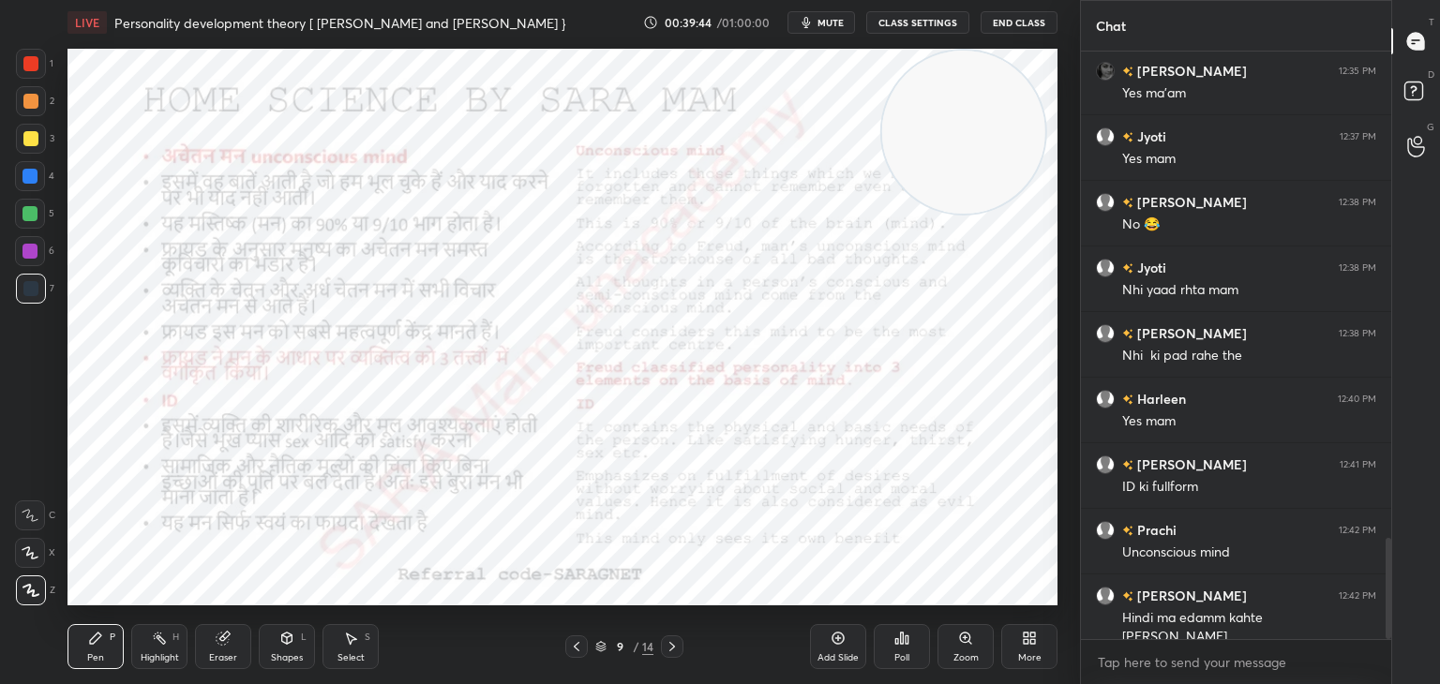
scroll to position [2833, 0]
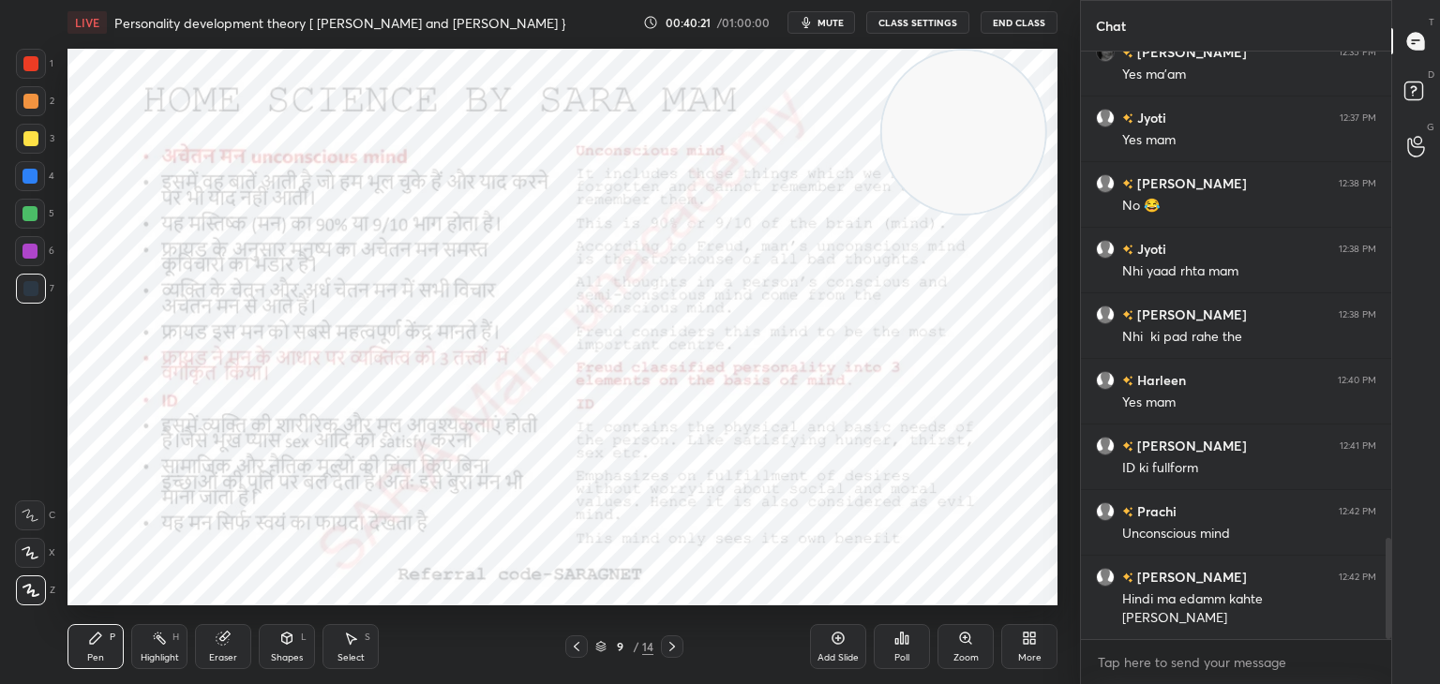
click at [674, 650] on icon at bounding box center [672, 646] width 15 height 15
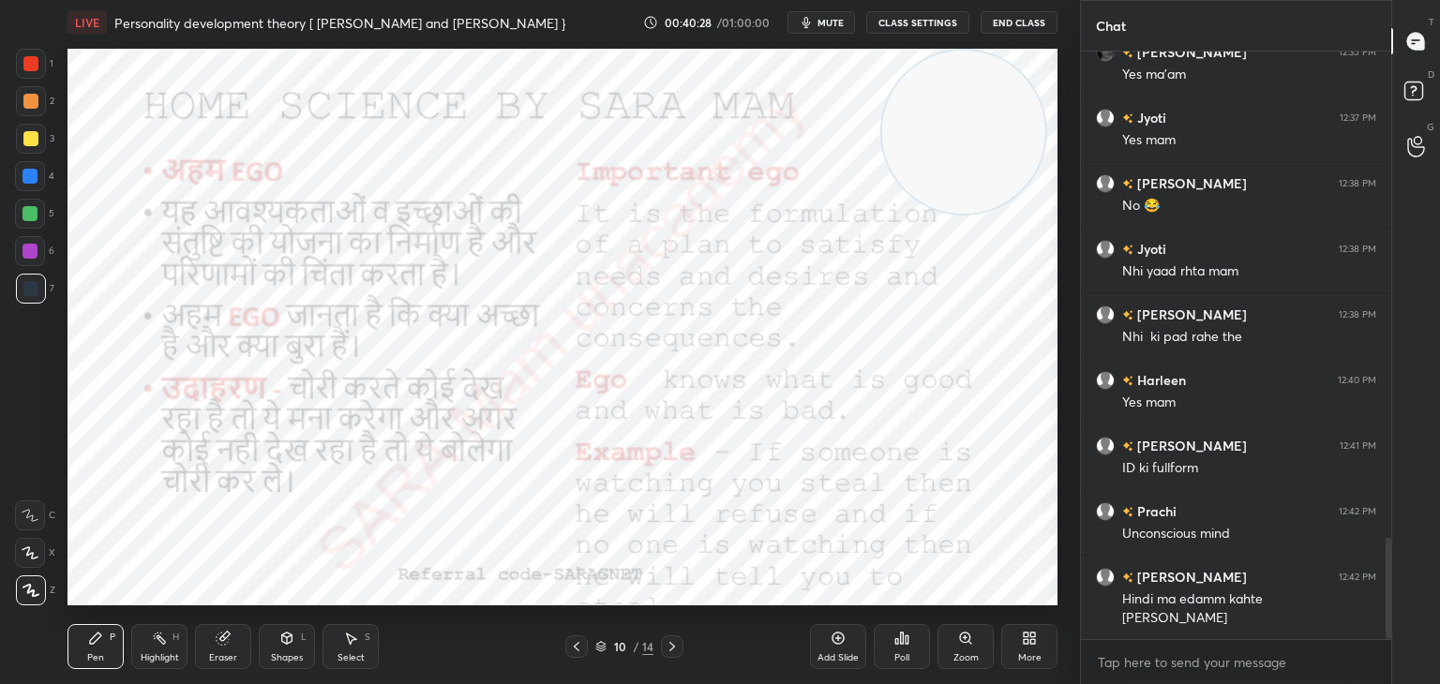
click at [571, 644] on icon at bounding box center [576, 646] width 15 height 15
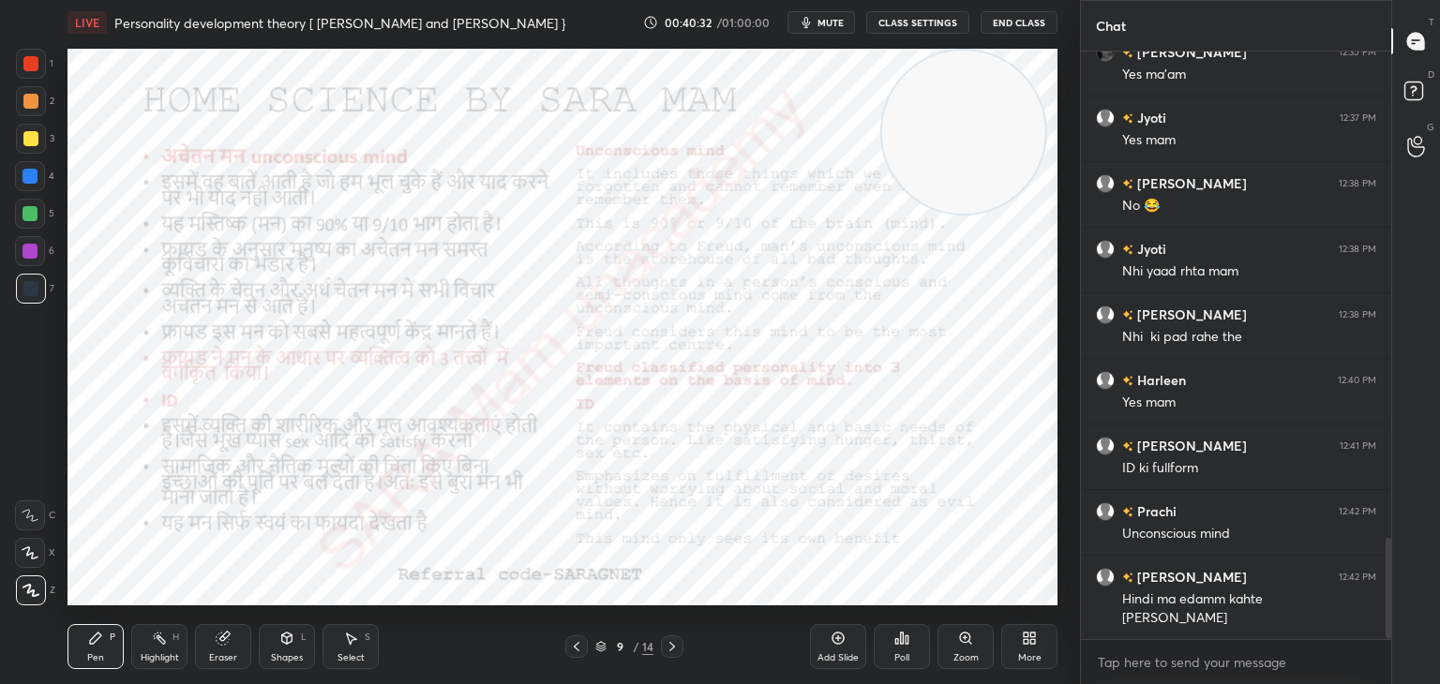
click at [668, 650] on icon at bounding box center [672, 646] width 15 height 15
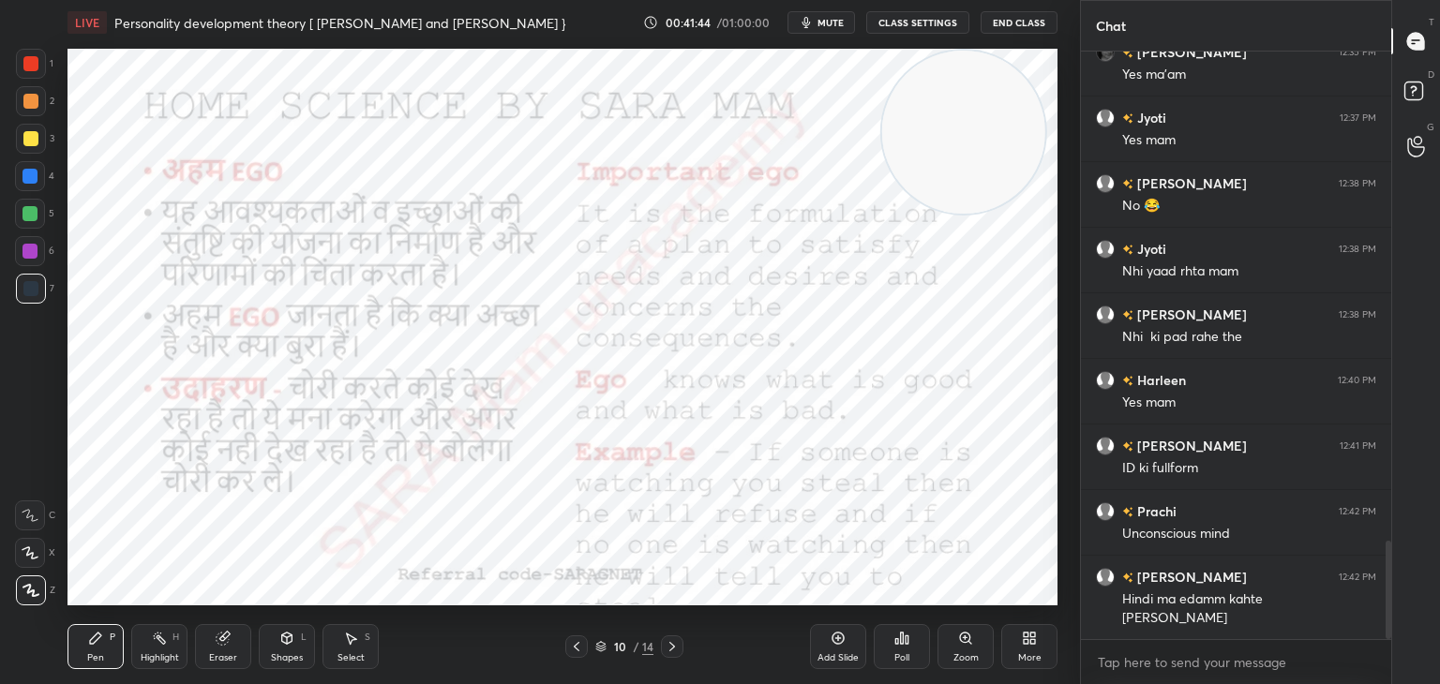
scroll to position [2916, 0]
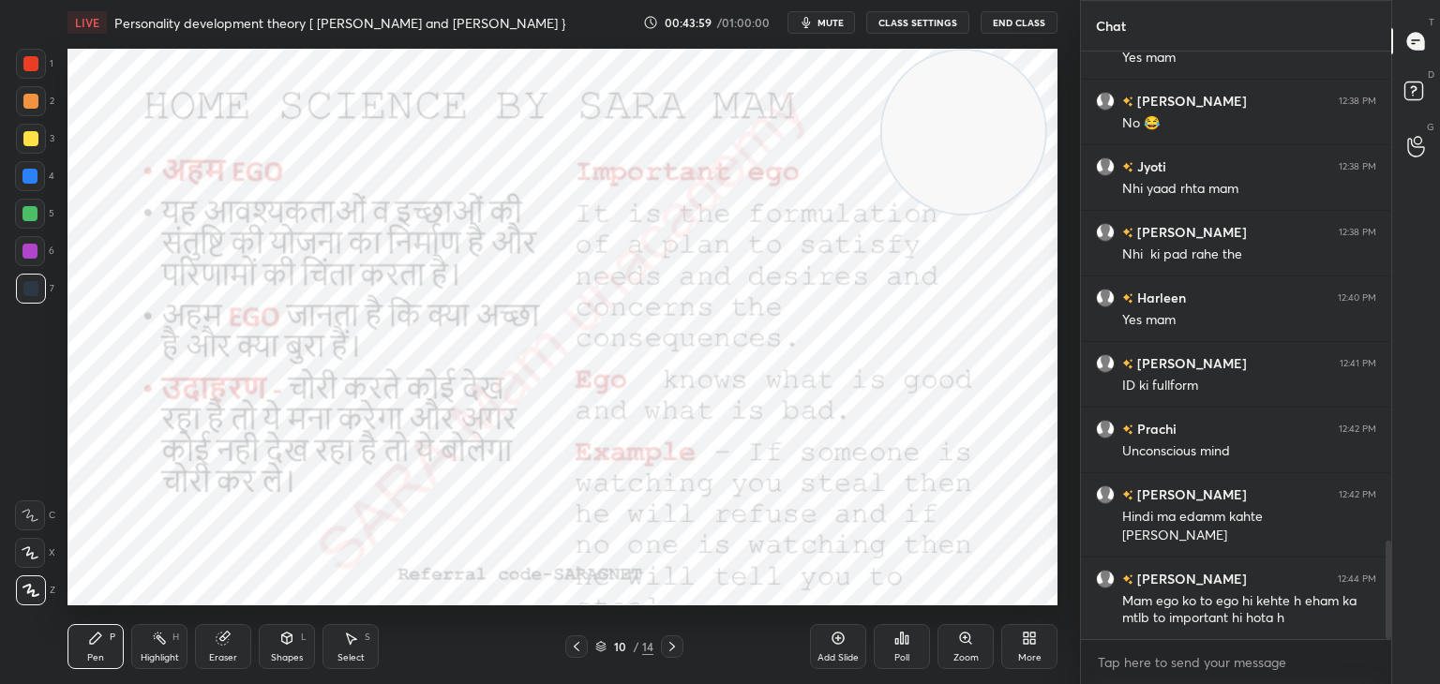
click at [679, 648] on icon at bounding box center [672, 646] width 15 height 15
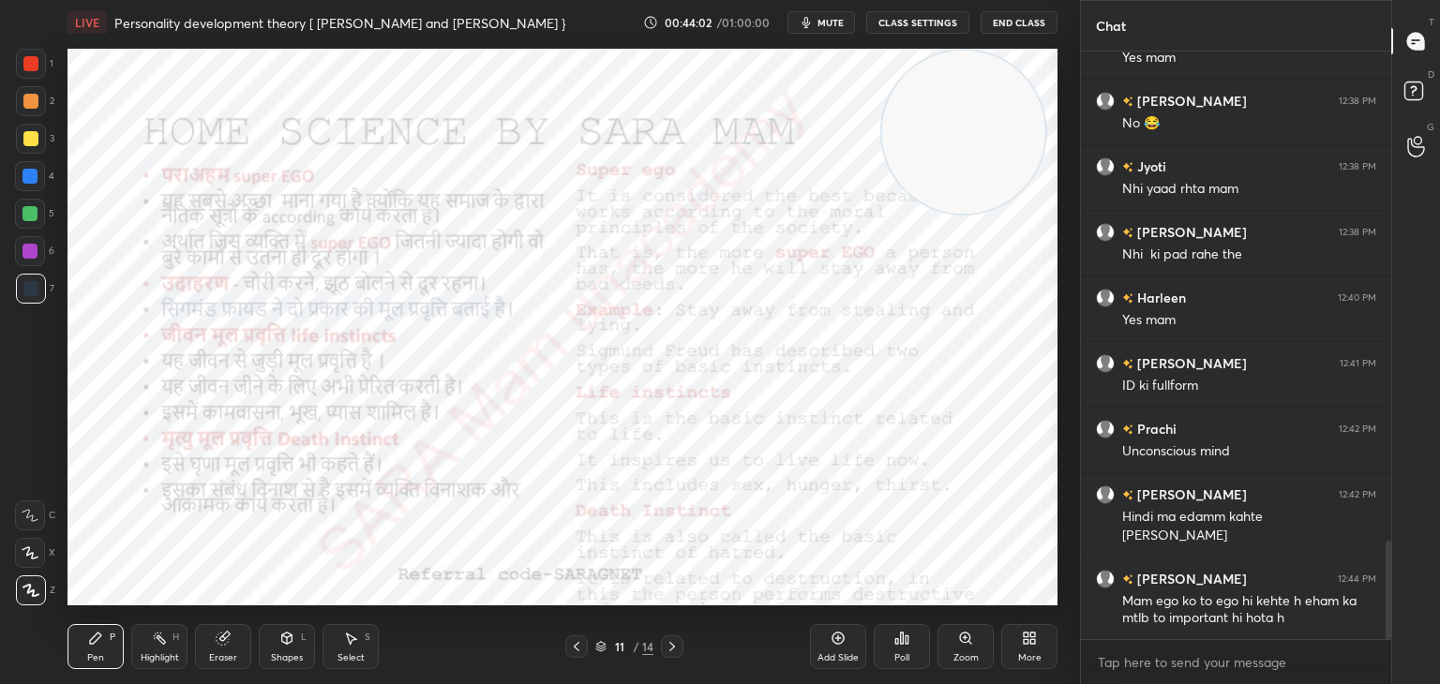
scroll to position [2981, 0]
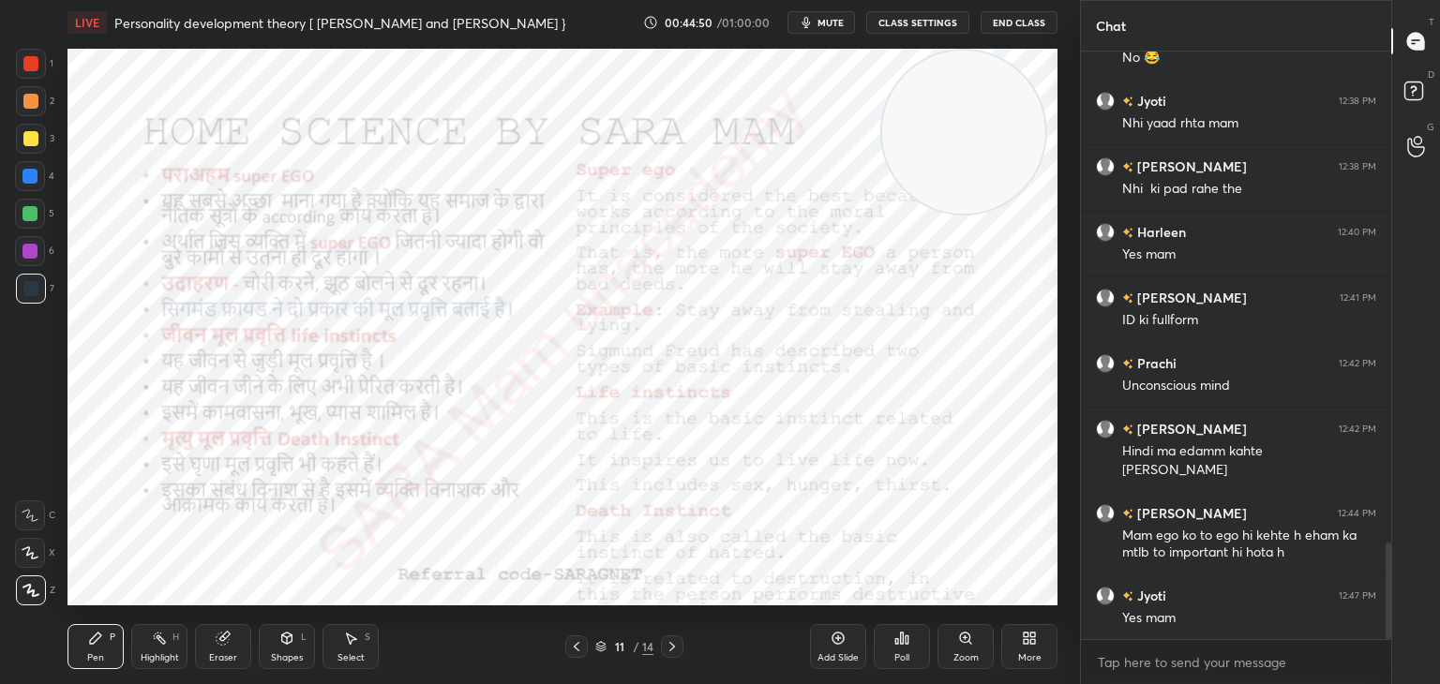
click at [1001, 155] on video at bounding box center [963, 132] width 163 height 163
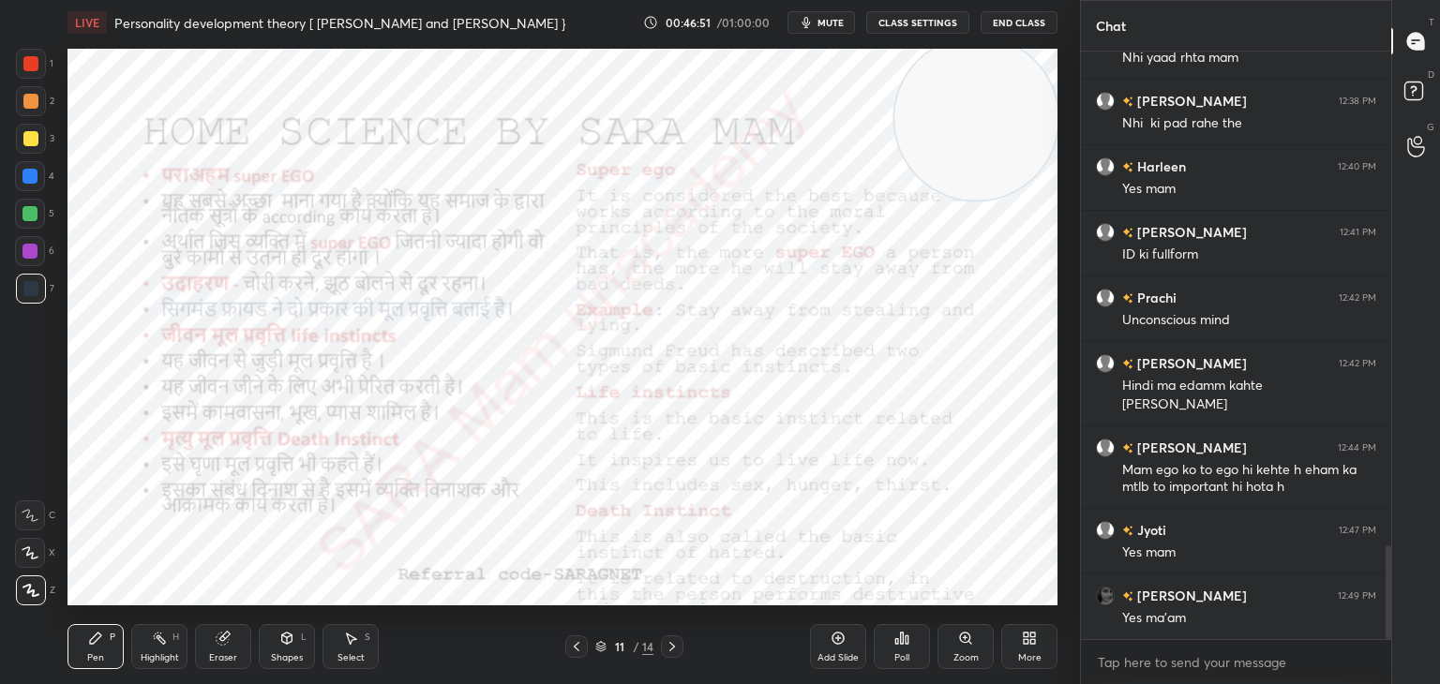
scroll to position [3113, 0]
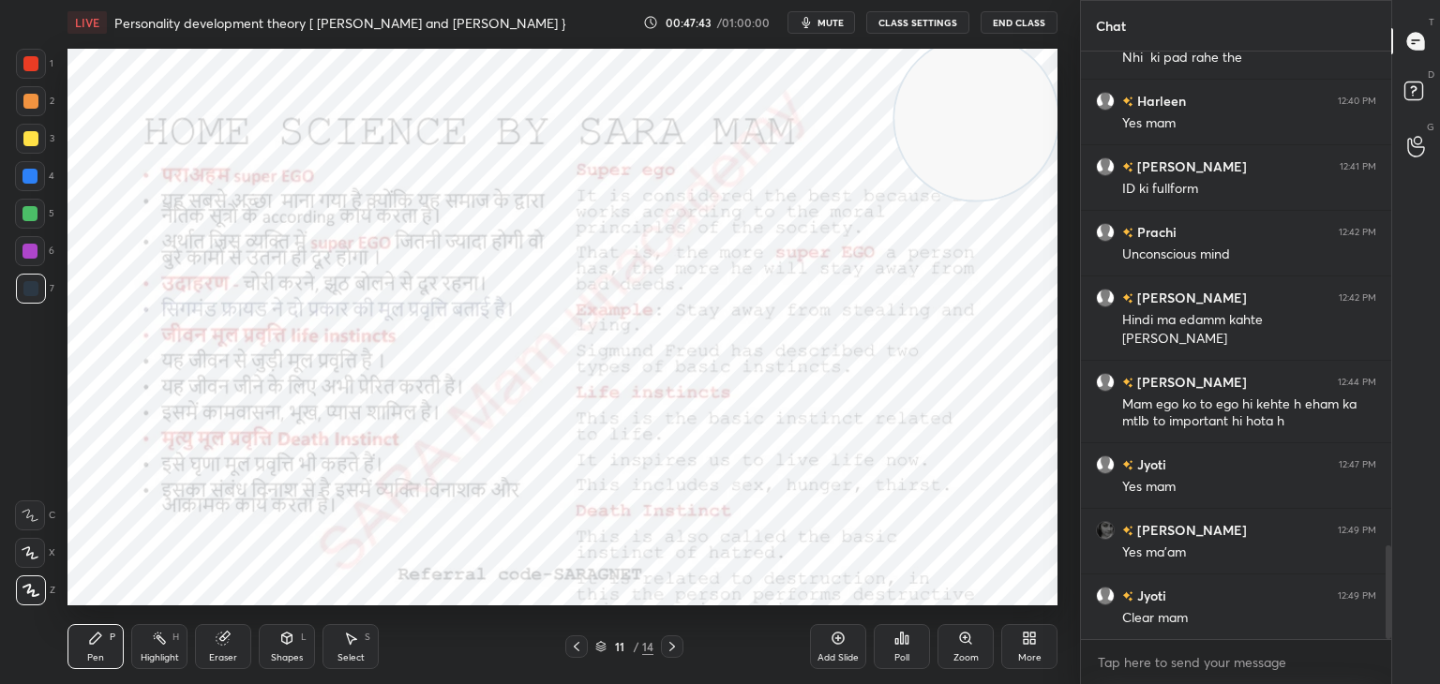
click at [657, 639] on div "11 / 14" at bounding box center [624, 647] width 118 height 23
click at [661, 640] on div at bounding box center [672, 647] width 23 height 23
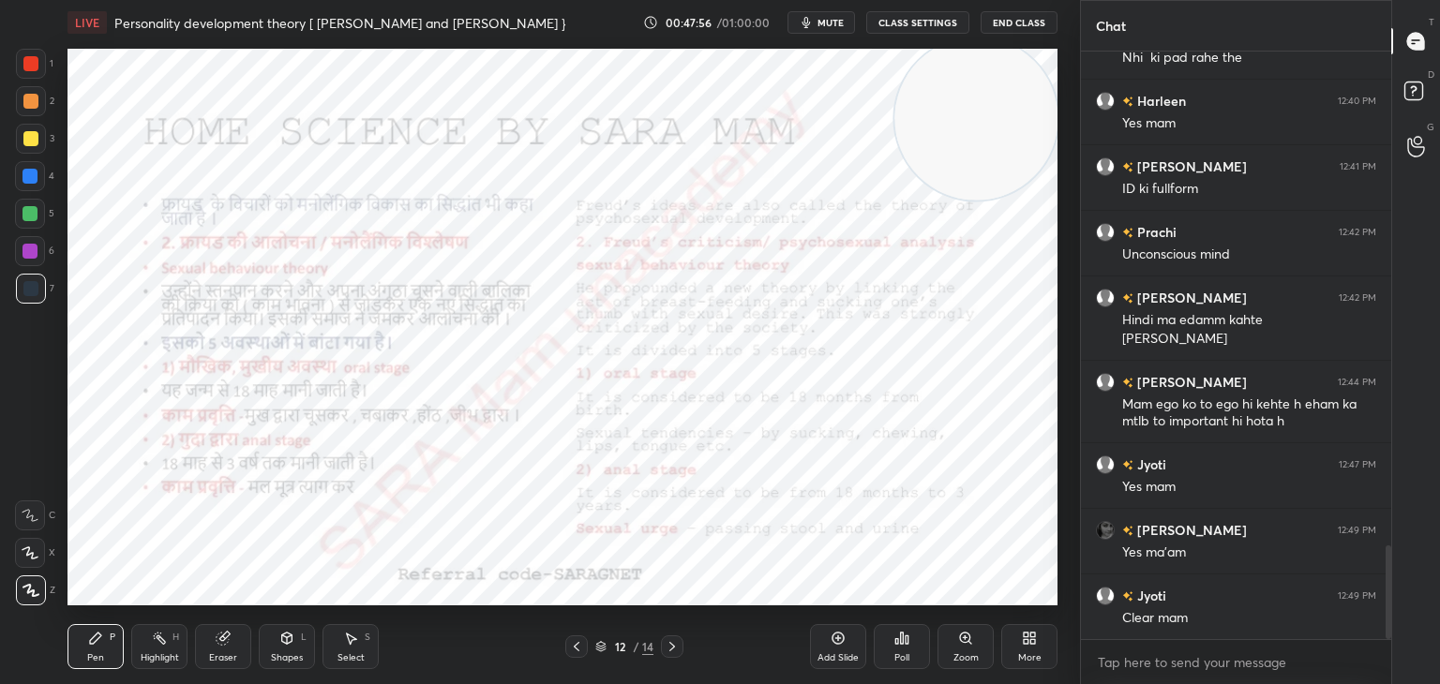
click at [573, 646] on icon at bounding box center [576, 646] width 15 height 15
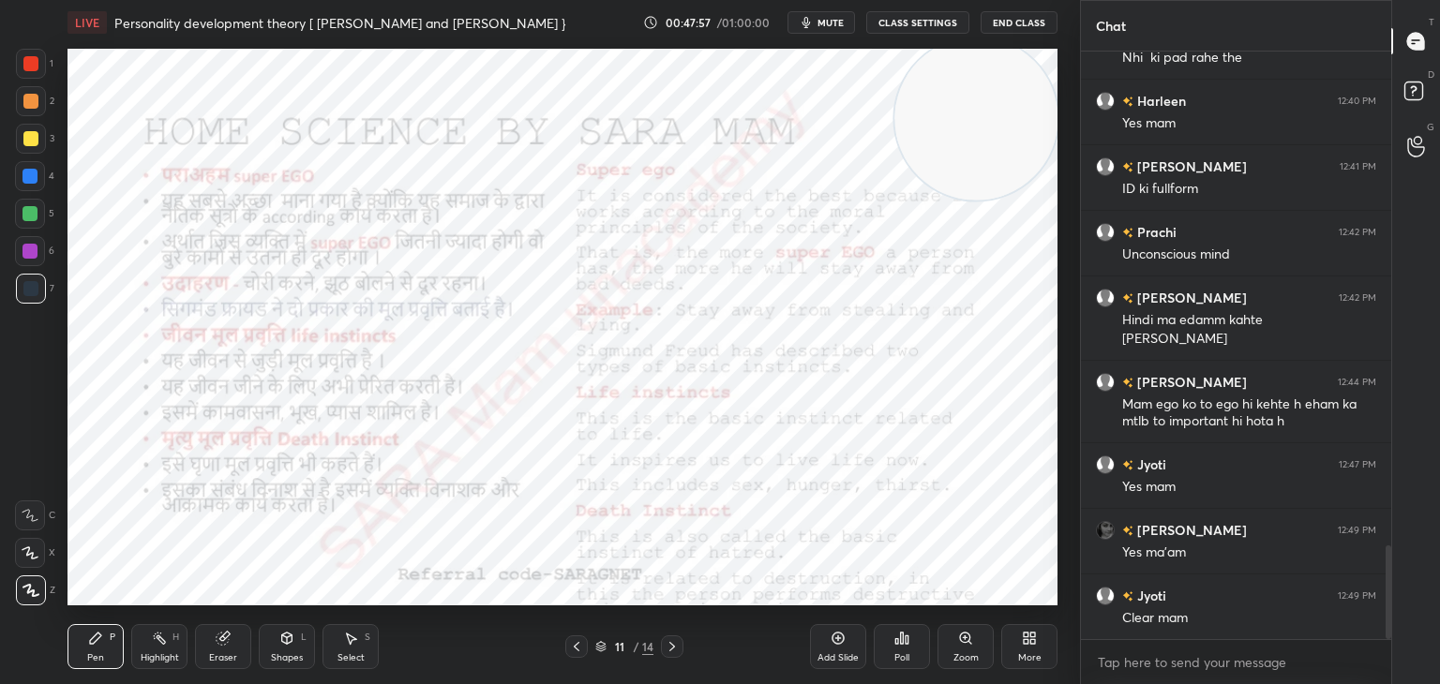
click at [575, 649] on icon at bounding box center [576, 646] width 15 height 15
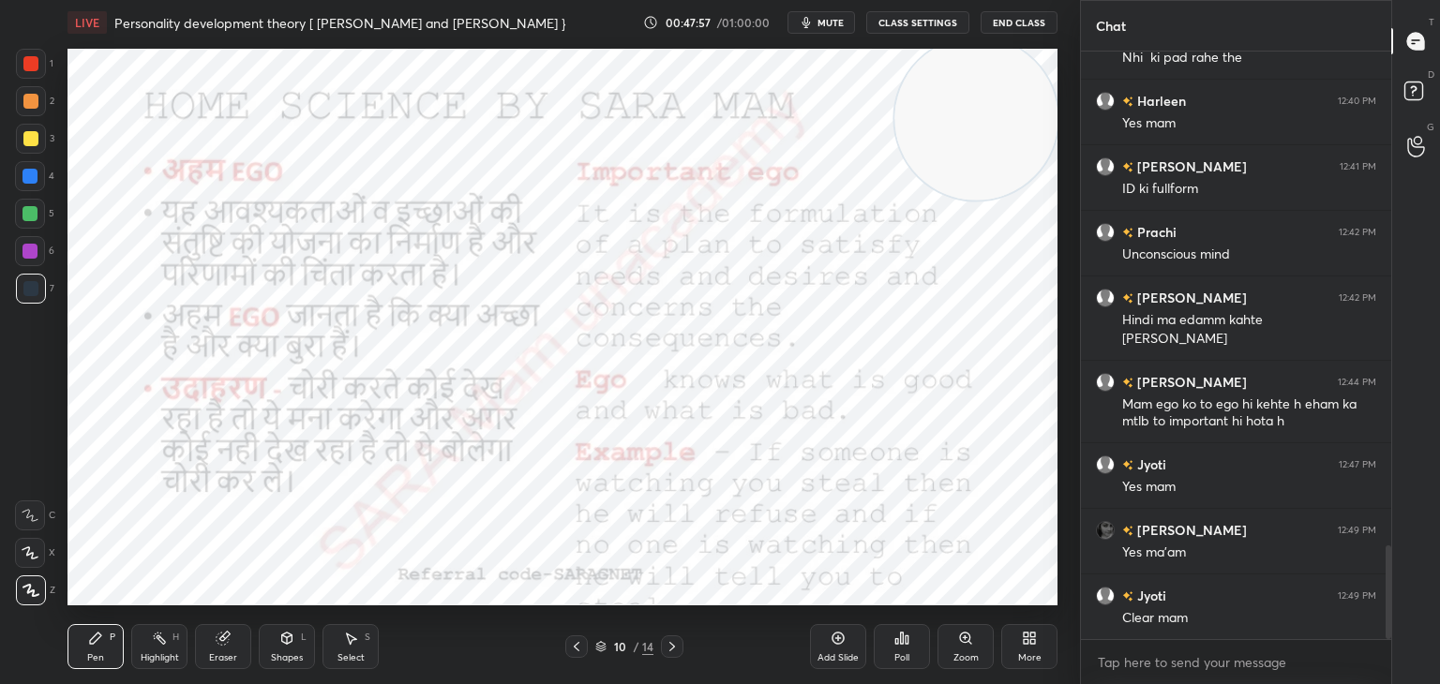
click at [581, 648] on icon at bounding box center [576, 646] width 15 height 15
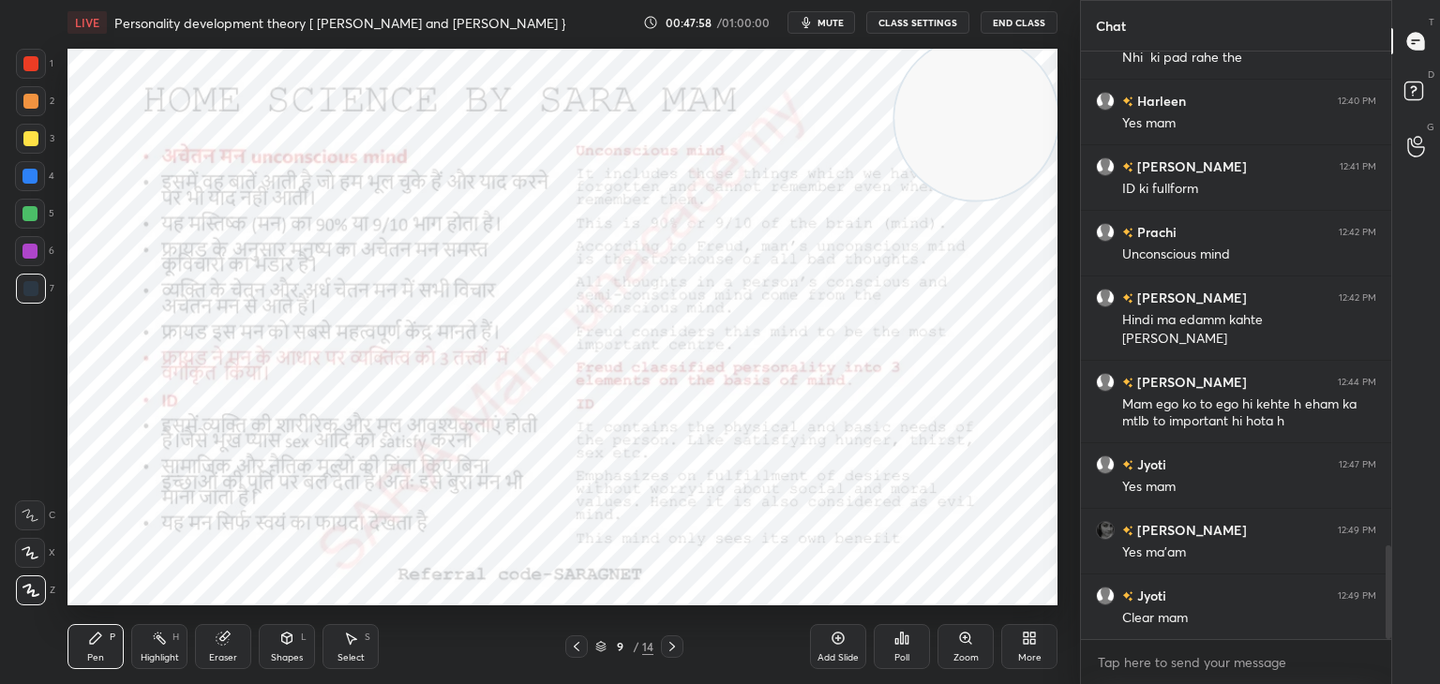
click at [579, 648] on icon at bounding box center [576, 646] width 15 height 15
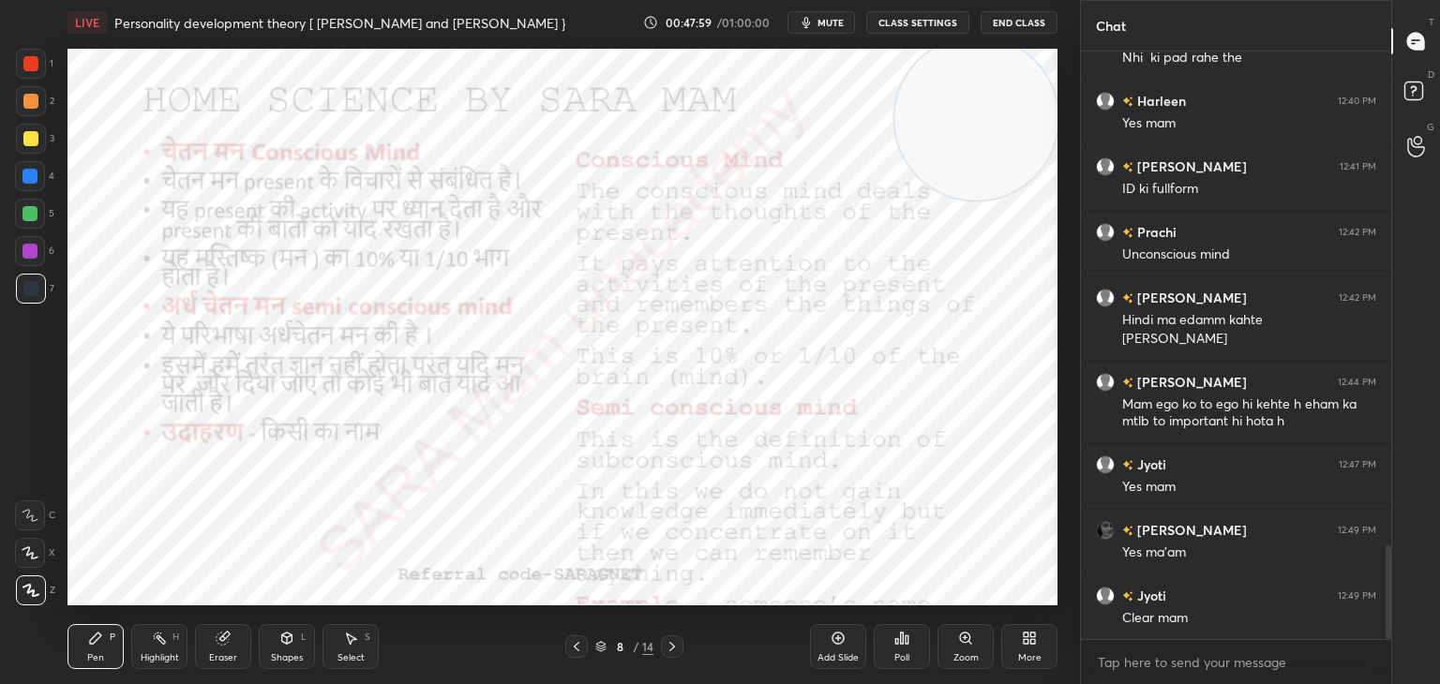
click at [578, 647] on icon at bounding box center [576, 646] width 15 height 15
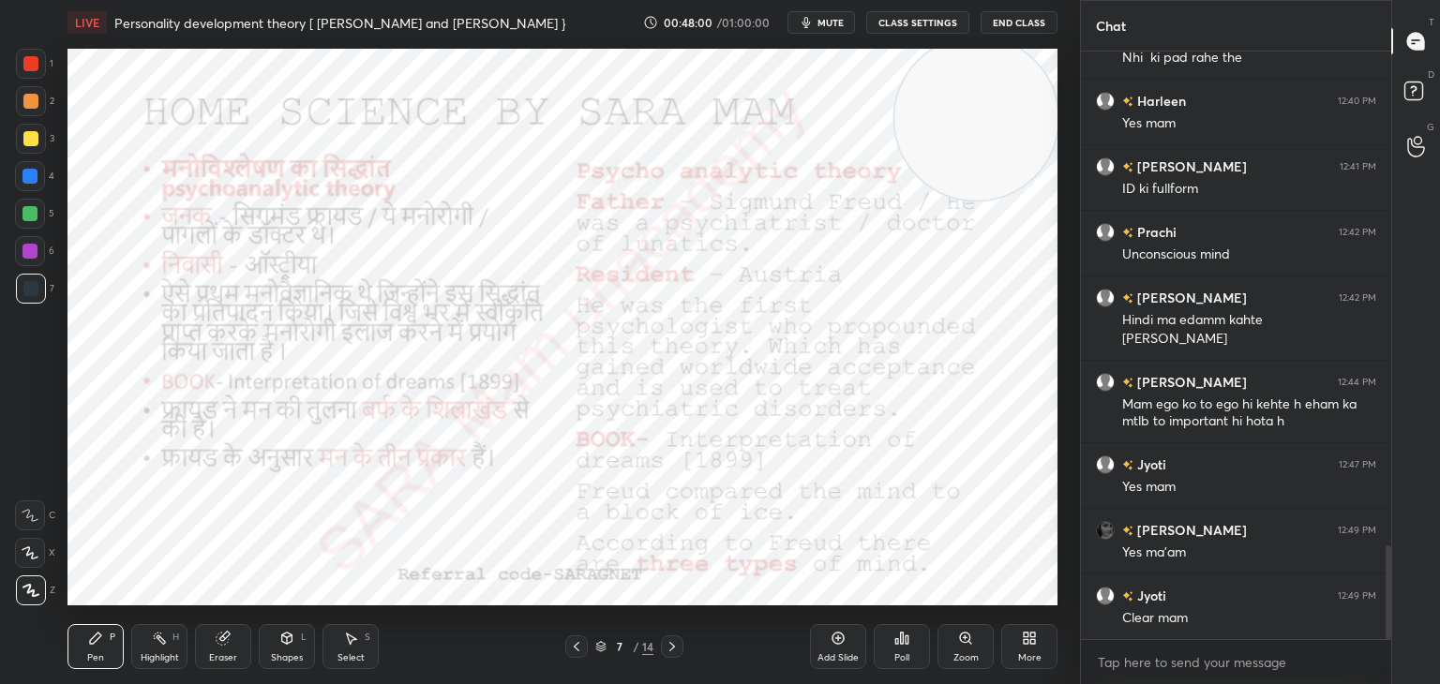
click at [582, 645] on icon at bounding box center [576, 646] width 15 height 15
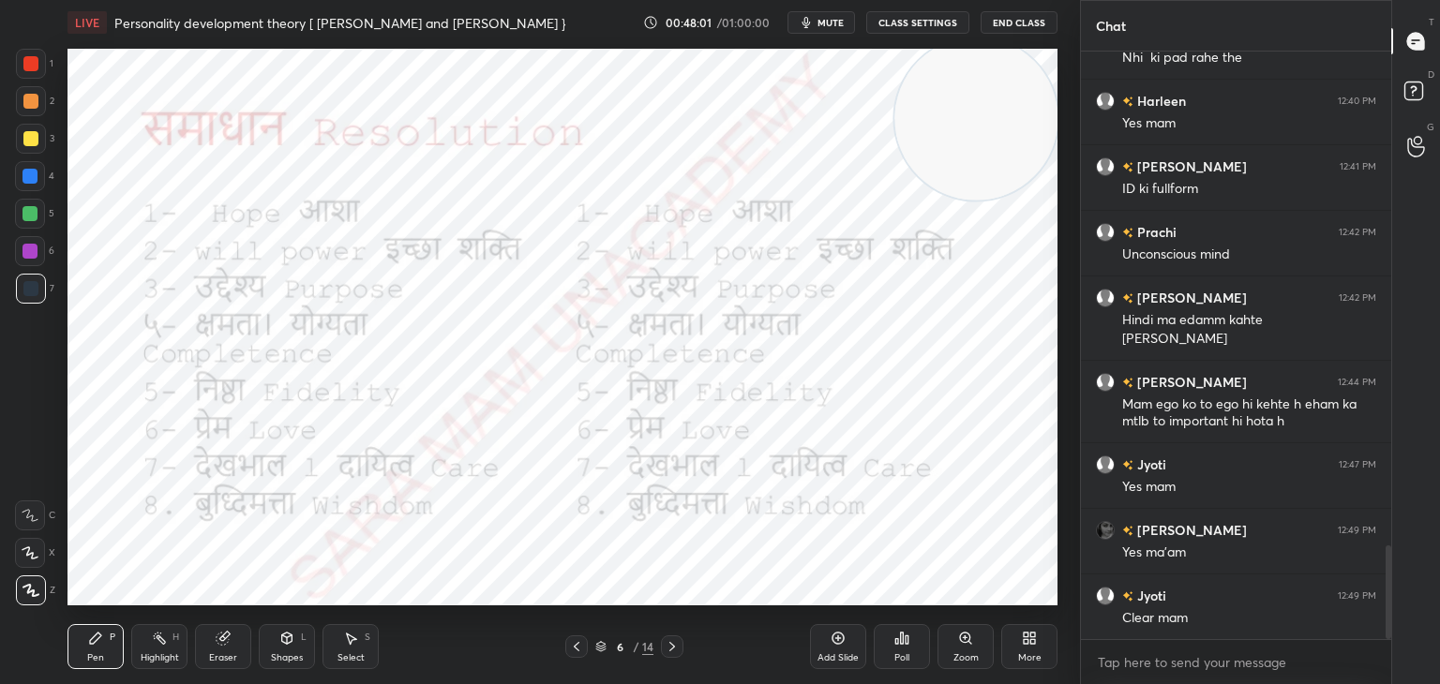
click at [584, 642] on div at bounding box center [576, 647] width 23 height 23
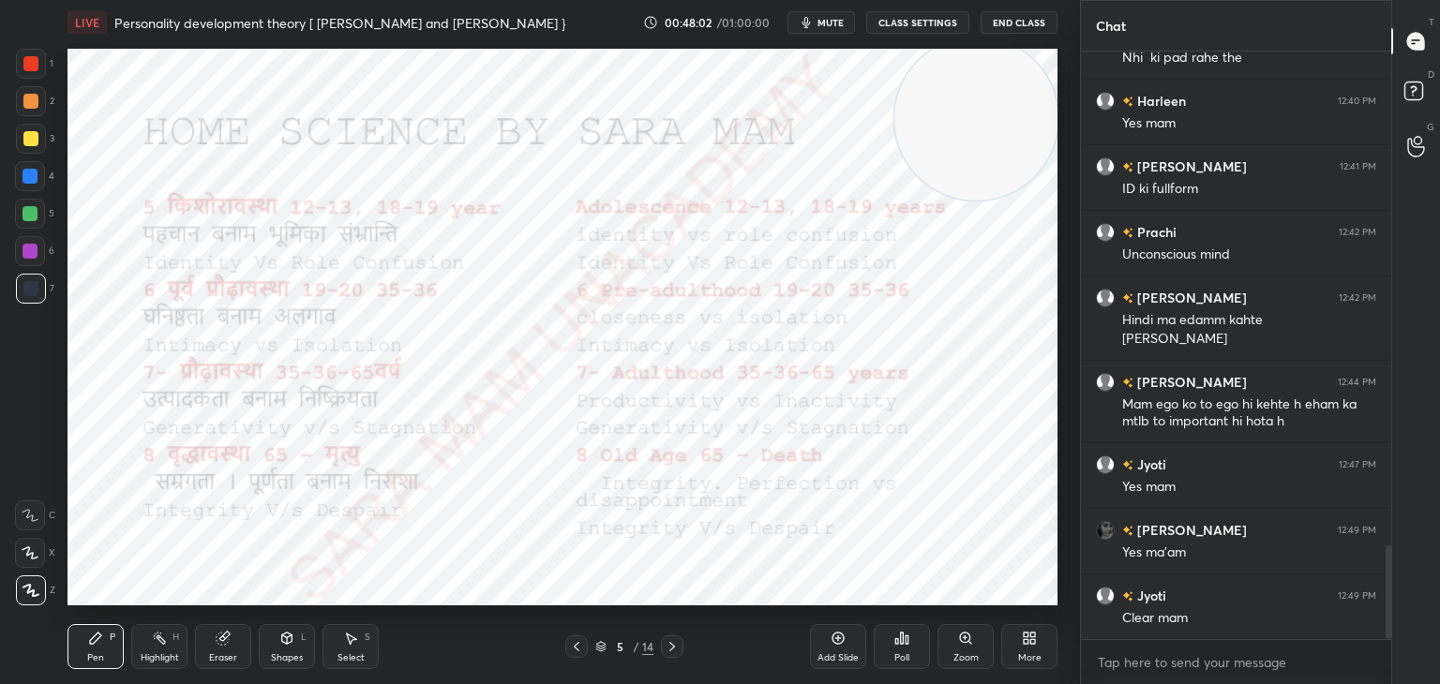
click at [585, 646] on div at bounding box center [576, 647] width 23 height 23
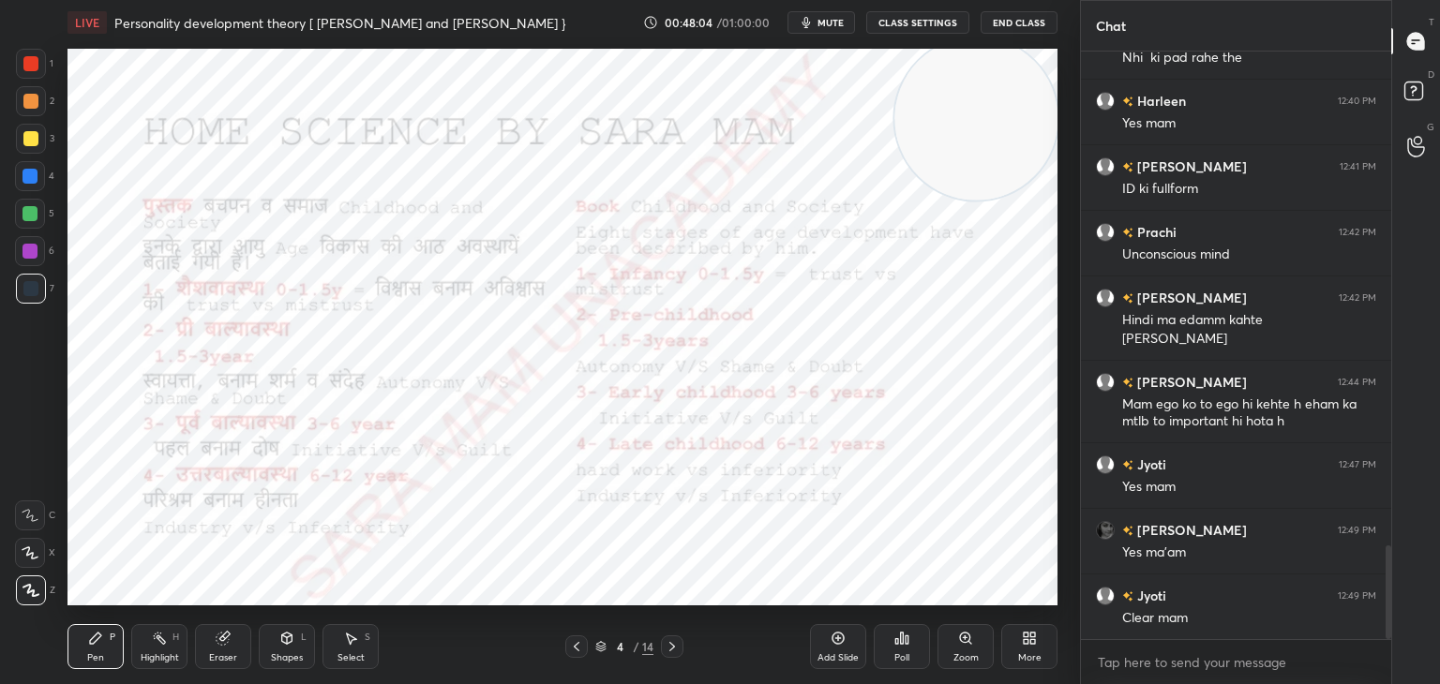
click at [671, 642] on icon at bounding box center [672, 646] width 15 height 15
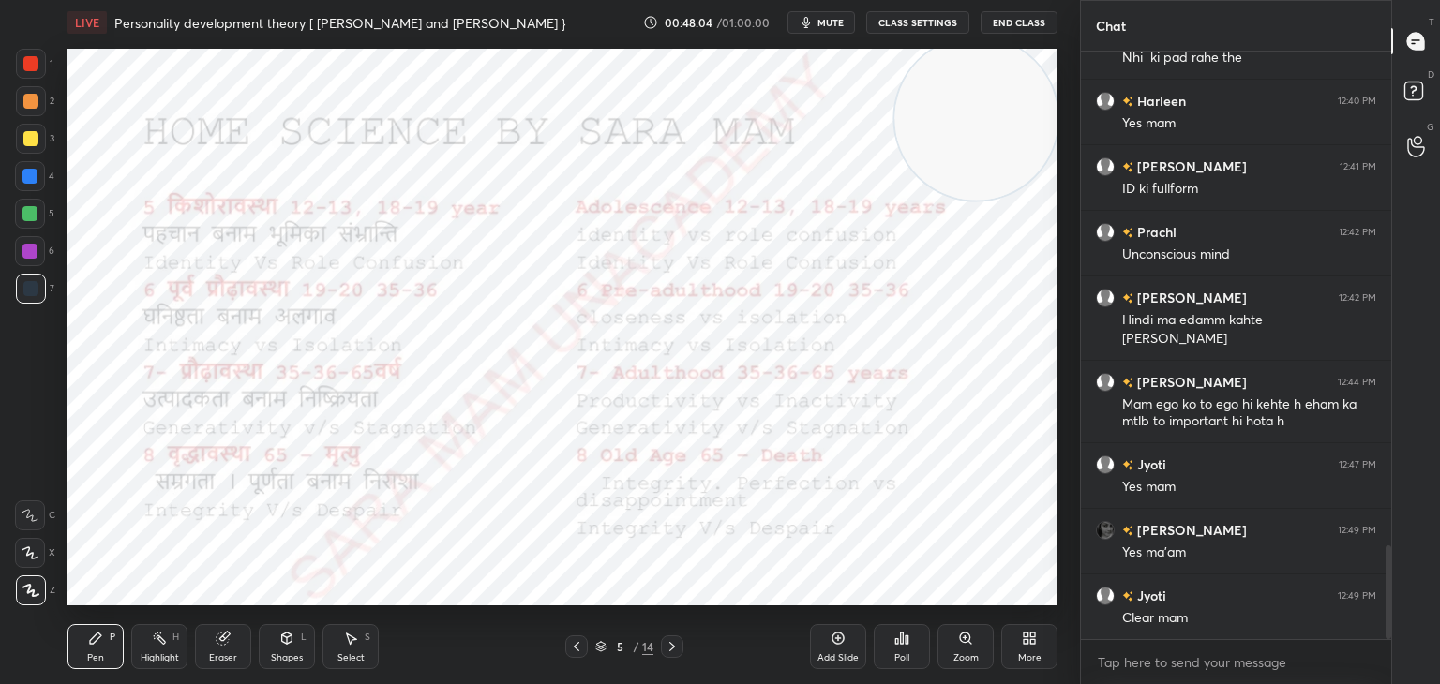
click at [668, 647] on icon at bounding box center [672, 646] width 15 height 15
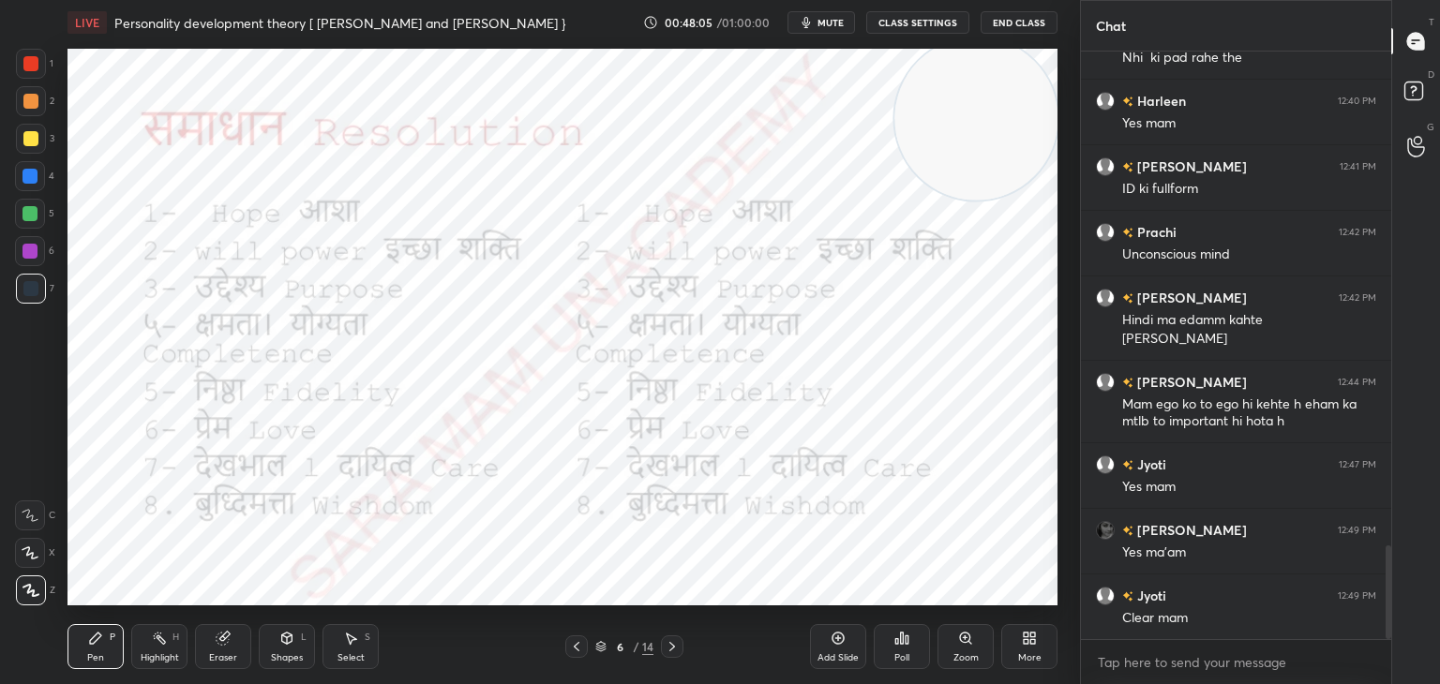
click at [668, 646] on icon at bounding box center [672, 646] width 15 height 15
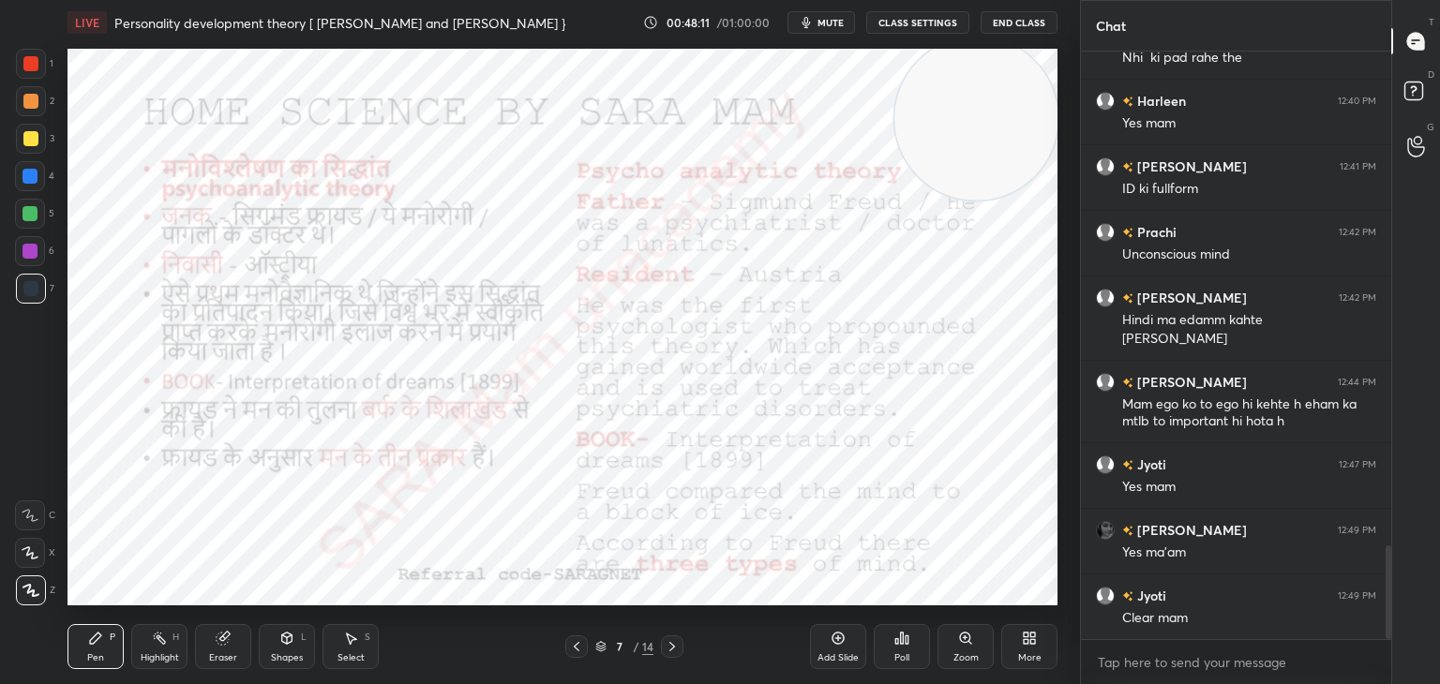
click at [673, 645] on icon at bounding box center [672, 646] width 15 height 15
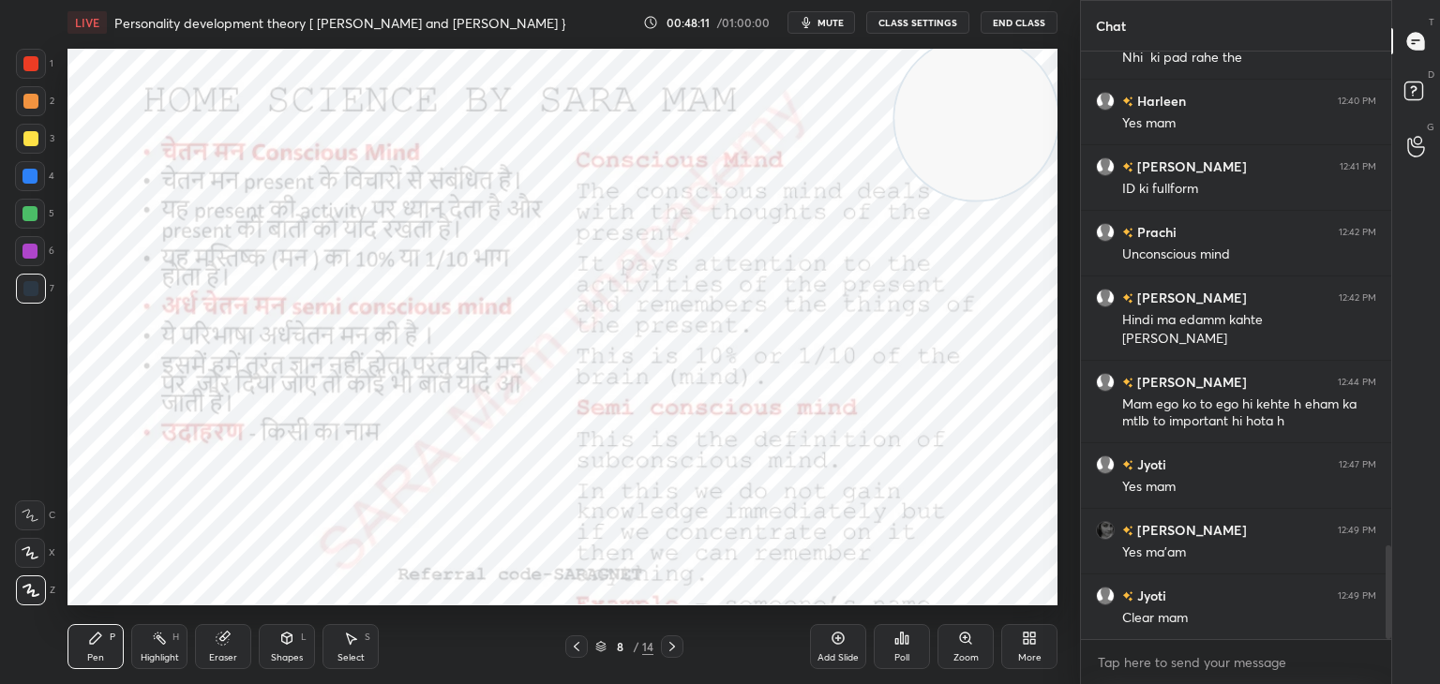
click at [679, 644] on icon at bounding box center [672, 646] width 15 height 15
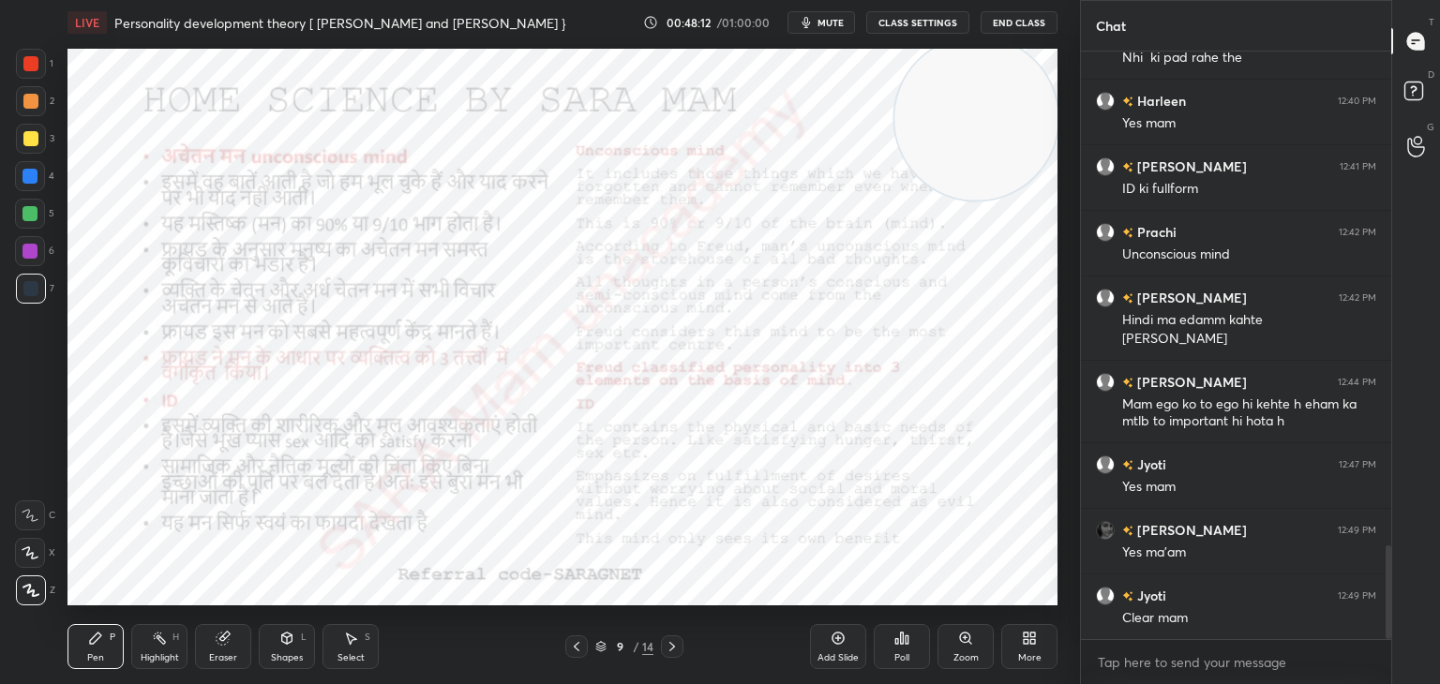
click at [679, 644] on icon at bounding box center [672, 646] width 15 height 15
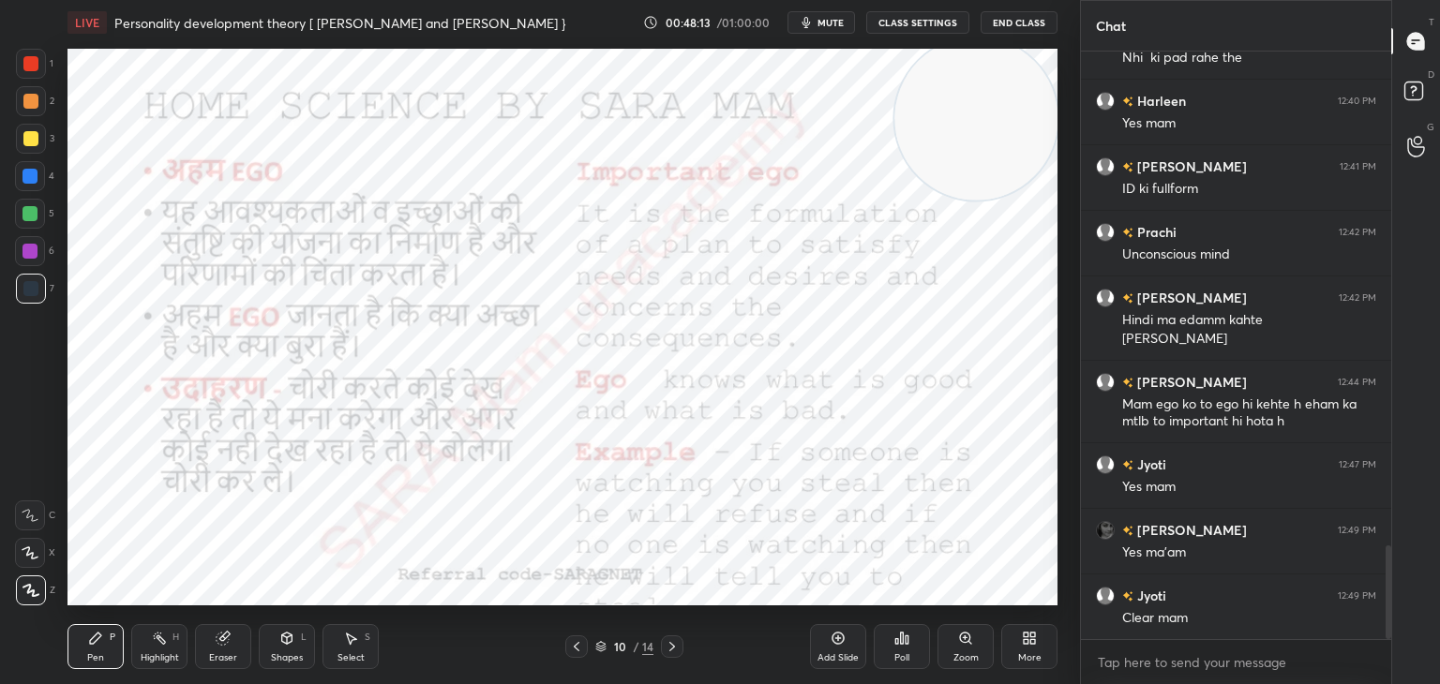
click at [682, 643] on div at bounding box center [672, 647] width 23 height 23
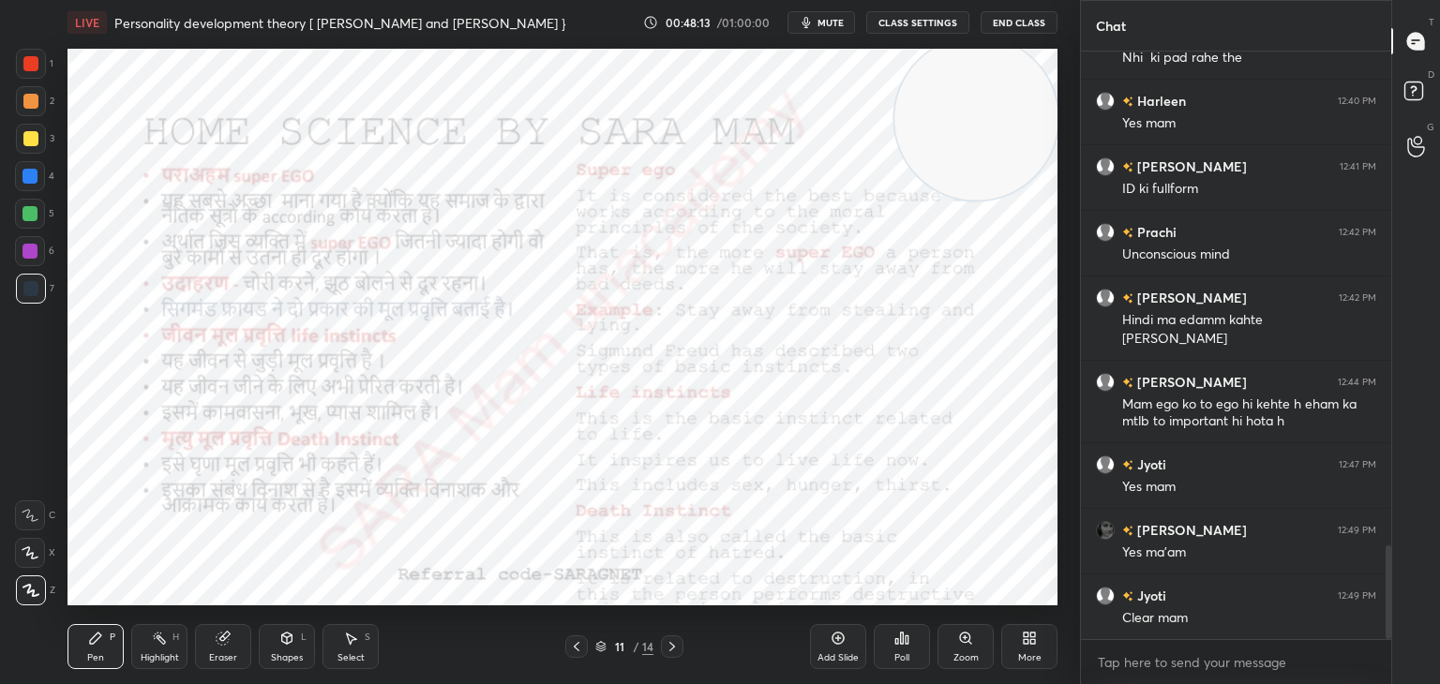
click at [683, 643] on div "11 / 14" at bounding box center [624, 647] width 371 height 23
click at [668, 645] on icon at bounding box center [672, 646] width 15 height 15
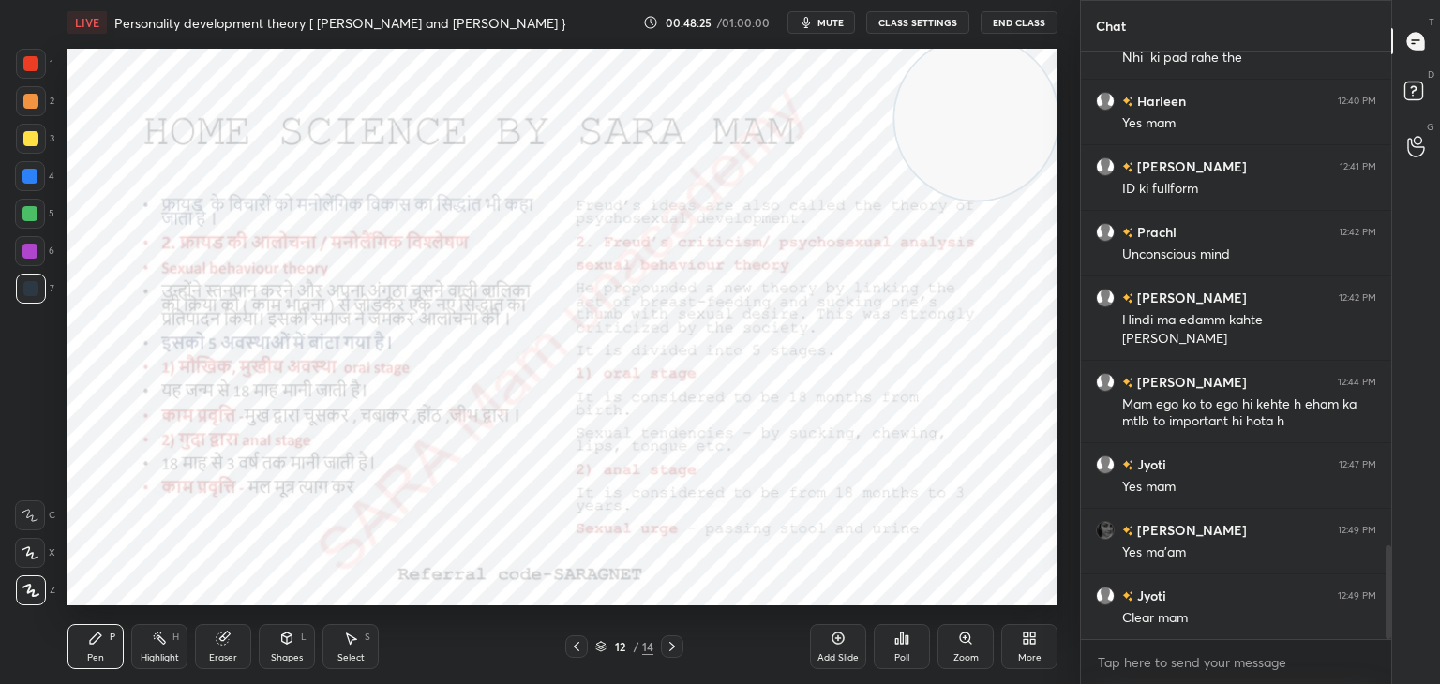
scroll to position [3195, 0]
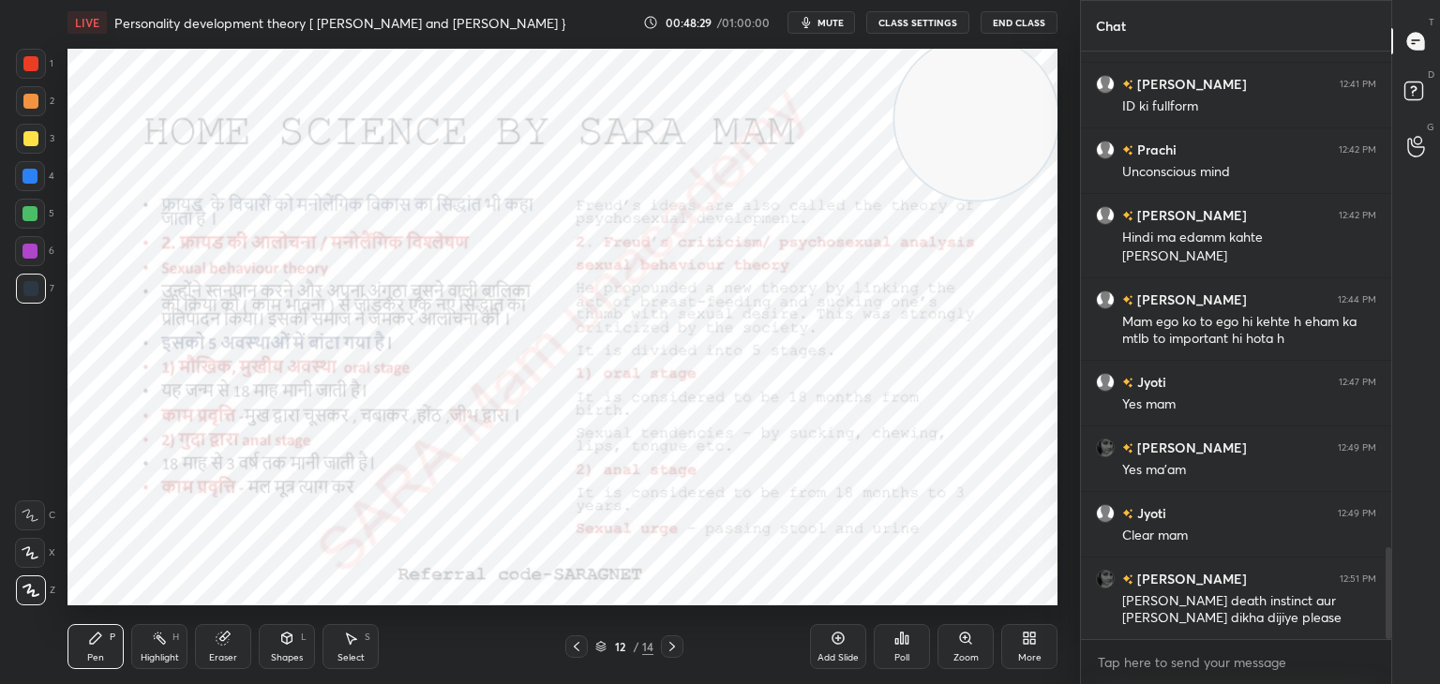
click at [578, 645] on icon at bounding box center [577, 646] width 6 height 9
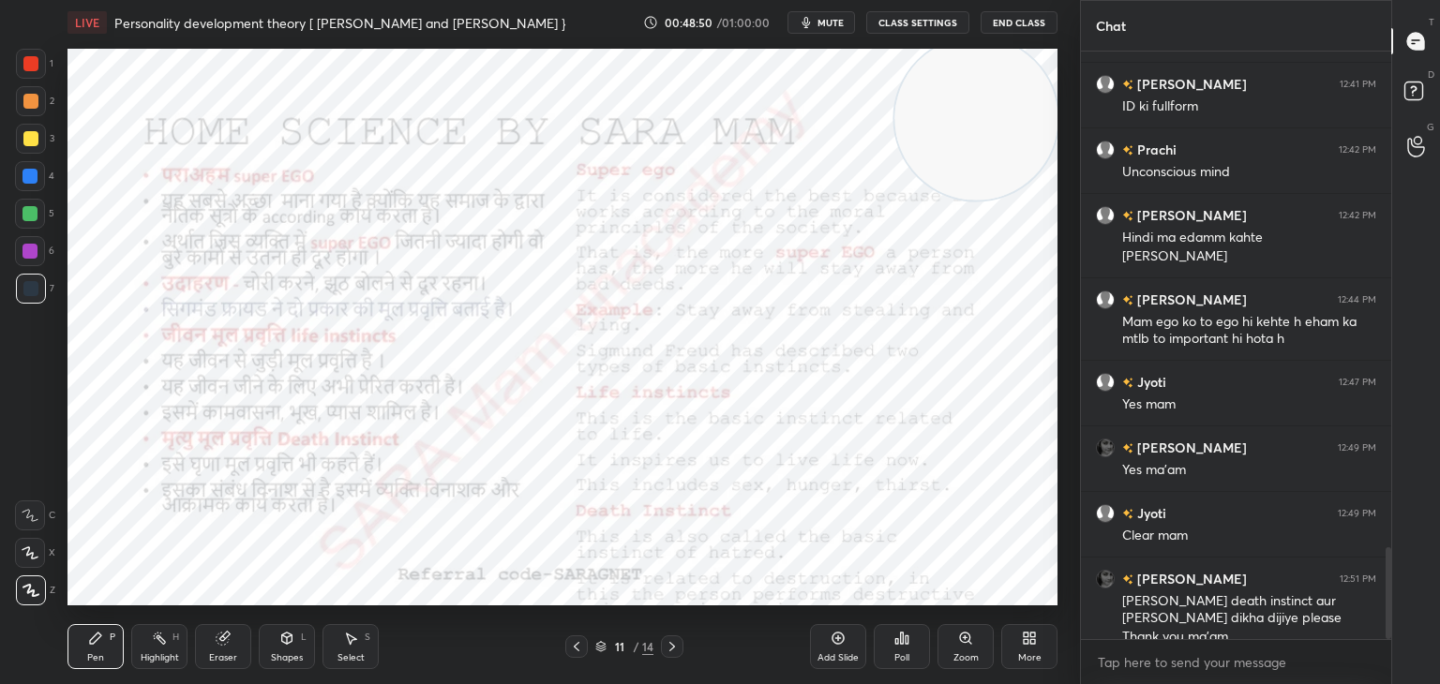
scroll to position [3214, 0]
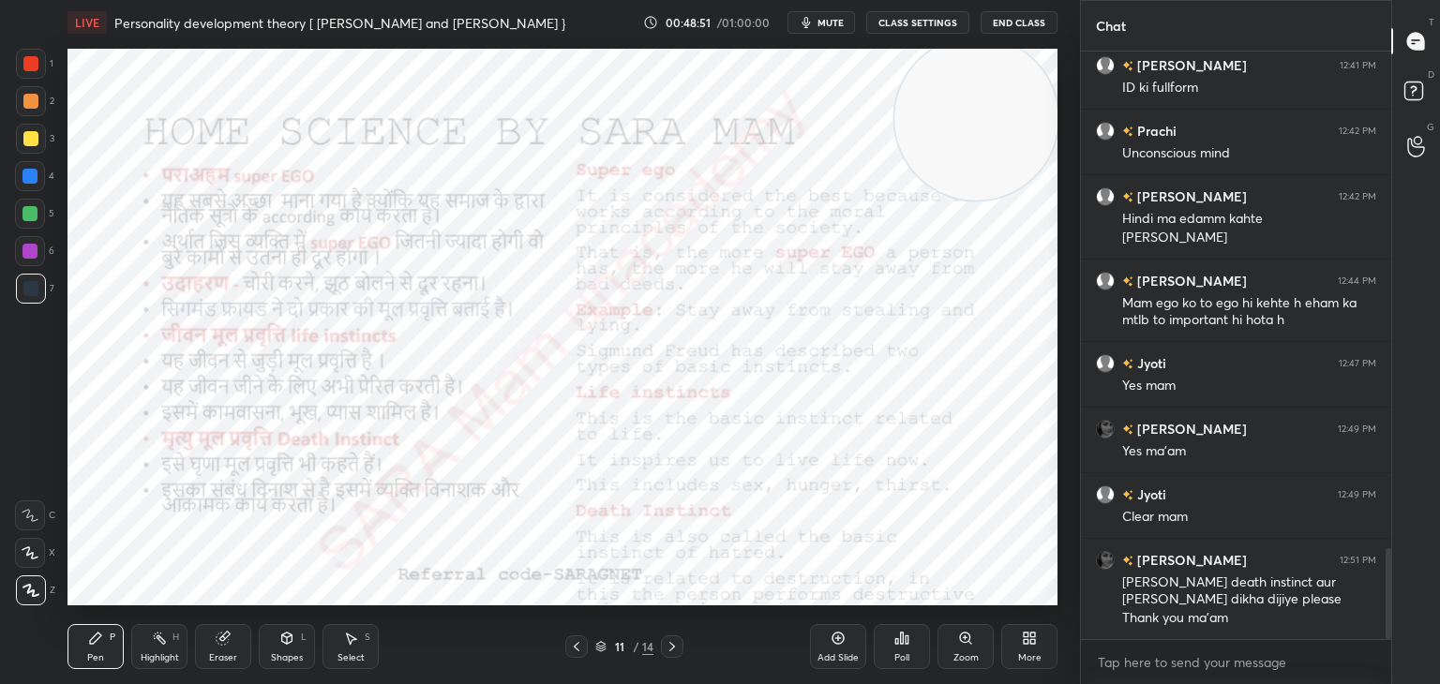
click at [668, 643] on icon at bounding box center [672, 646] width 15 height 15
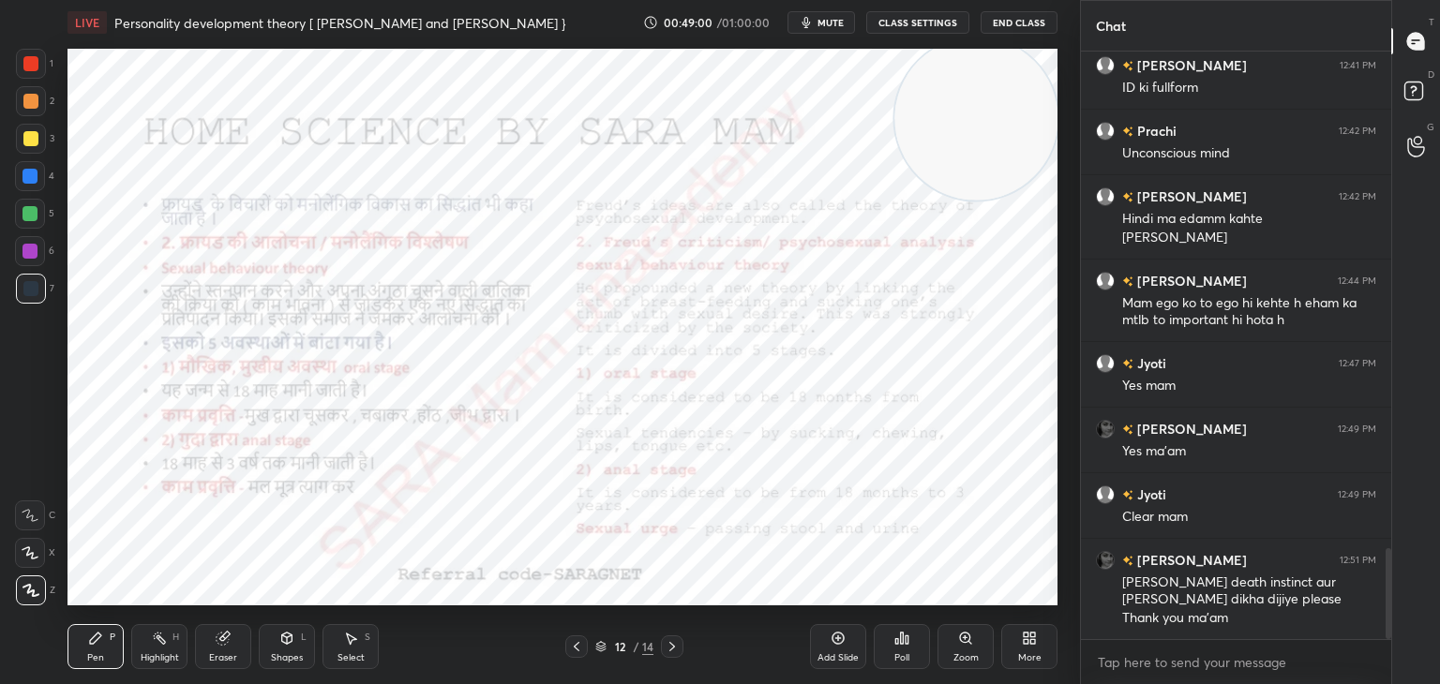
scroll to position [3280, 0]
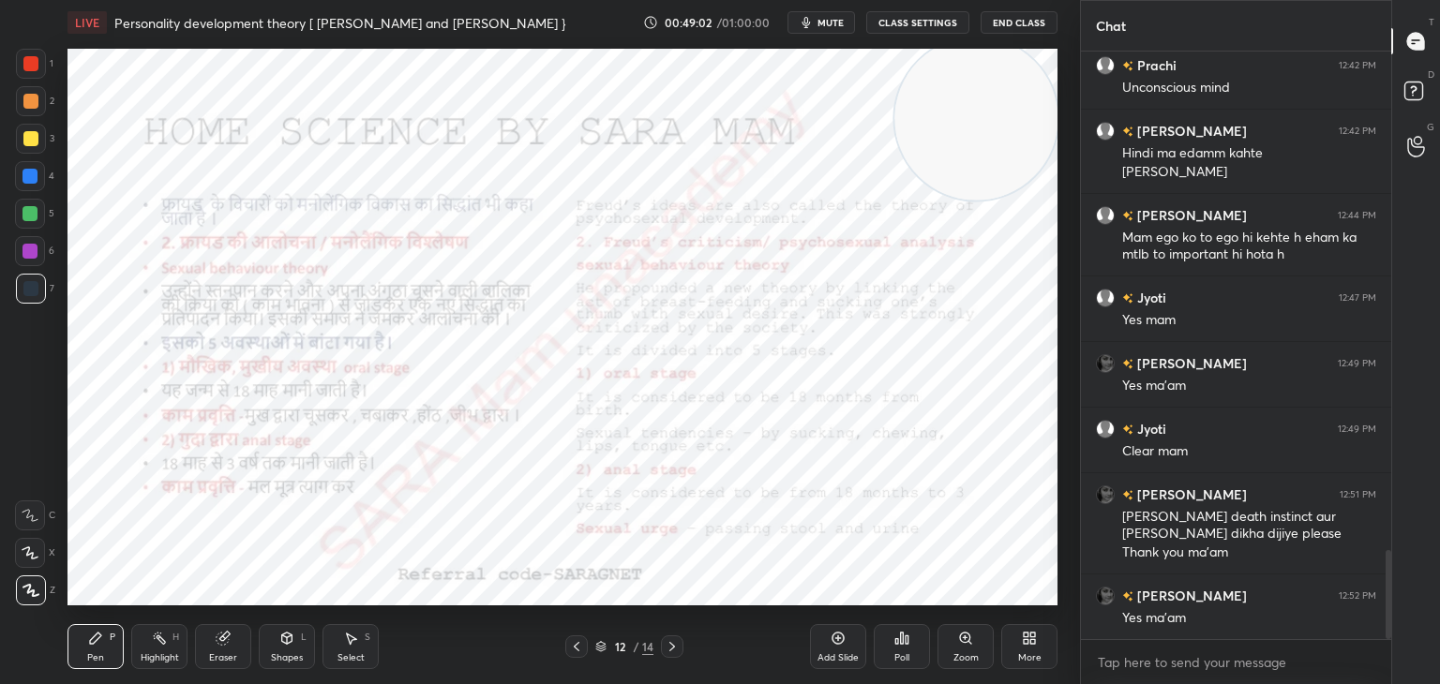
click at [681, 646] on div at bounding box center [672, 647] width 23 height 23
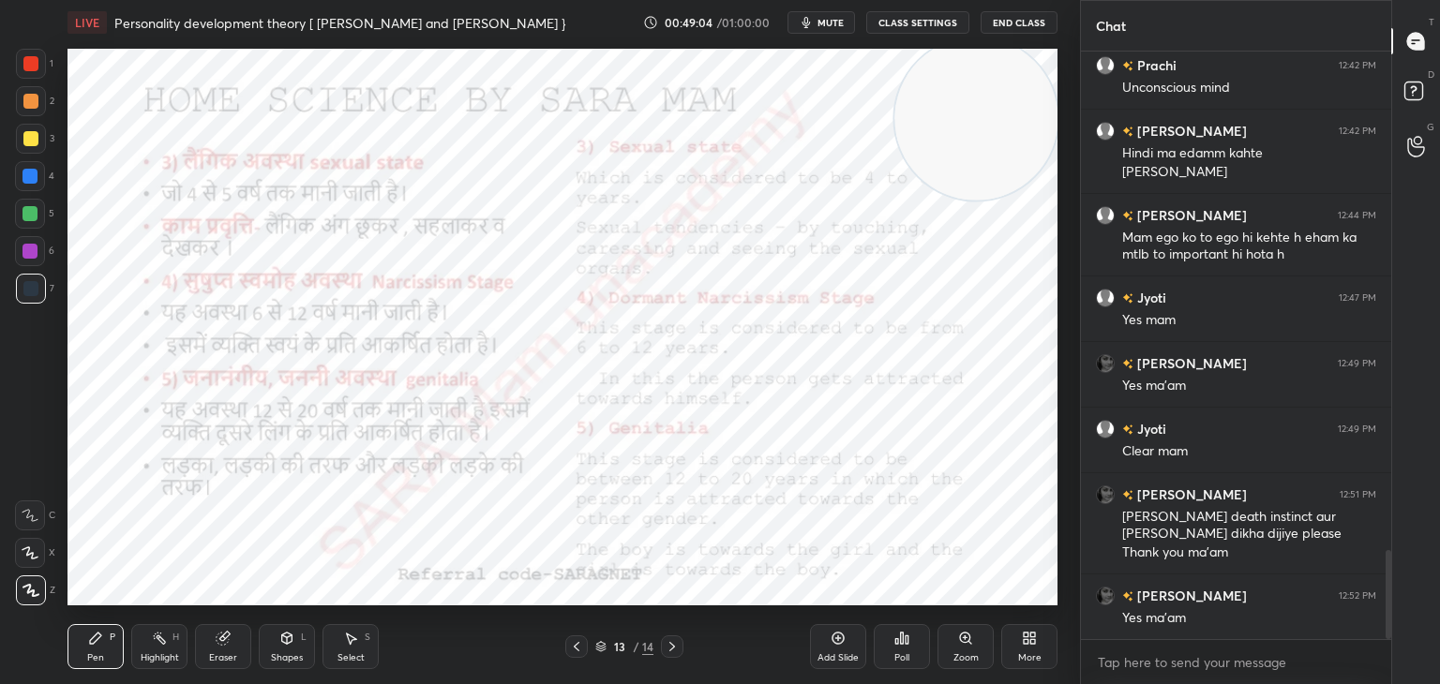
click at [678, 650] on icon at bounding box center [672, 646] width 15 height 15
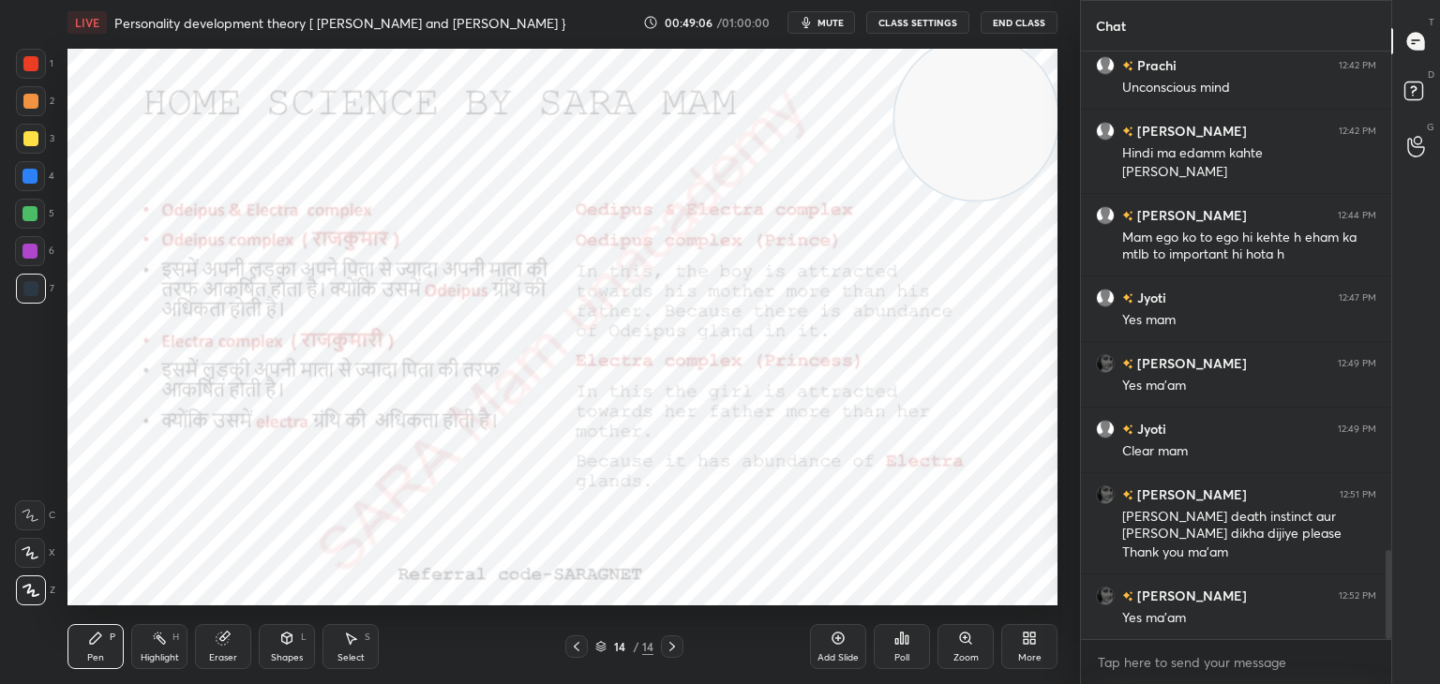
click at [671, 659] on div "Pen P Highlight H Eraser Shapes L Select S 14 / 14 Add Slide Poll Zoom More" at bounding box center [563, 646] width 990 height 75
click at [568, 653] on div at bounding box center [576, 647] width 23 height 23
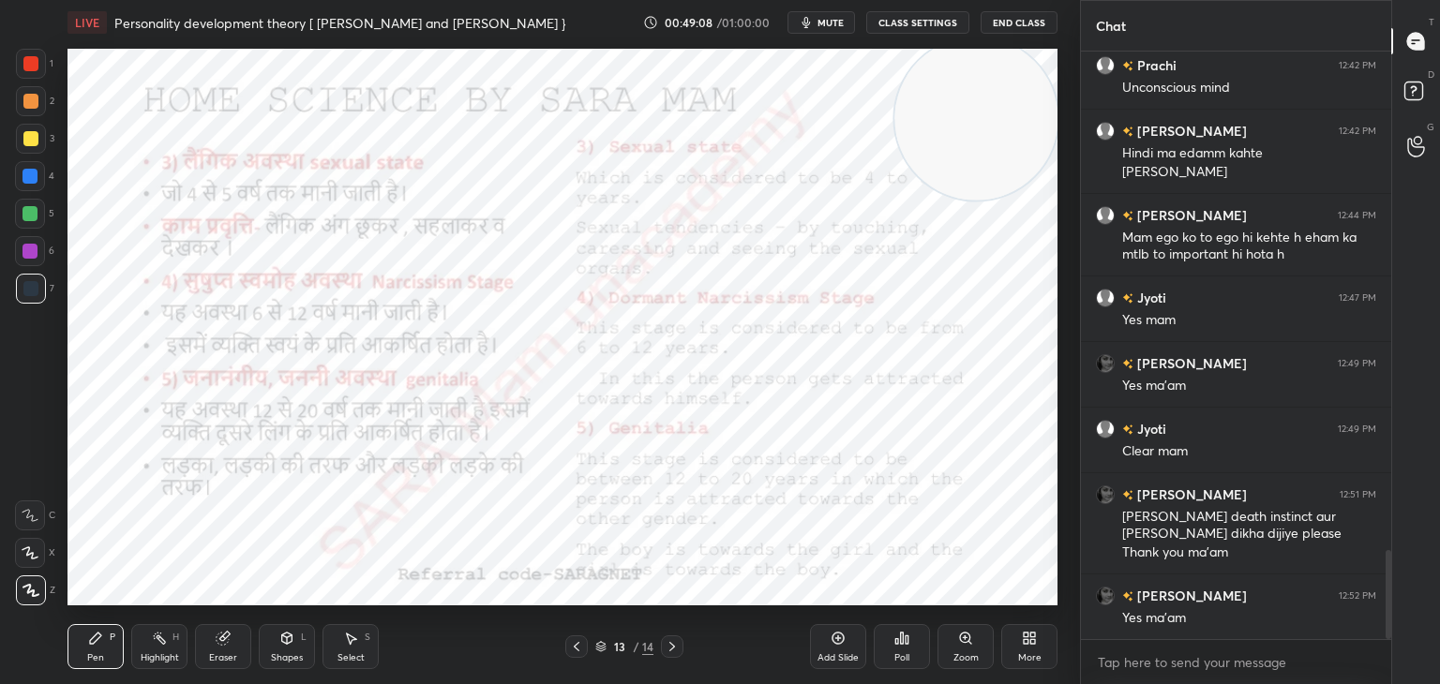
scroll to position [3298, 0]
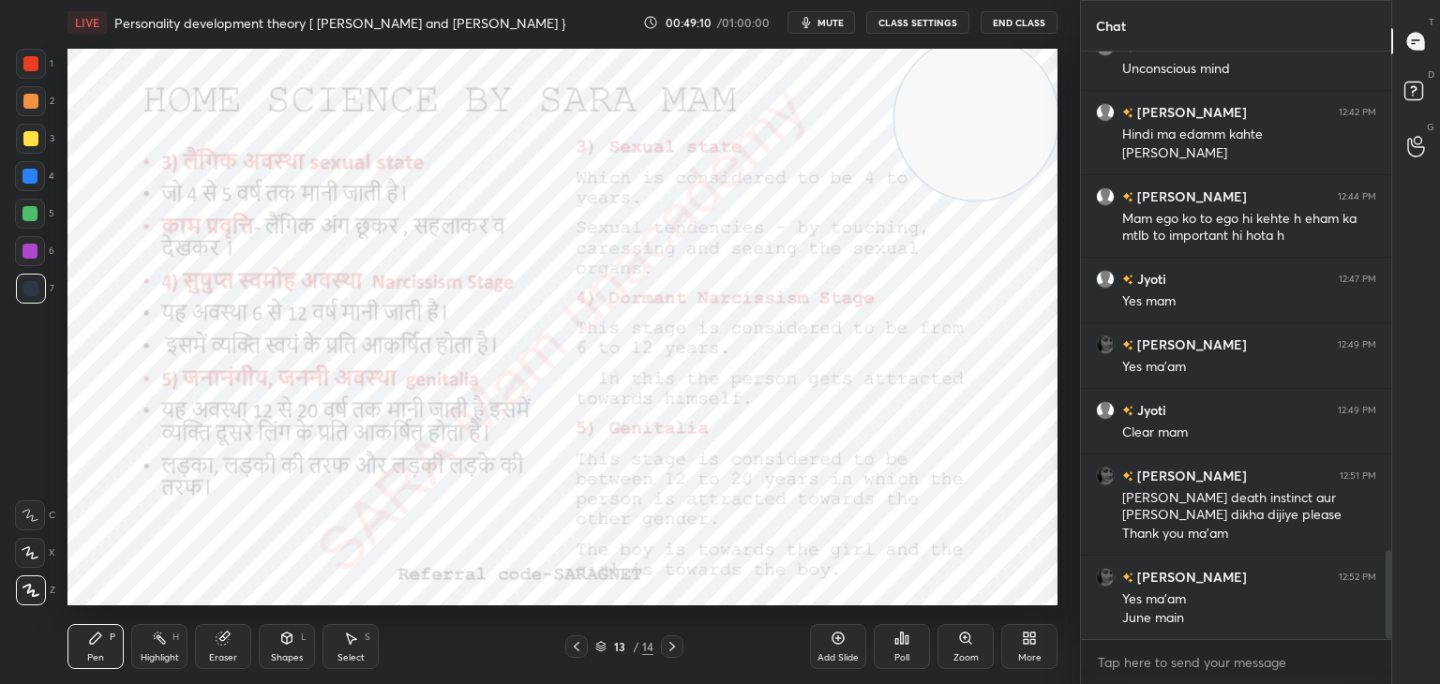
click at [585, 650] on div at bounding box center [576, 647] width 23 height 23
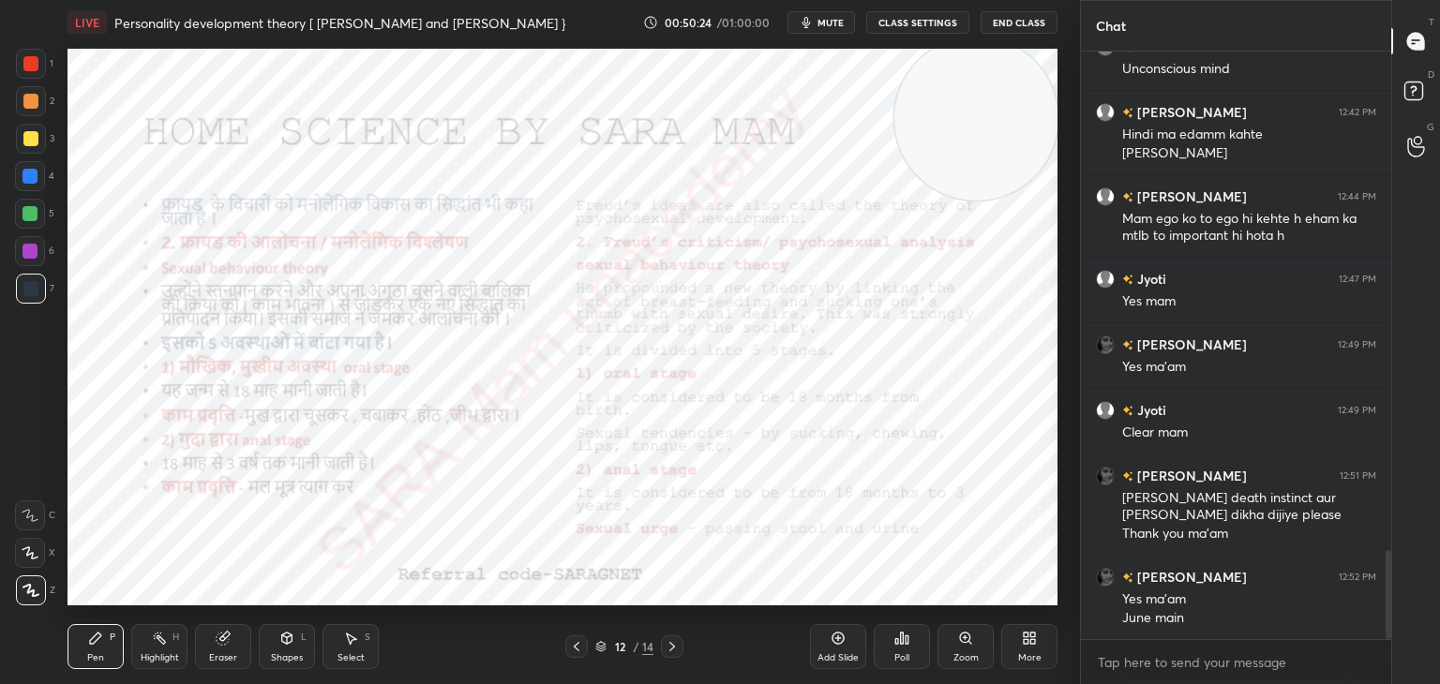
click at [669, 648] on icon at bounding box center [672, 646] width 15 height 15
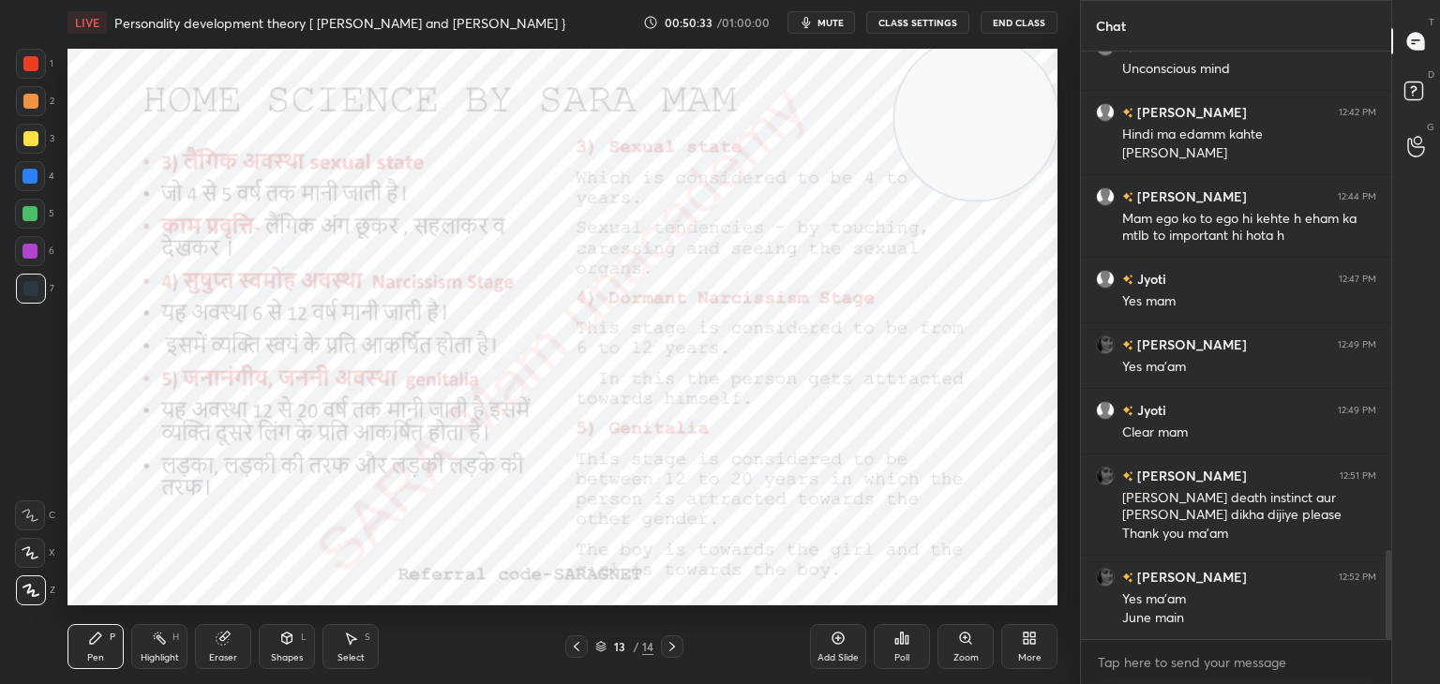
click at [568, 649] on div at bounding box center [576, 647] width 23 height 23
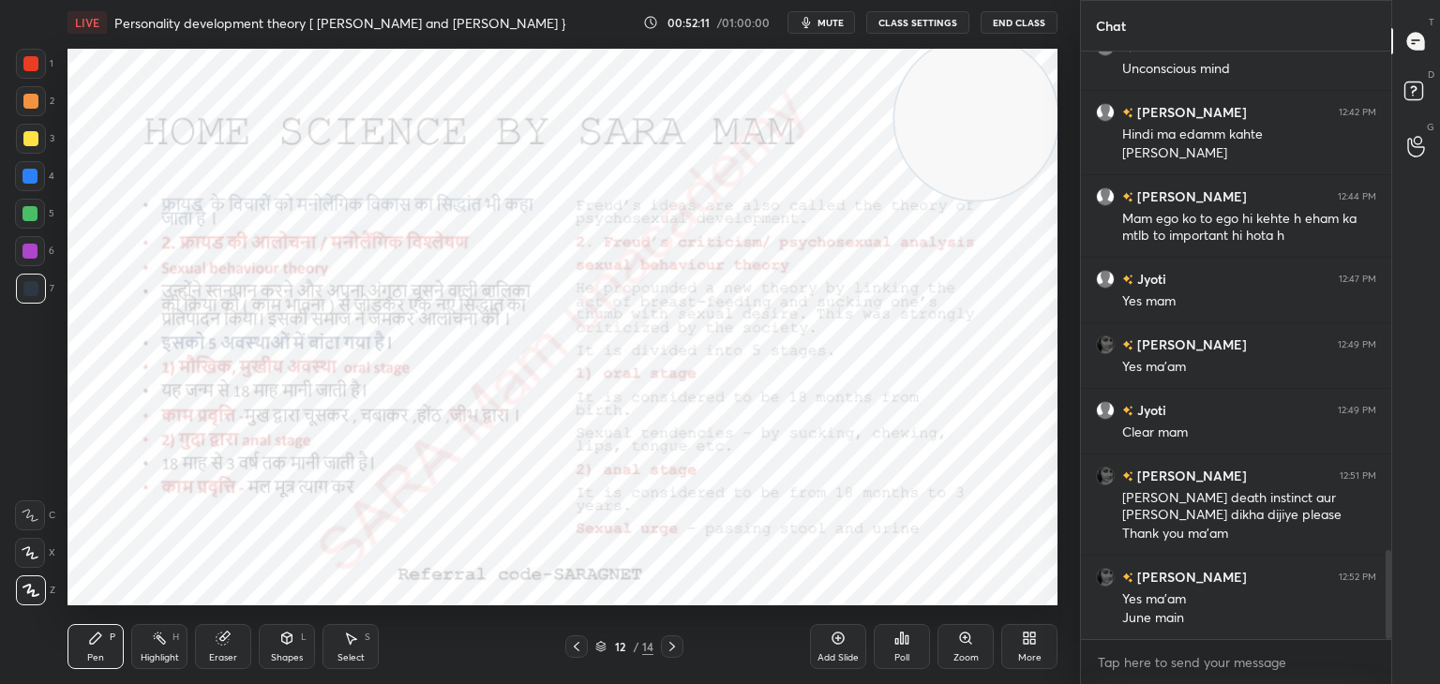
click at [678, 643] on icon at bounding box center [672, 646] width 15 height 15
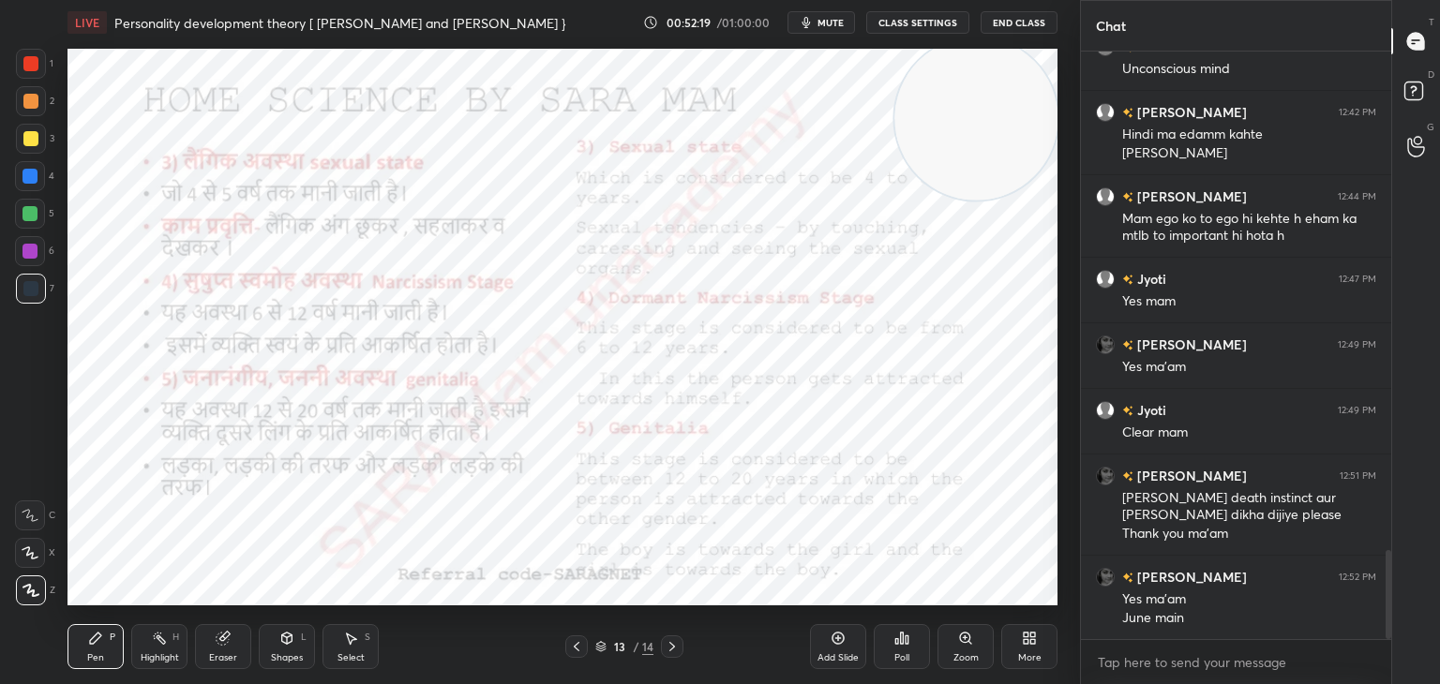
click at [893, 116] on div at bounding box center [976, 119] width 167 height 167
click at [574, 649] on icon at bounding box center [576, 646] width 15 height 15
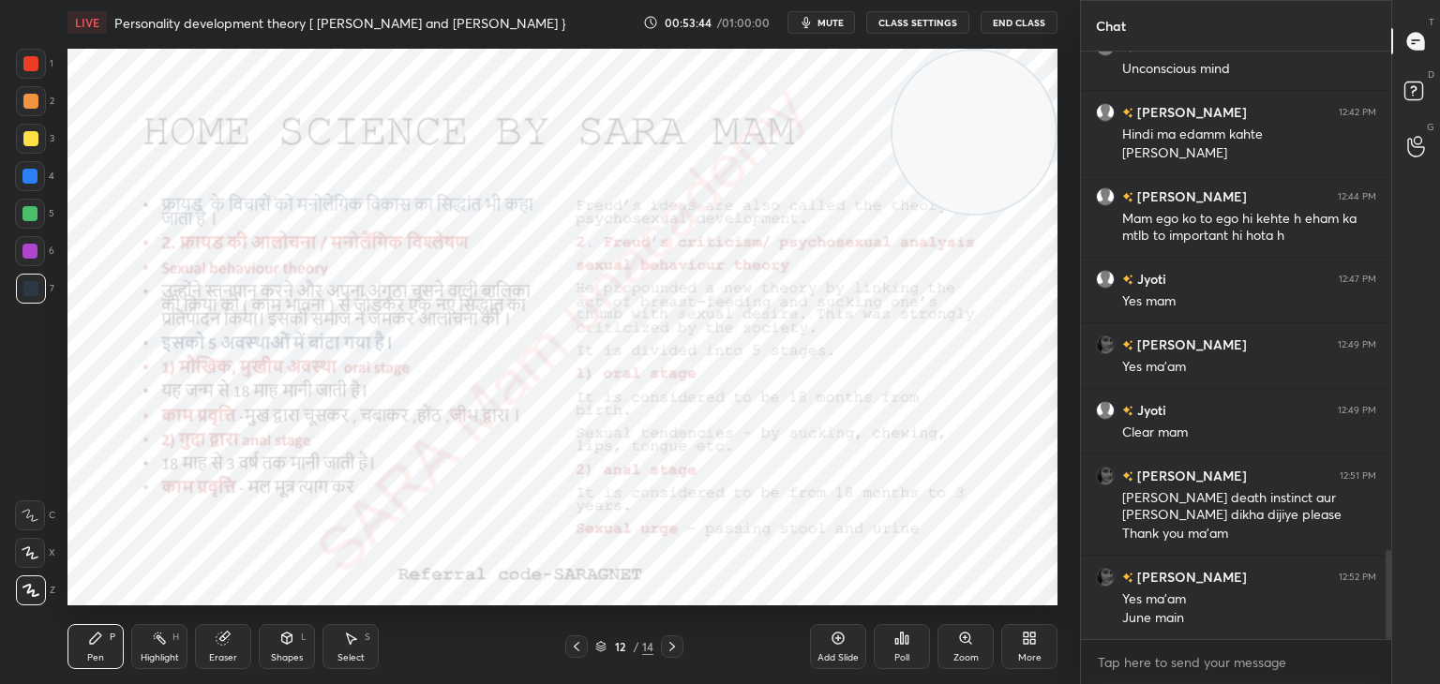
click at [671, 642] on icon at bounding box center [672, 646] width 15 height 15
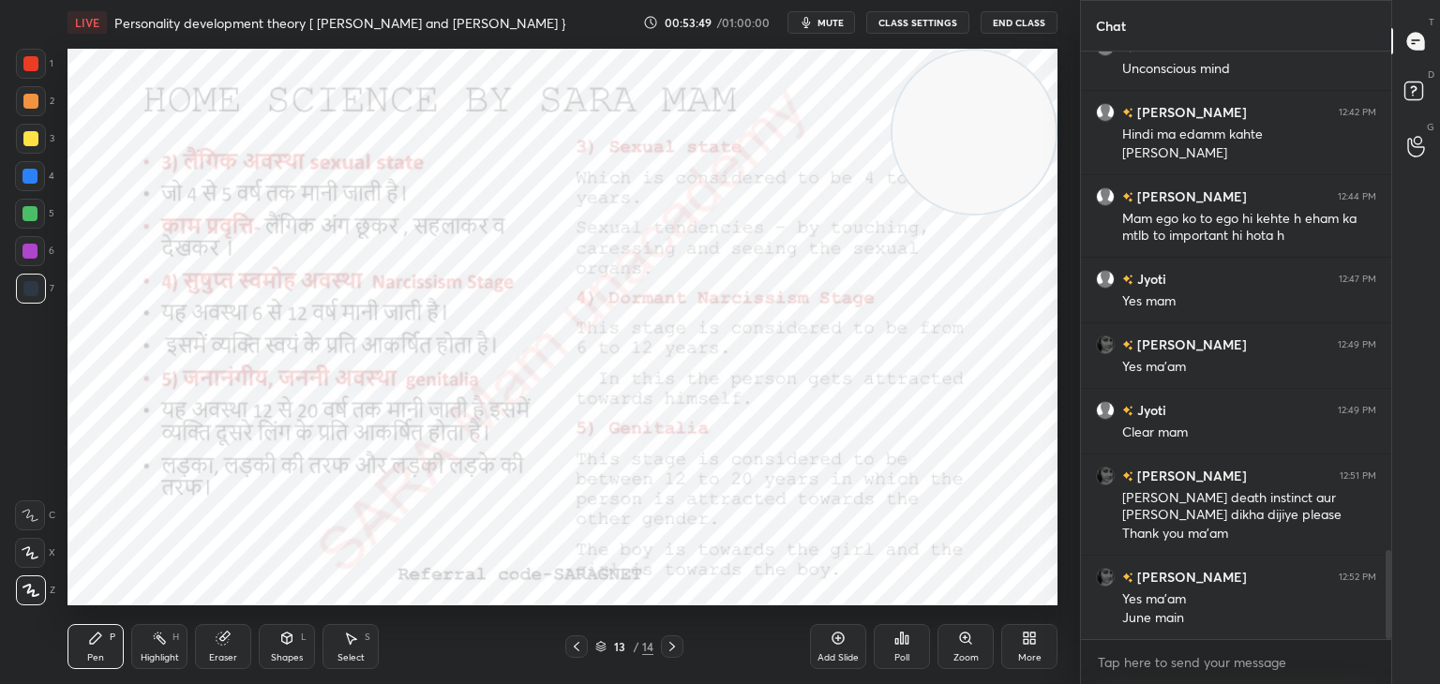
click at [672, 652] on icon at bounding box center [672, 646] width 15 height 15
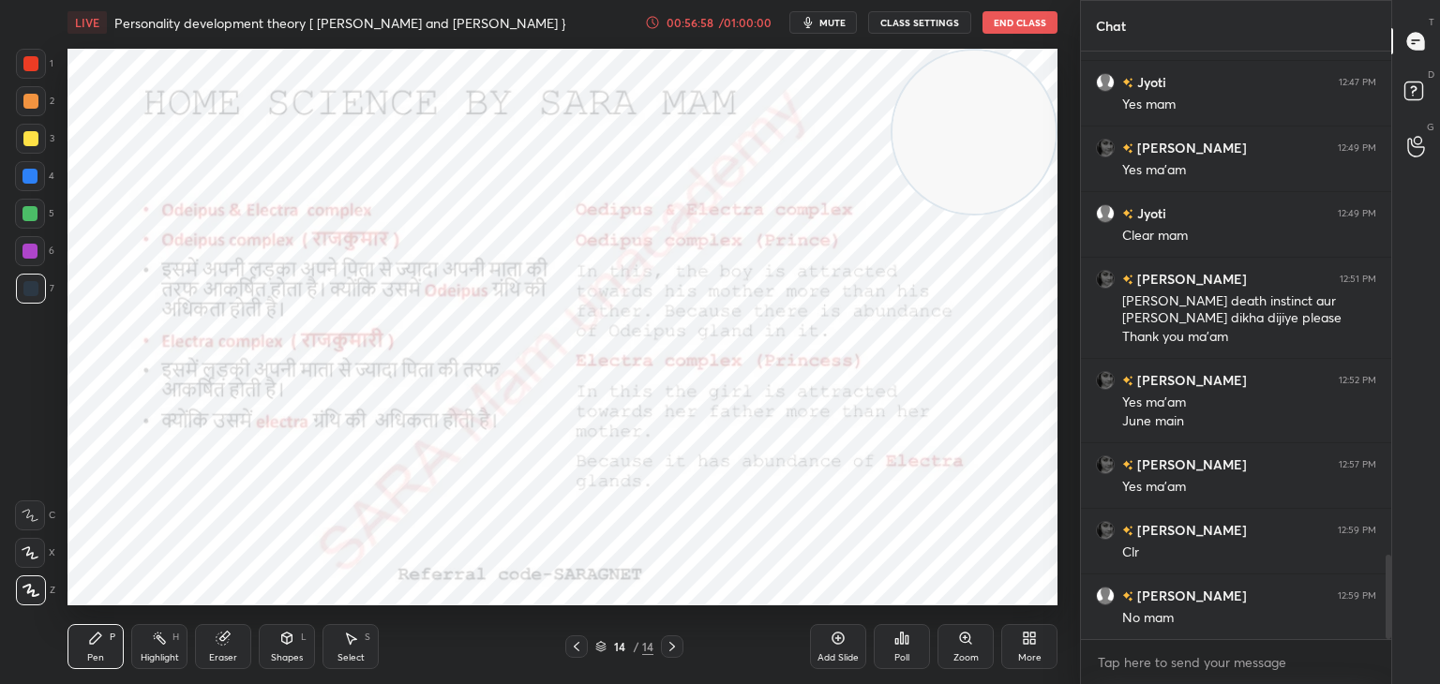
scroll to position [3578, 0]
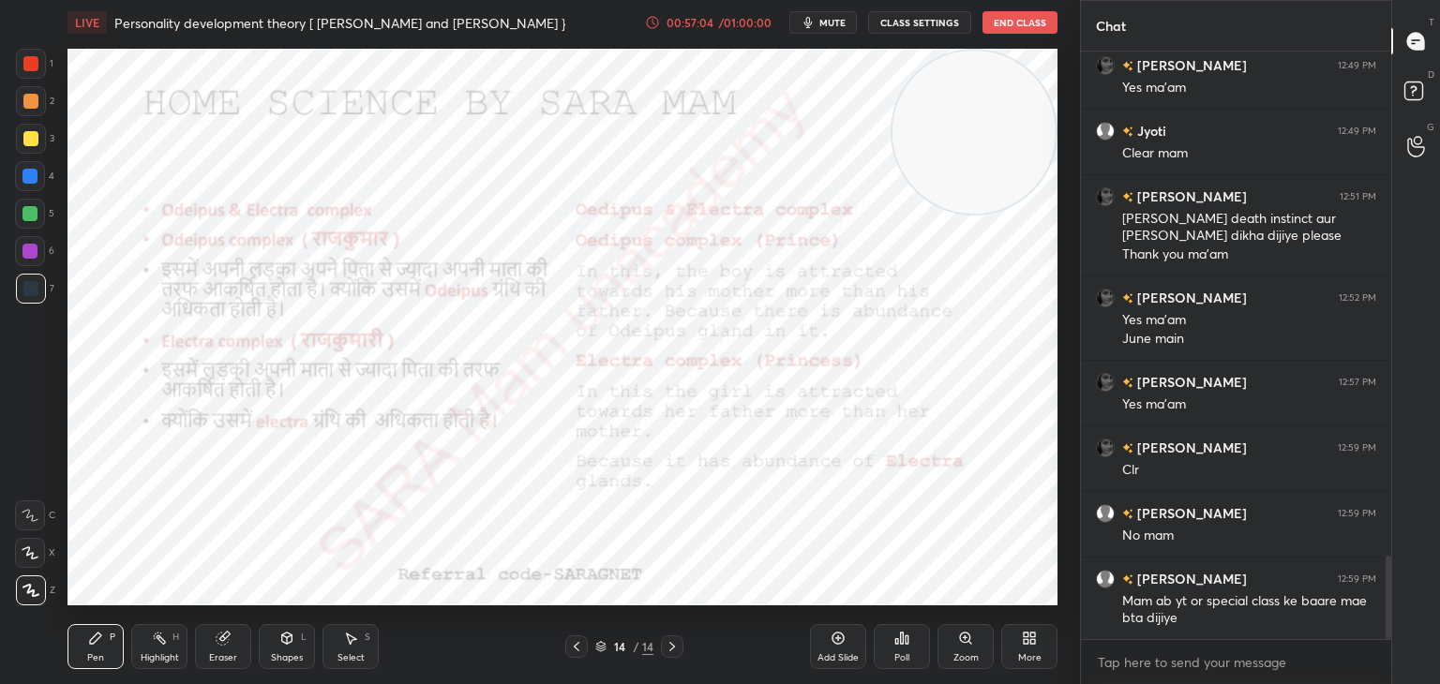
click at [835, 639] on icon at bounding box center [838, 638] width 15 height 15
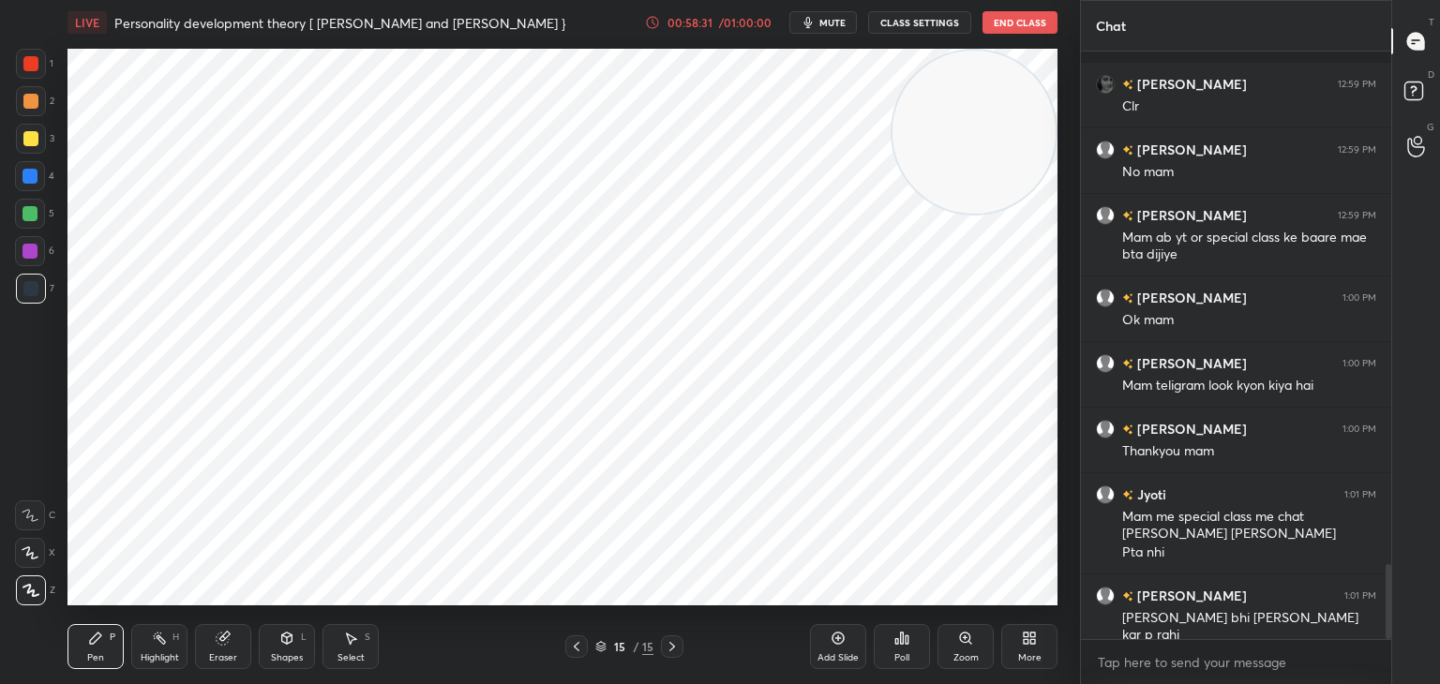
scroll to position [4024, 0]
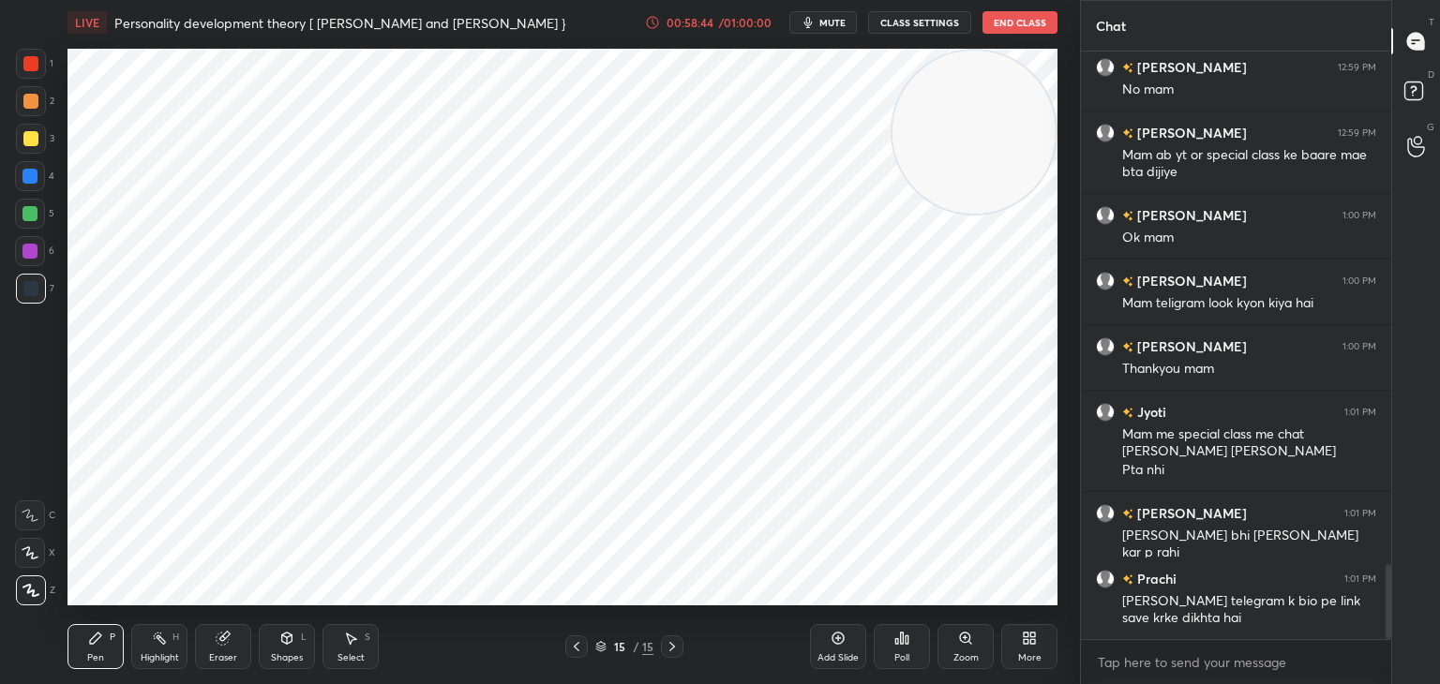
click at [1040, 23] on button "End Class" at bounding box center [1020, 22] width 75 height 23
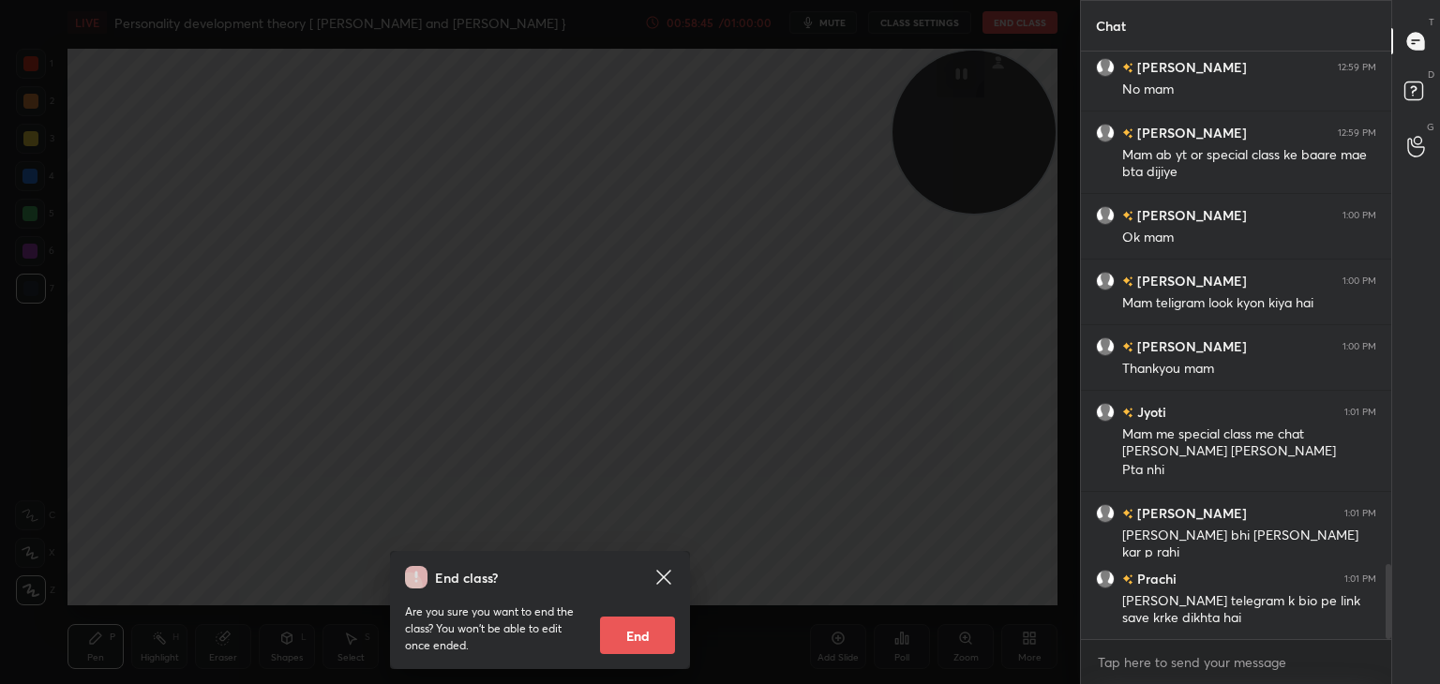
click at [623, 635] on button "End" at bounding box center [637, 636] width 75 height 38
type textarea "x"
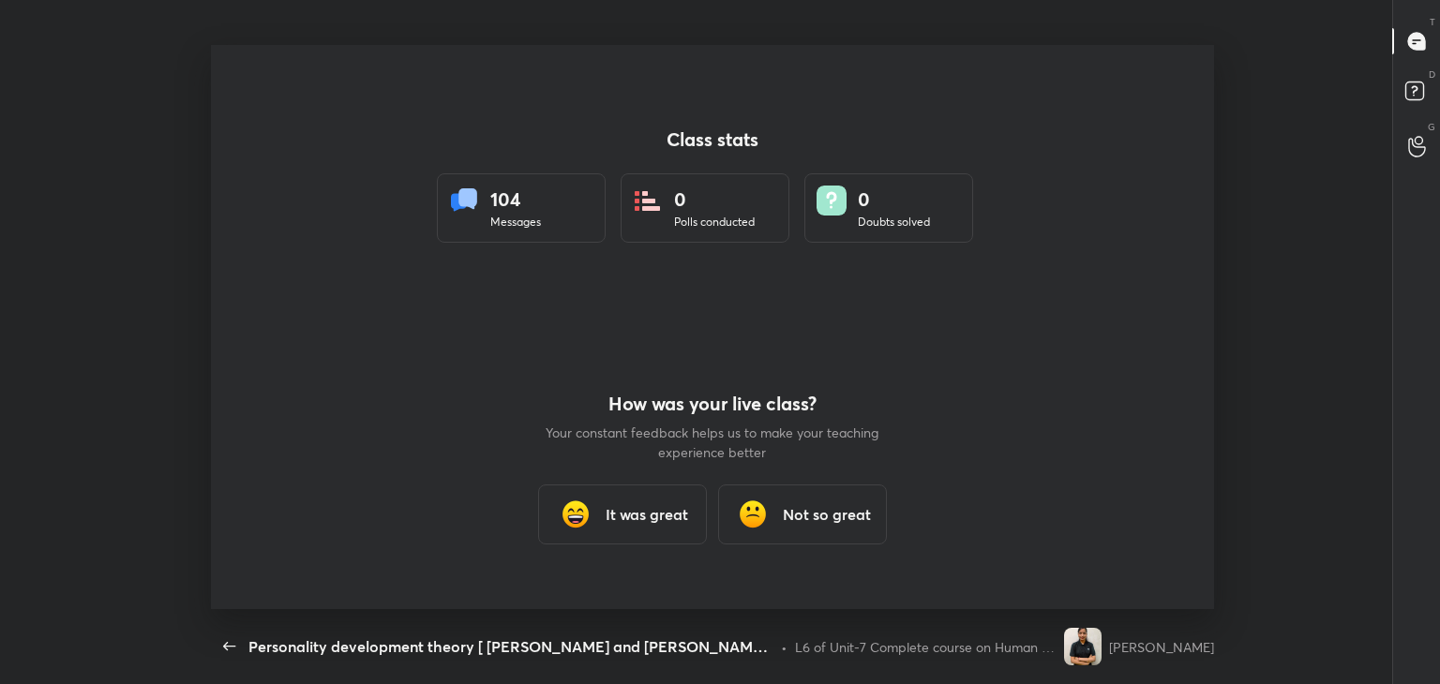
scroll to position [564, 1425]
click at [586, 515] on img at bounding box center [576, 515] width 38 height 38
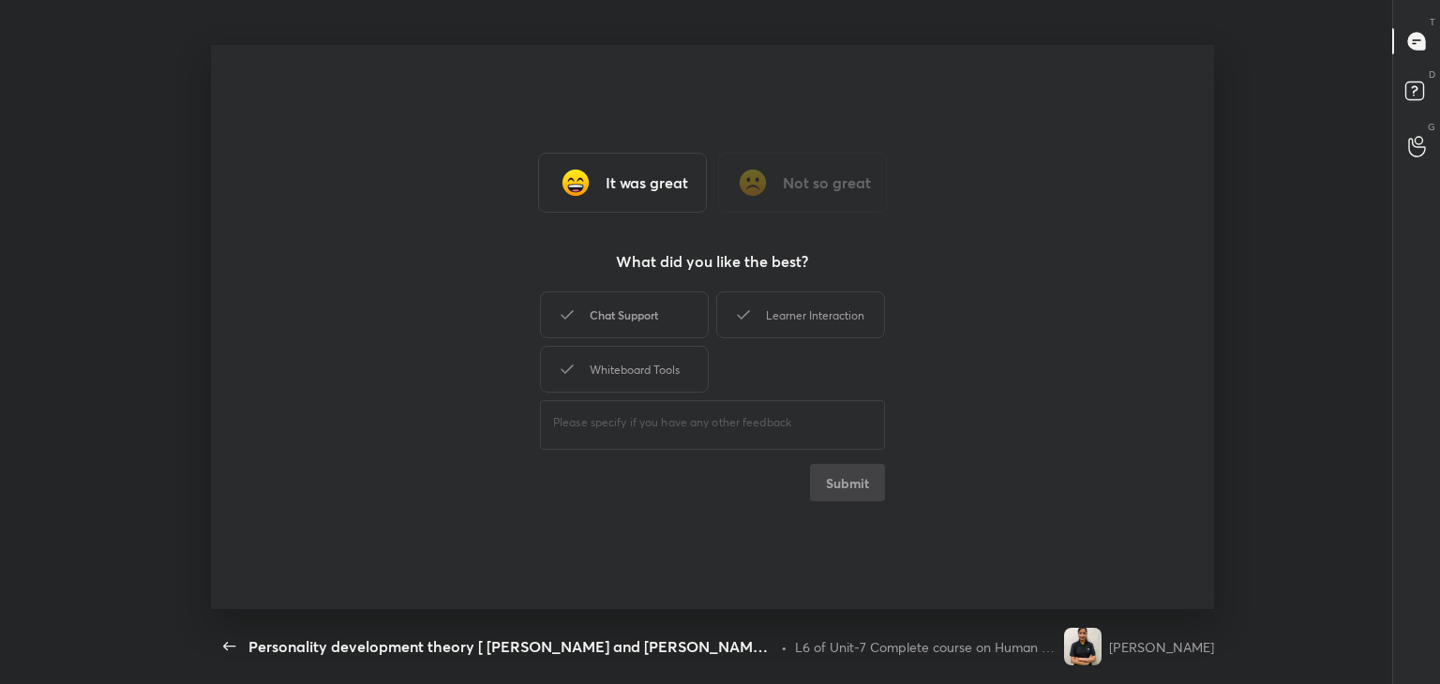
click at [656, 306] on div "Chat Support" at bounding box center [624, 315] width 169 height 47
click at [813, 323] on div "Learner Interaction" at bounding box center [800, 315] width 169 height 47
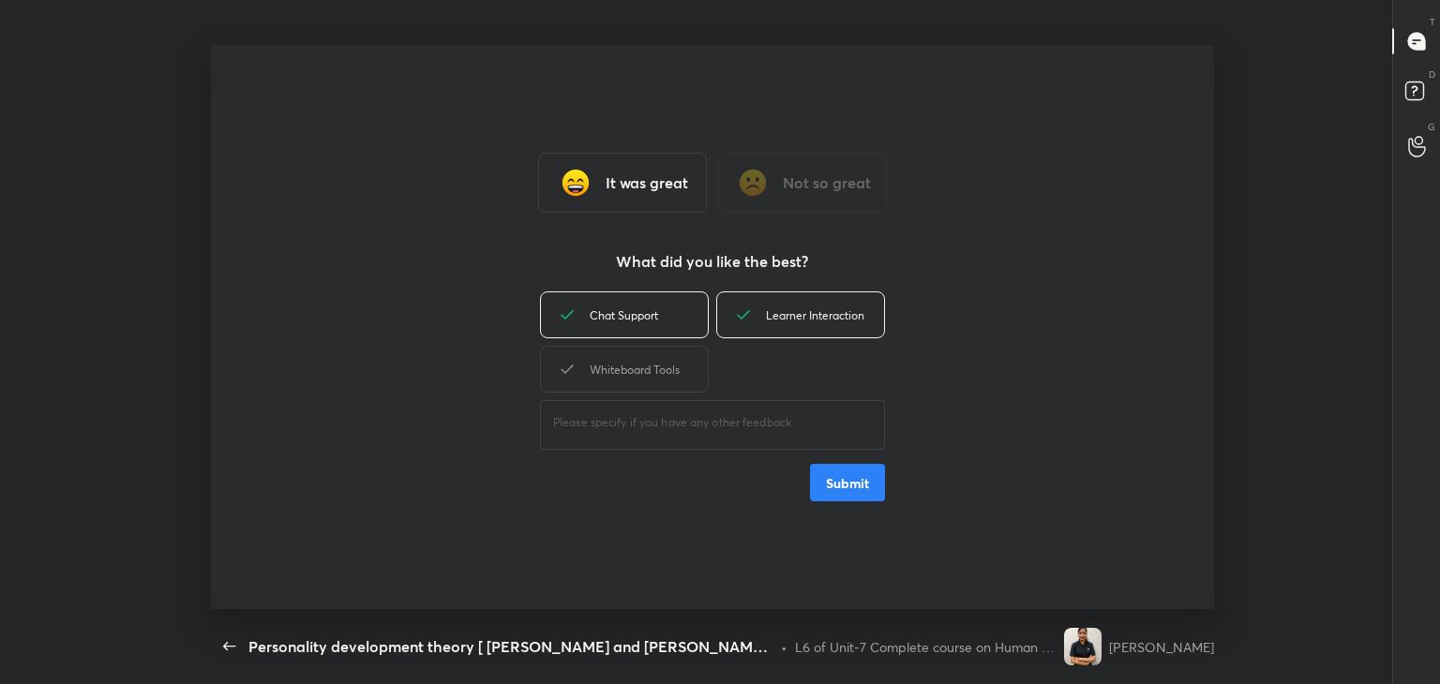
click at [855, 490] on button "Submit" at bounding box center [847, 483] width 75 height 38
